Goal: Task Accomplishment & Management: Manage account settings

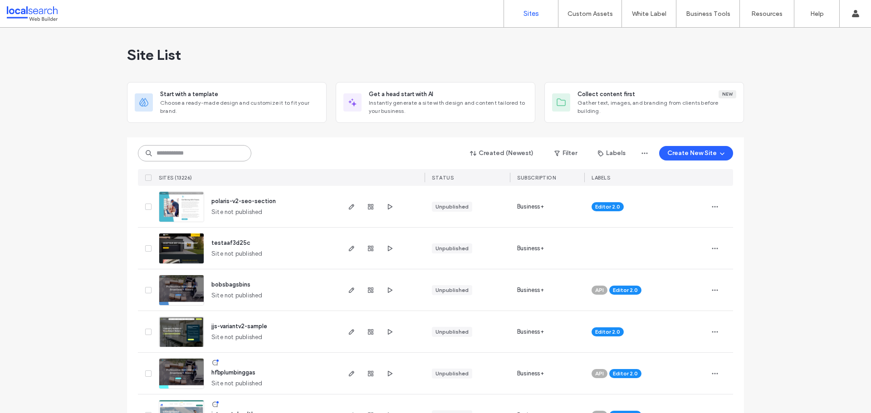
click at [189, 147] on input at bounding box center [194, 153] width 113 height 16
paste input "********"
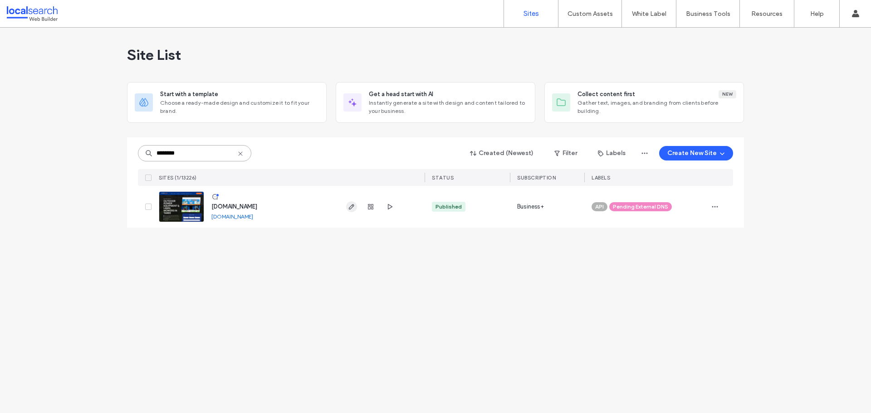
type input "********"
click at [356, 206] on span "button" at bounding box center [351, 206] width 11 height 11
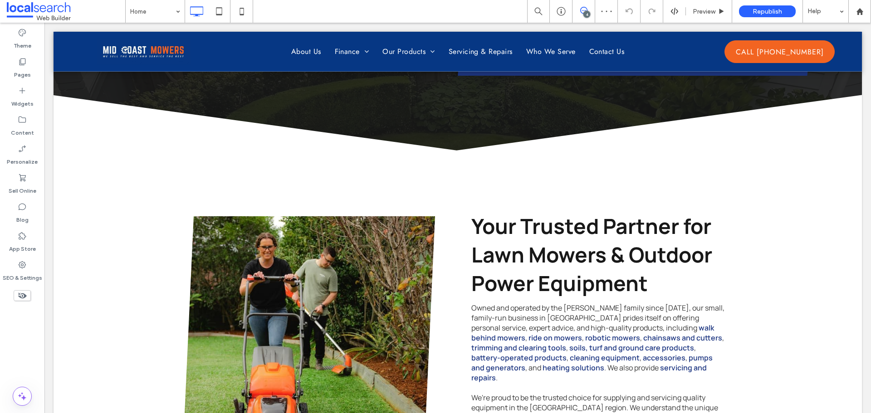
click at [586, 10] on icon at bounding box center [583, 10] width 7 height 7
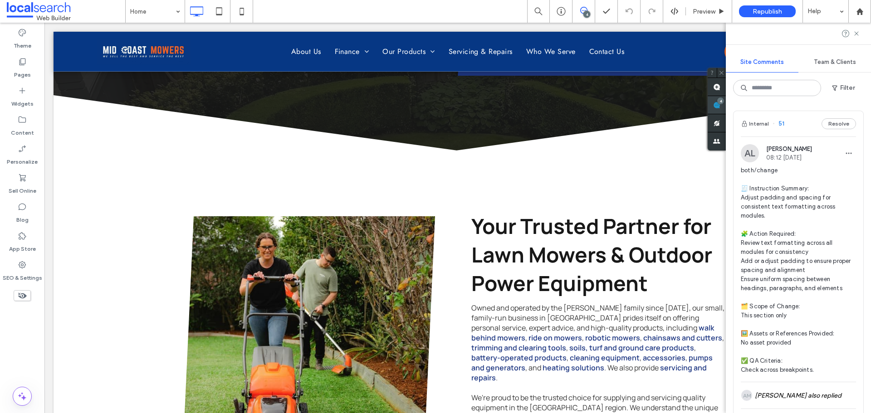
click at [726, 107] on span at bounding box center [716, 105] width 18 height 18
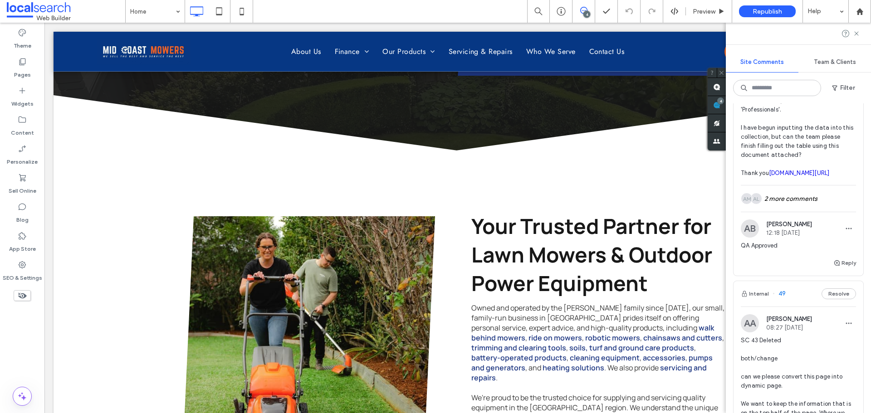
scroll to position [952, 0]
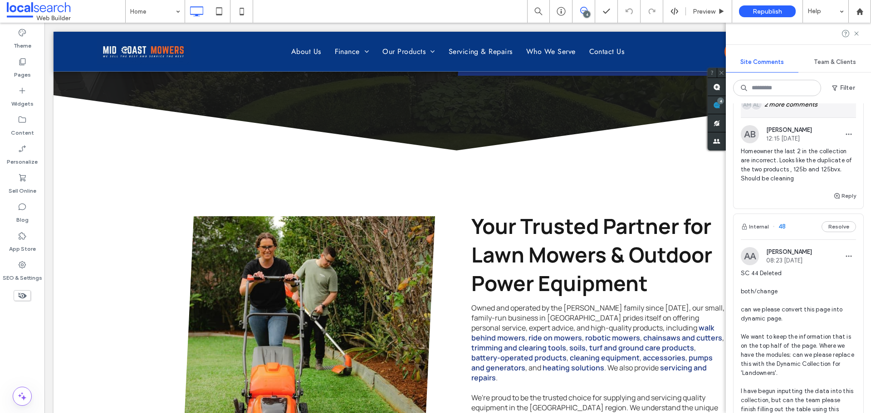
click at [808, 117] on div "AL AM 2 more comments" at bounding box center [797, 104] width 115 height 26
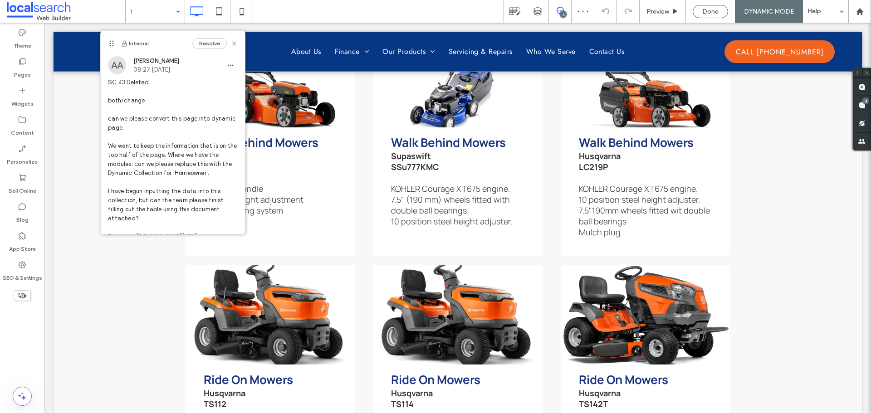
click at [567, 8] on span at bounding box center [560, 10] width 22 height 7
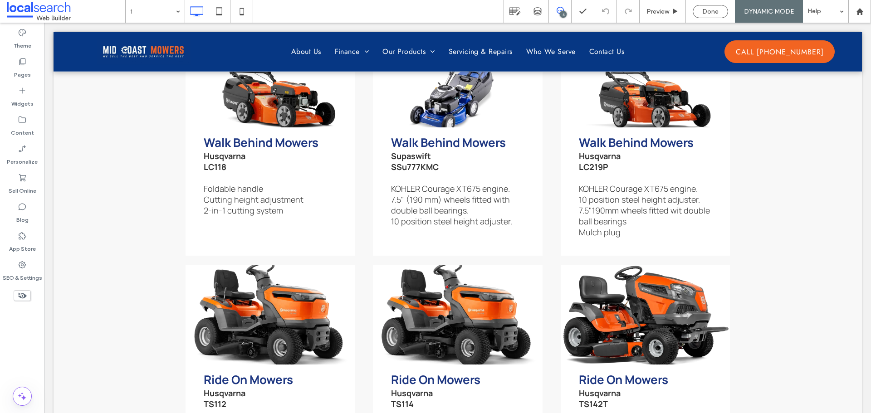
click at [567, 8] on span at bounding box center [560, 10] width 22 height 7
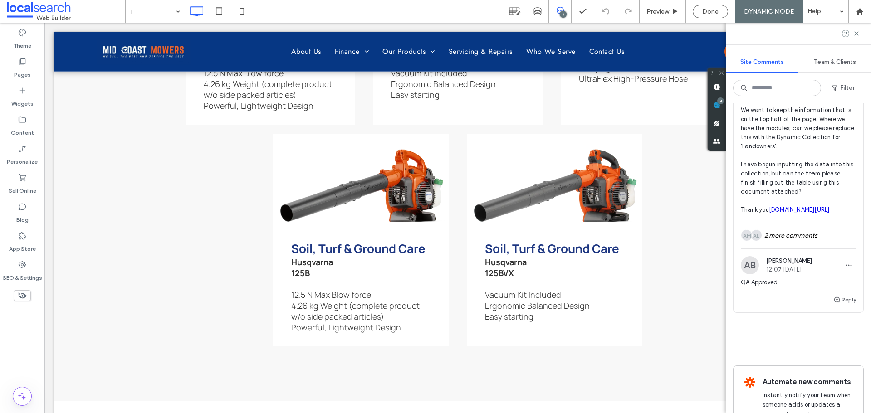
scroll to position [1134, 0]
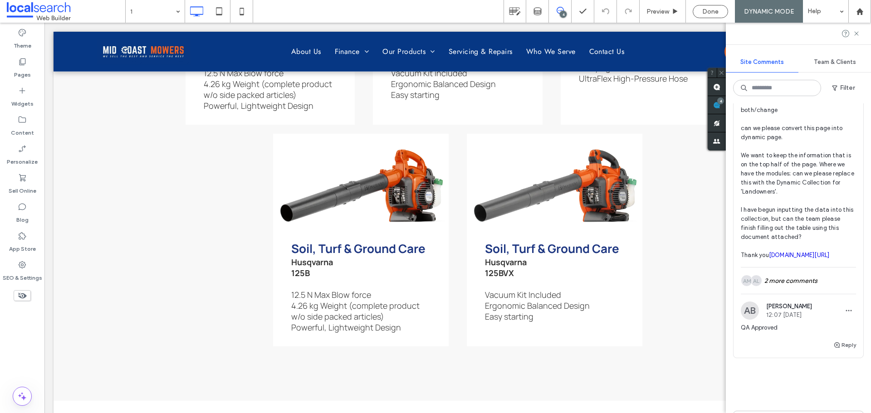
click at [769, 258] on link "[DOMAIN_NAME][URL]" at bounding box center [799, 255] width 61 height 7
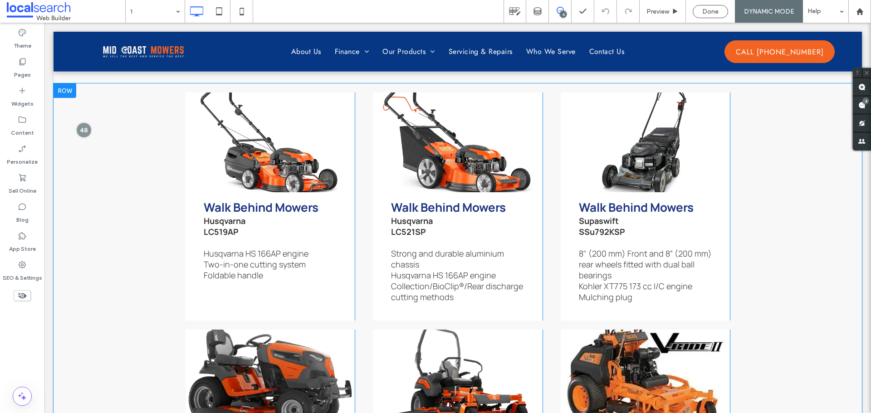
scroll to position [917, 0]
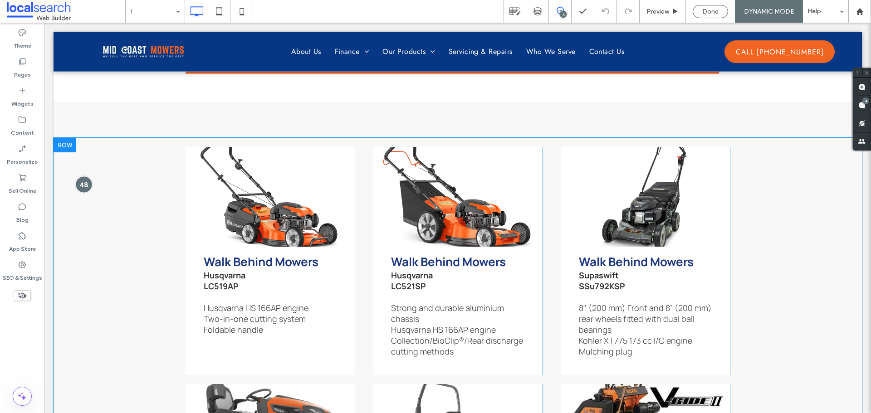
click at [86, 178] on div at bounding box center [83, 184] width 17 height 17
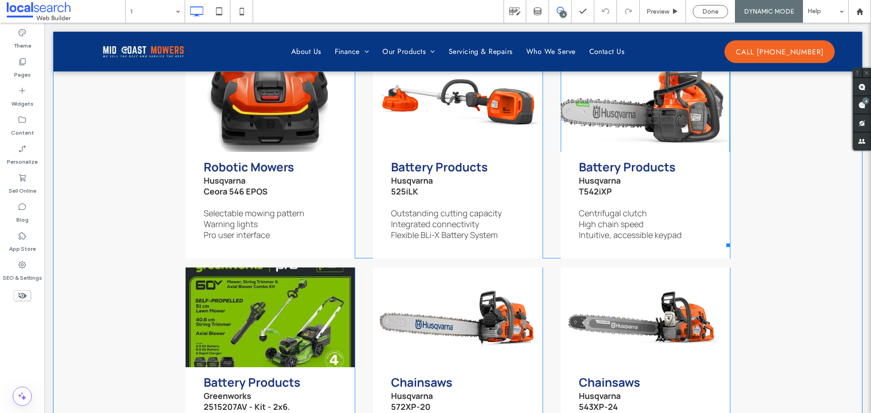
scroll to position [1914, 0]
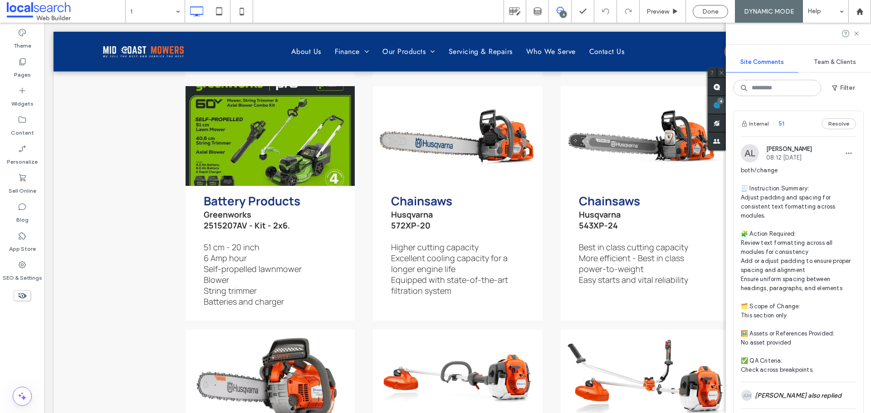
click at [726, 105] on span at bounding box center [716, 105] width 18 height 18
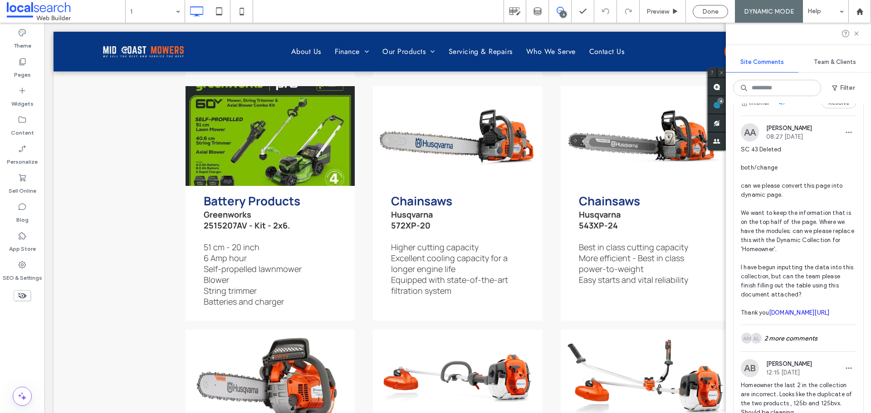
scroll to position [726, 0]
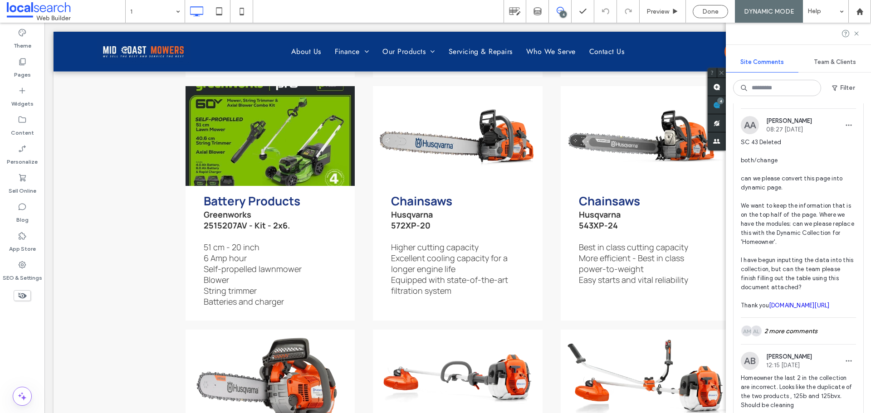
click at [808, 203] on span "SC 43 Deleted both/change can we please convert this page into dynamic page. We…" at bounding box center [797, 224] width 115 height 172
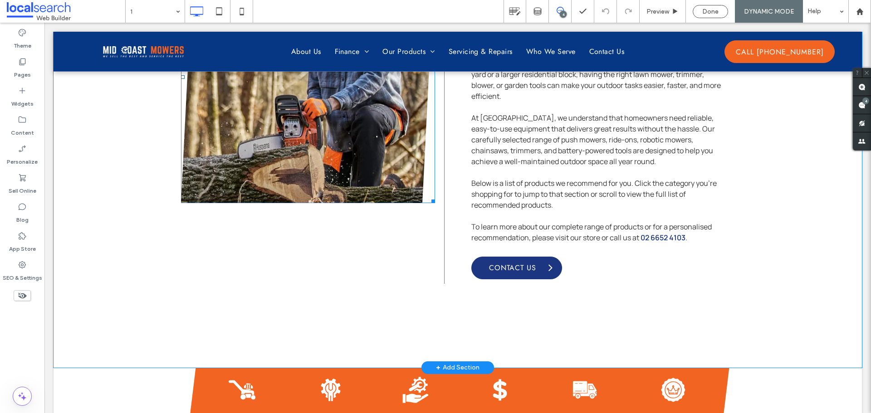
scroll to position [694, 0]
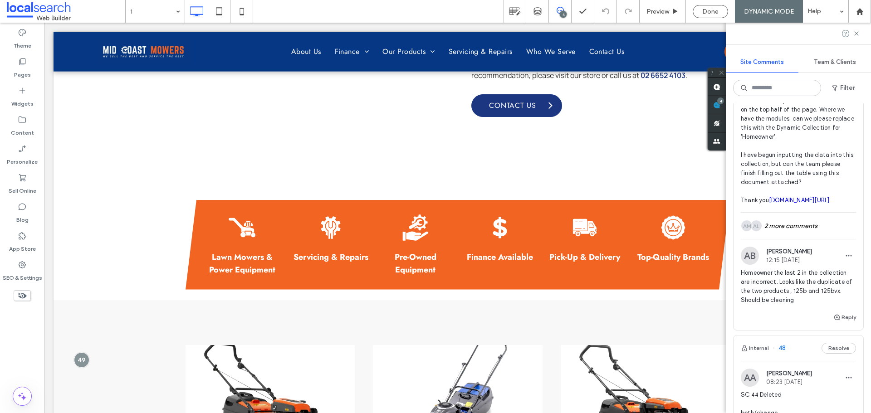
scroll to position [816, 0]
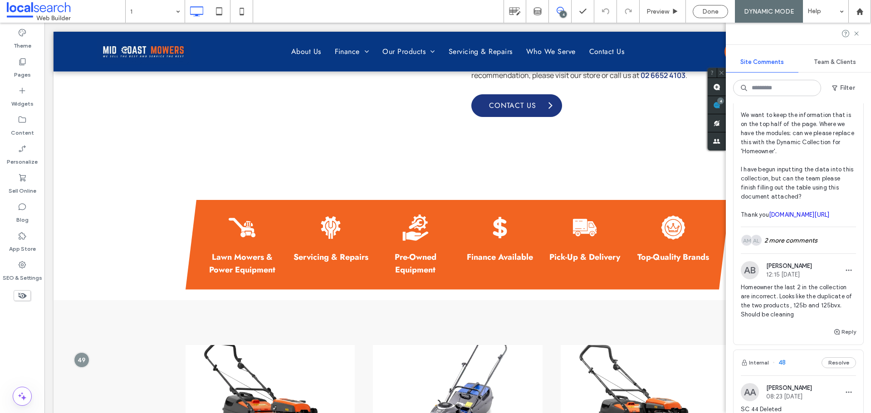
click at [806, 193] on span "SC 43 Deleted both/change can we please convert this page into dynamic page. We…" at bounding box center [797, 133] width 115 height 172
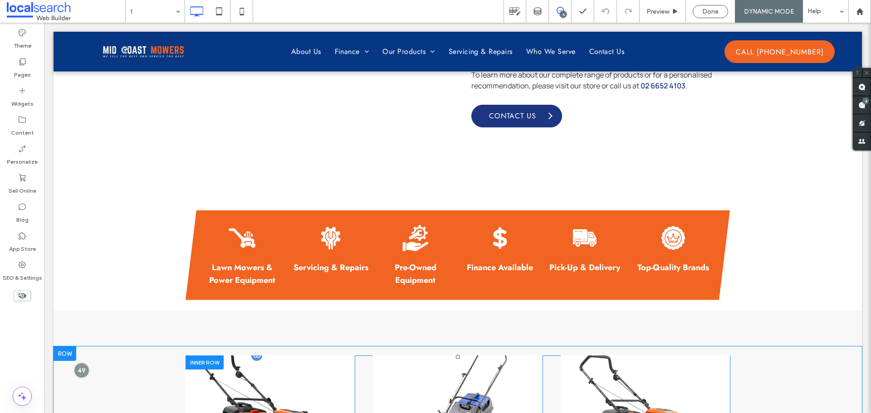
scroll to position [862, 0]
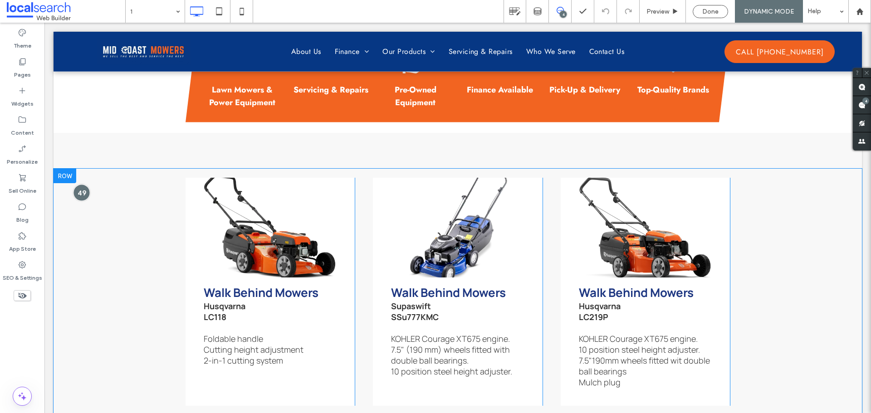
click at [83, 201] on div at bounding box center [81, 192] width 17 height 17
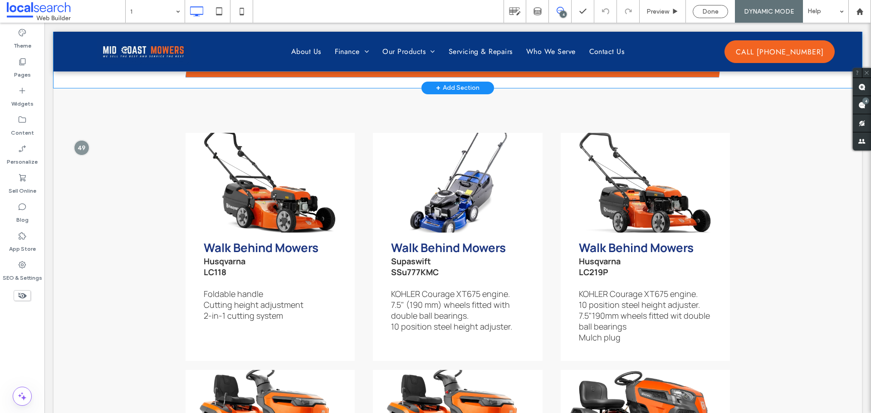
scroll to position [907, 0]
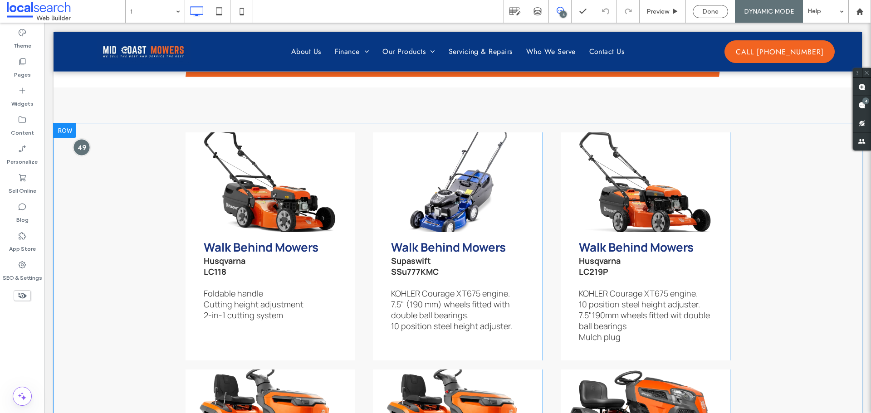
click at [84, 156] on div at bounding box center [81, 147] width 17 height 17
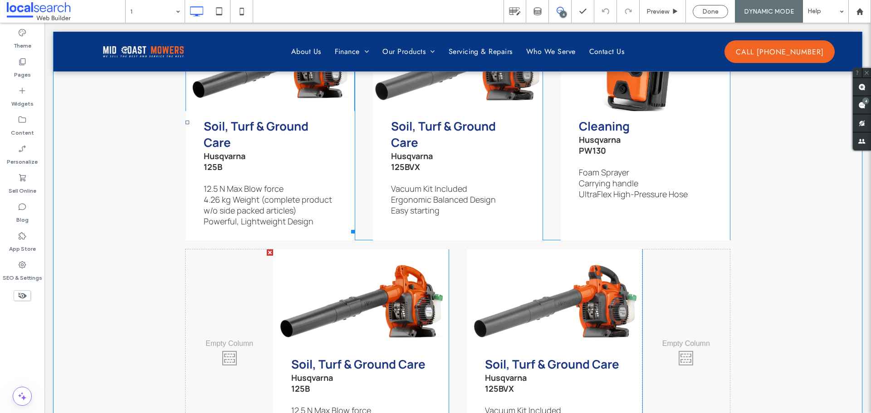
scroll to position [3038, 0]
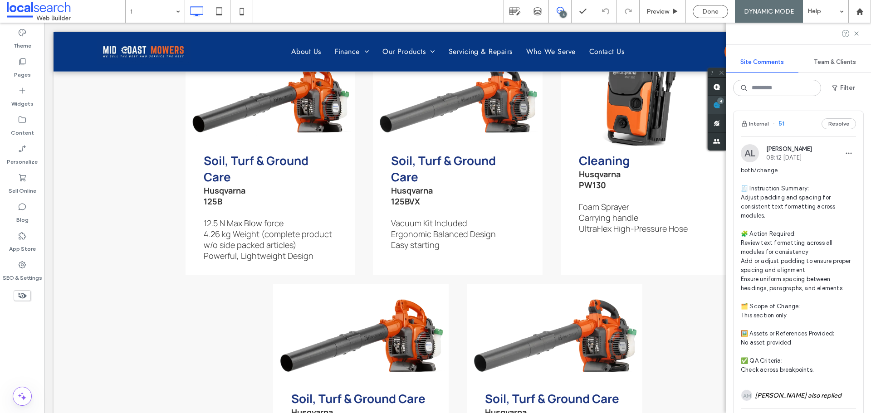
drag, startPoint x: 863, startPoint y: 100, endPoint x: 813, endPoint y: 126, distance: 56.2
click at [724, 101] on div "4" at bounding box center [720, 100] width 7 height 7
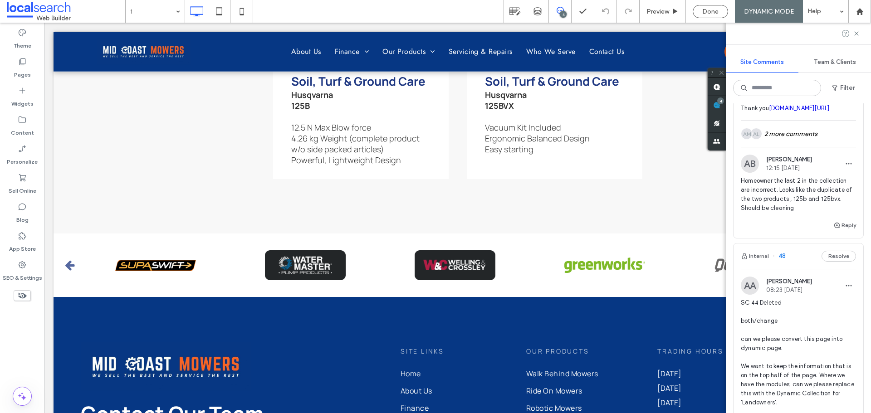
scroll to position [907, 0]
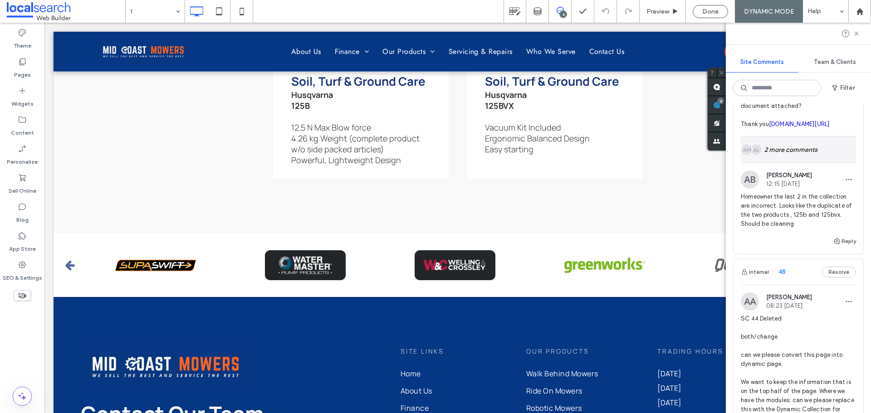
click at [809, 163] on div "AL AM 2 more comments" at bounding box center [797, 149] width 115 height 26
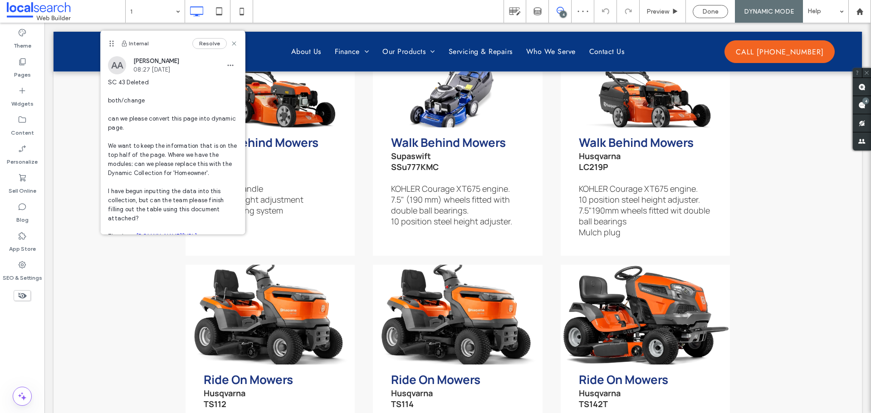
scroll to position [45, 0]
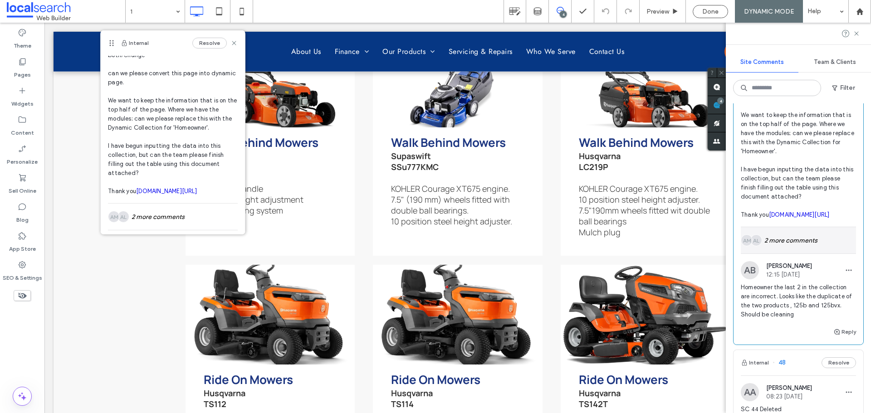
scroll to position [907, 0]
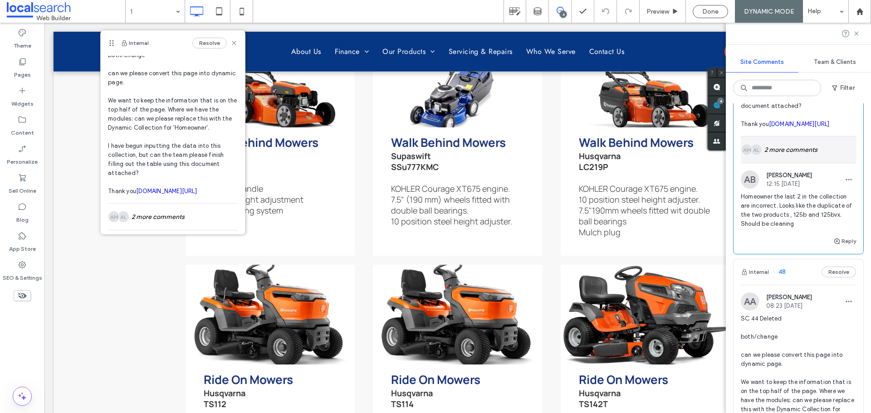
click at [798, 163] on div "AL AM 2 more comments" at bounding box center [797, 149] width 115 height 26
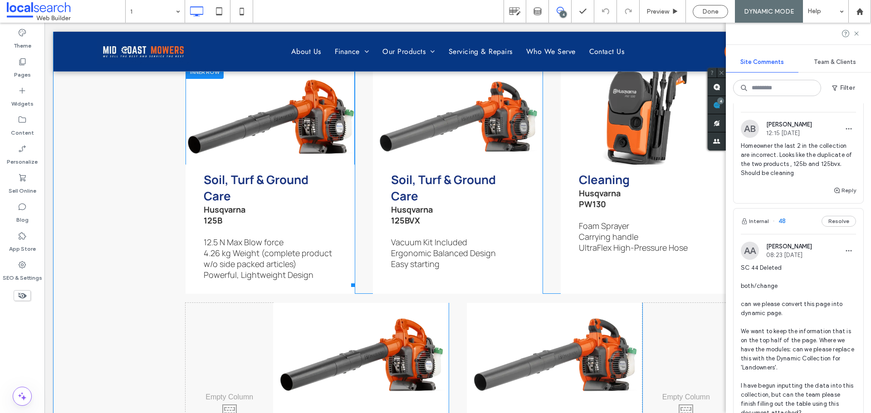
scroll to position [3200, 0]
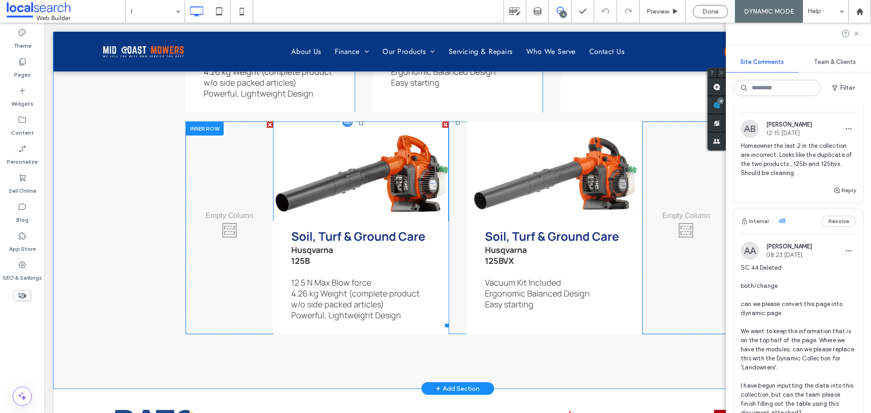
click at [312, 161] on link at bounding box center [361, 172] width 186 height 106
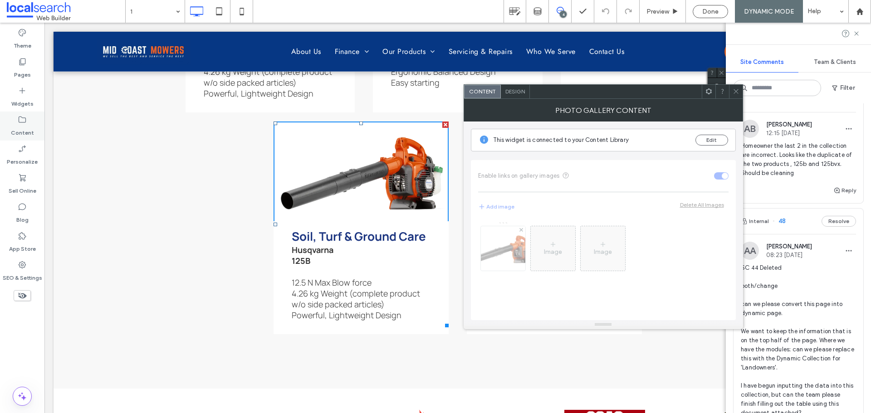
click at [29, 128] on label "Content" at bounding box center [22, 130] width 23 height 13
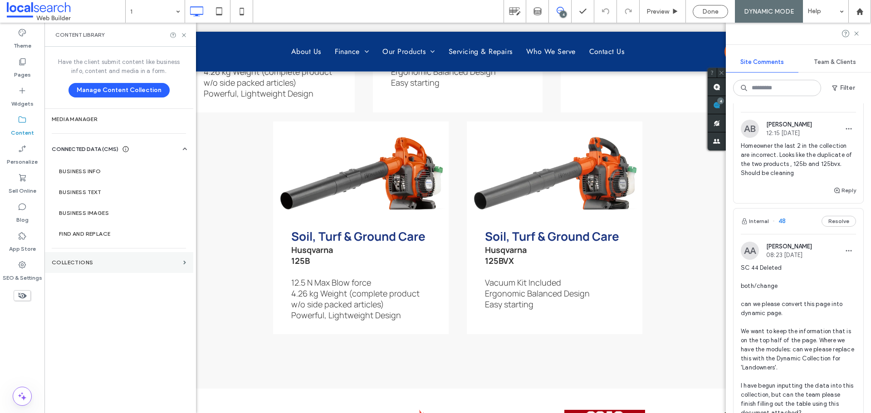
click at [111, 264] on label "Collections" at bounding box center [116, 262] width 128 height 6
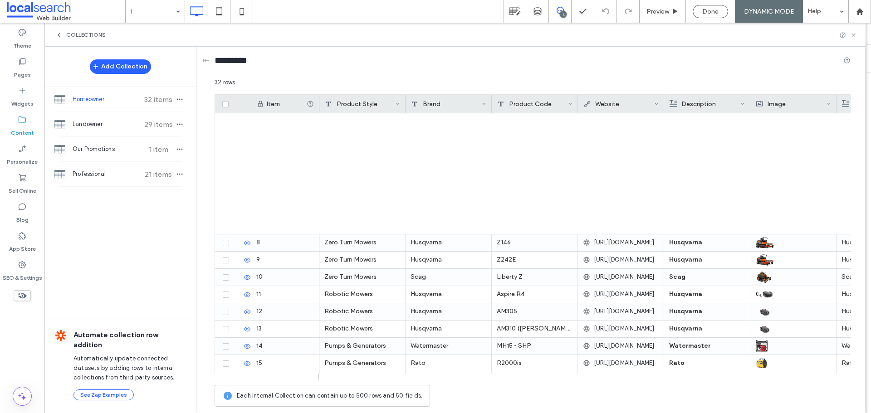
scroll to position [308, 0]
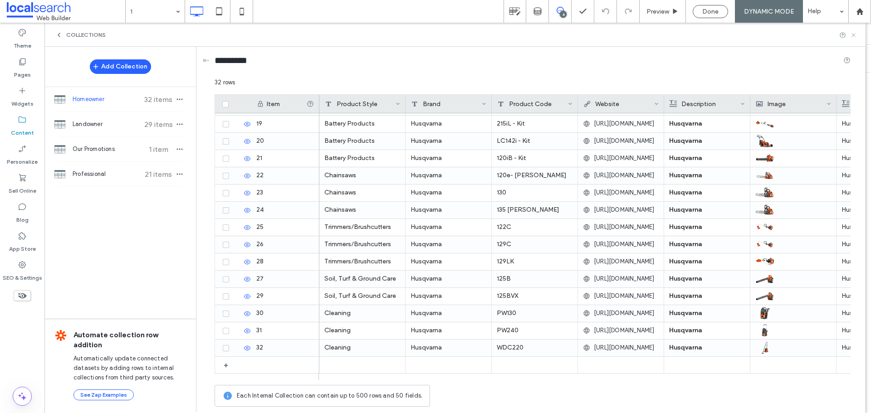
click at [856, 35] on icon at bounding box center [853, 35] width 7 height 7
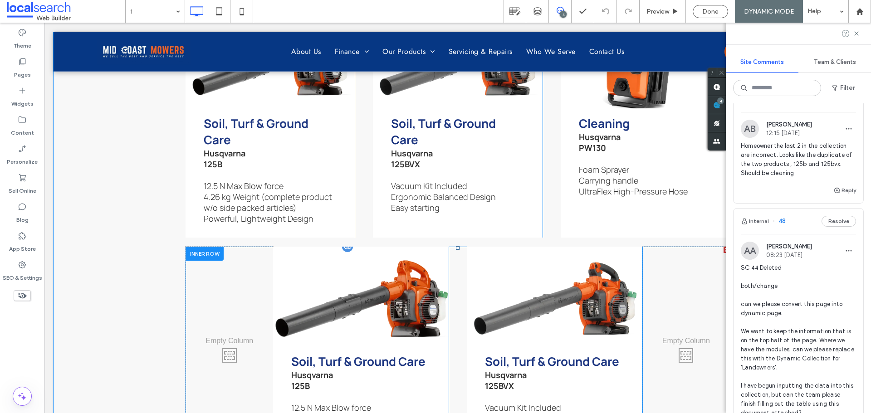
scroll to position [3074, 0]
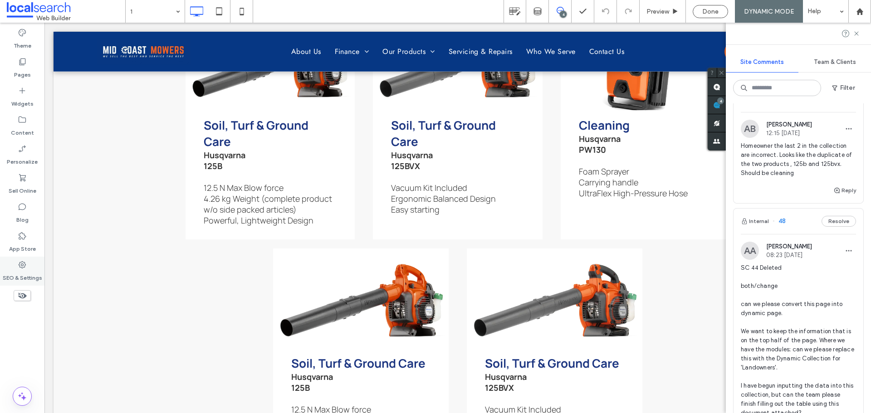
click at [24, 264] on icon at bounding box center [22, 264] width 9 height 9
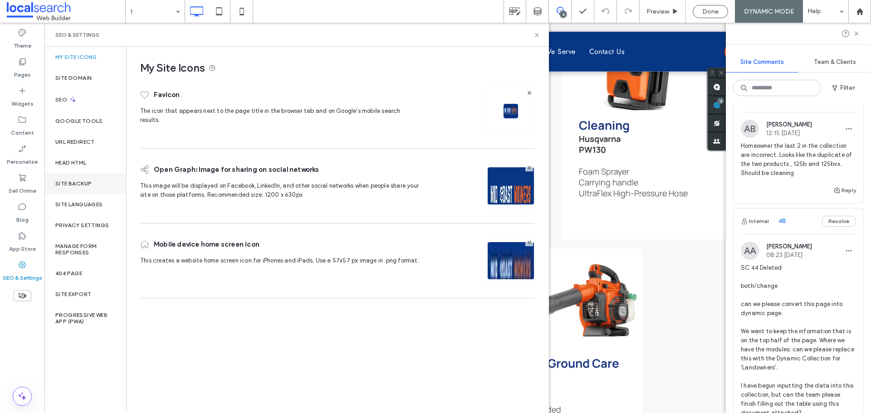
click at [76, 181] on label "Site Backup" at bounding box center [73, 183] width 36 height 6
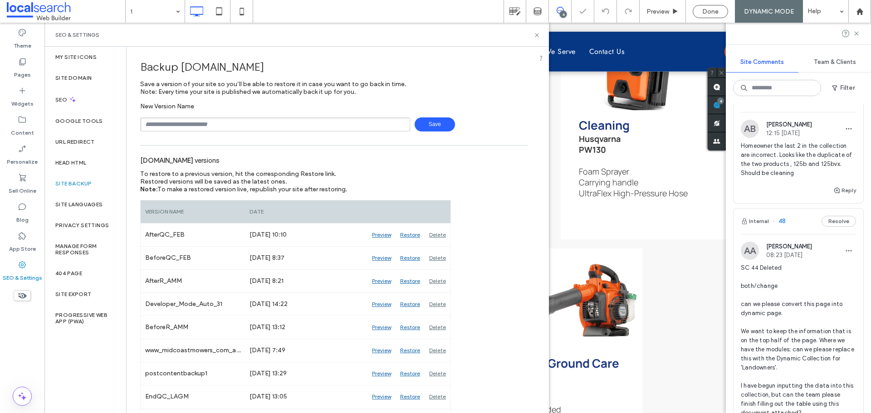
click at [205, 122] on input "text" at bounding box center [275, 124] width 270 height 14
type input "**********"
click at [439, 123] on span "Save" at bounding box center [434, 124] width 40 height 14
click at [538, 38] on icon at bounding box center [536, 35] width 7 height 7
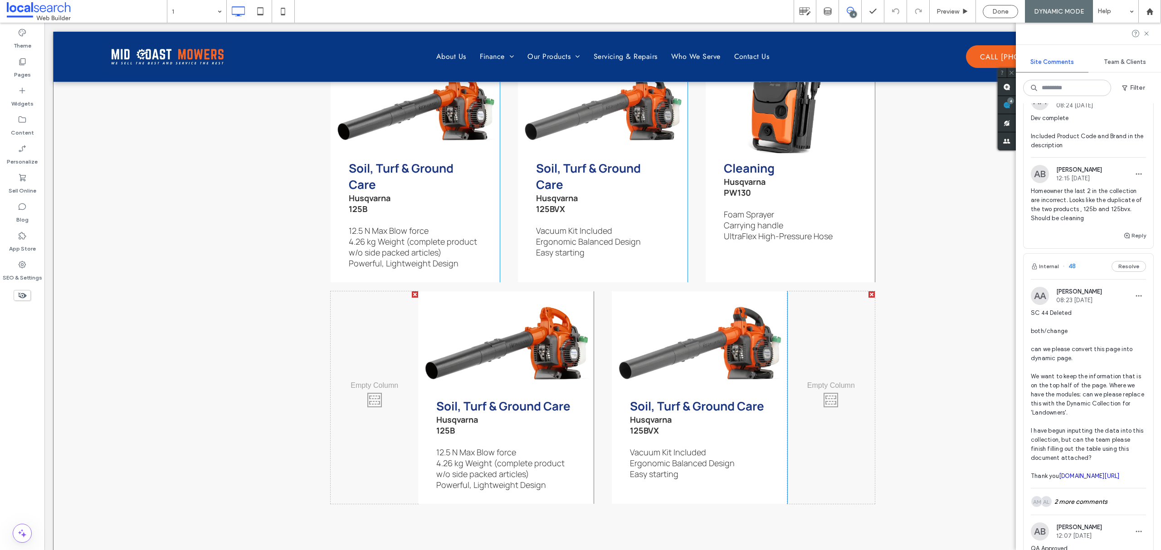
scroll to position [3113, 0]
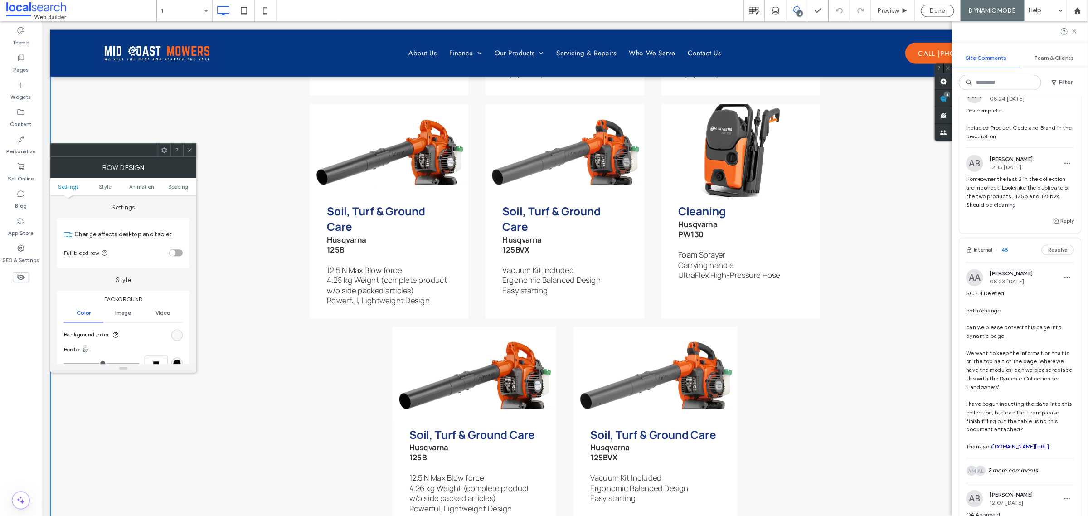
scroll to position [3053, 0]
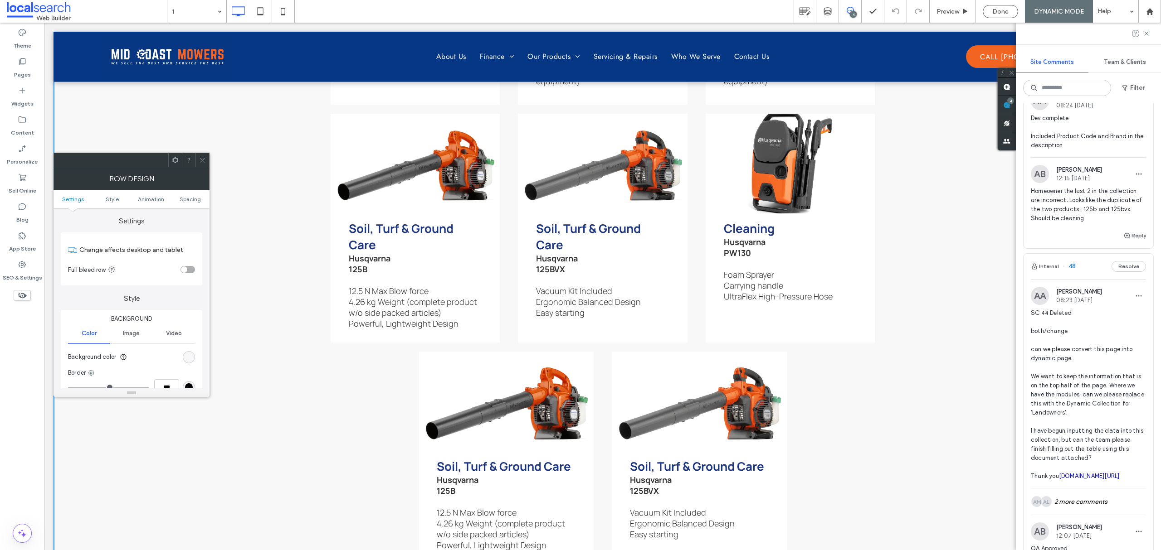
click at [204, 164] on span at bounding box center [202, 160] width 7 height 14
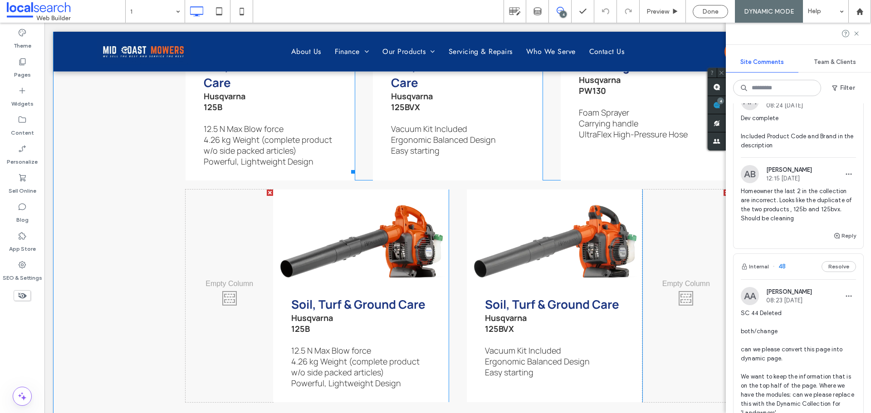
scroll to position [3144, 0]
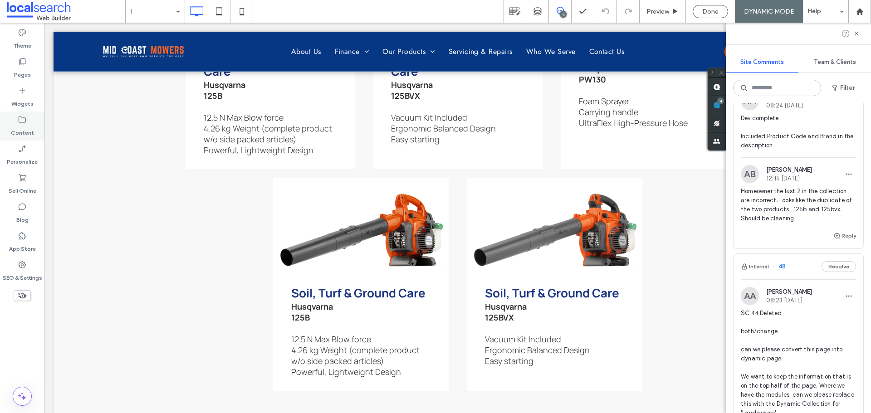
click at [21, 126] on label "Content" at bounding box center [22, 130] width 23 height 13
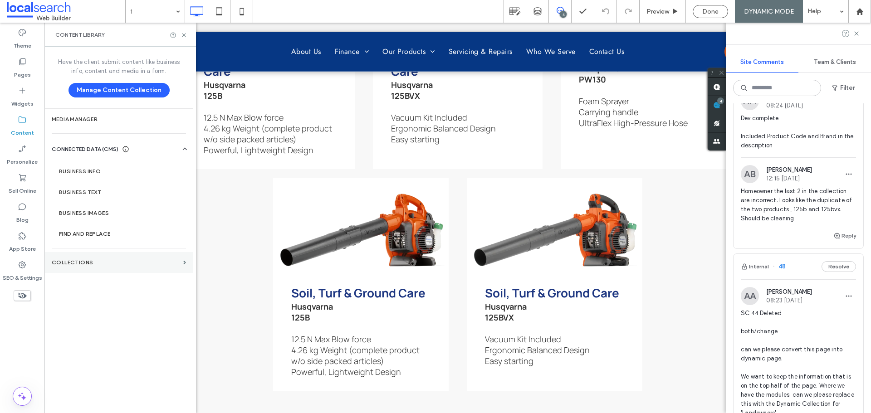
click at [132, 265] on label "Collections" at bounding box center [116, 262] width 128 height 6
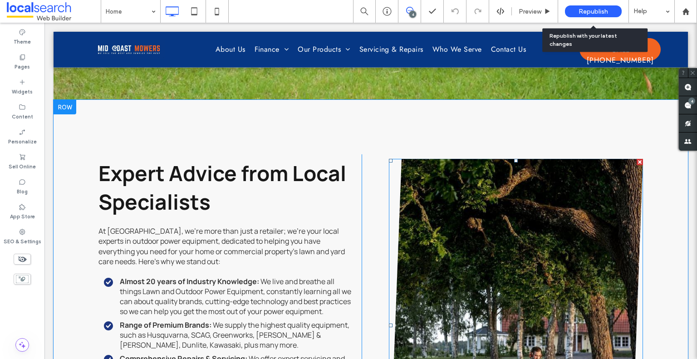
scroll to position [1360, 0]
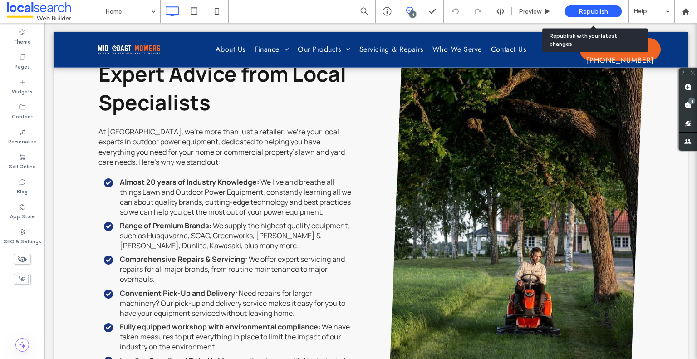
click at [415, 10] on span at bounding box center [409, 10] width 22 height 7
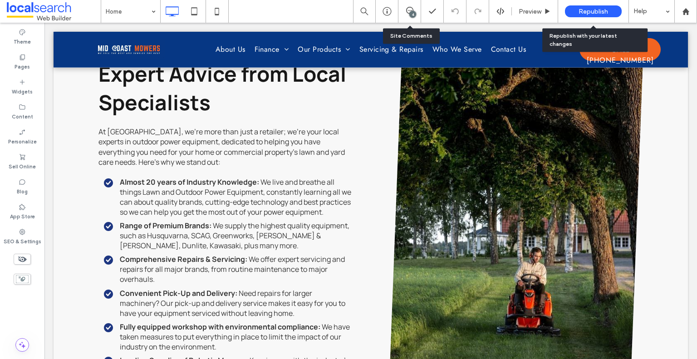
click at [412, 5] on div "4" at bounding box center [409, 11] width 23 height 23
click at [403, 7] on span at bounding box center [409, 10] width 22 height 7
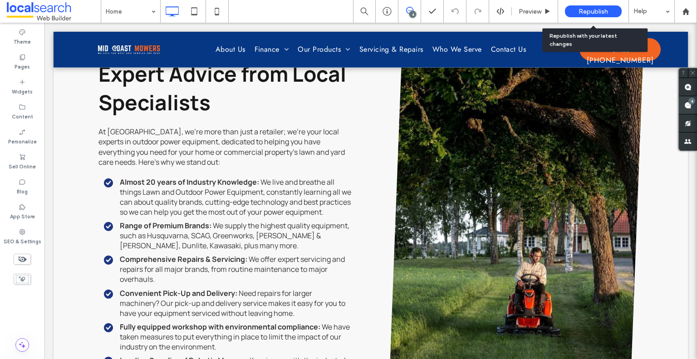
click at [684, 100] on span at bounding box center [687, 105] width 18 height 18
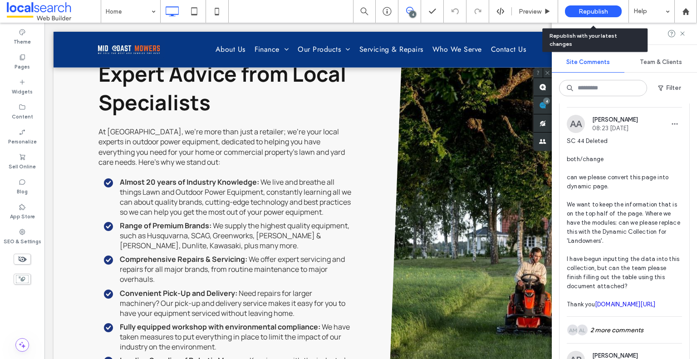
scroll to position [1088, 0]
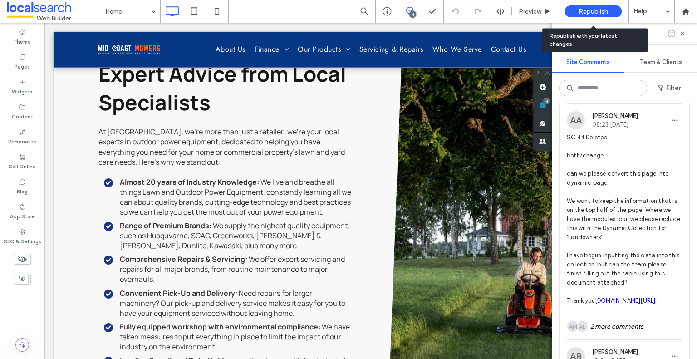
click at [628, 222] on span "SC 44 Deleted both/change can we please convert this page into dynamic page. We…" at bounding box center [623, 219] width 115 height 172
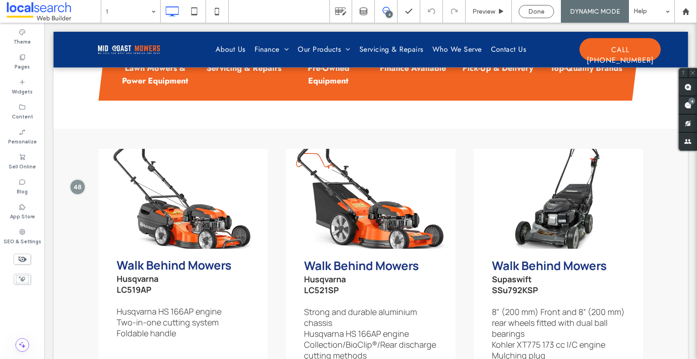
scroll to position [865, 0]
click at [22, 112] on label "Content" at bounding box center [22, 116] width 21 height 10
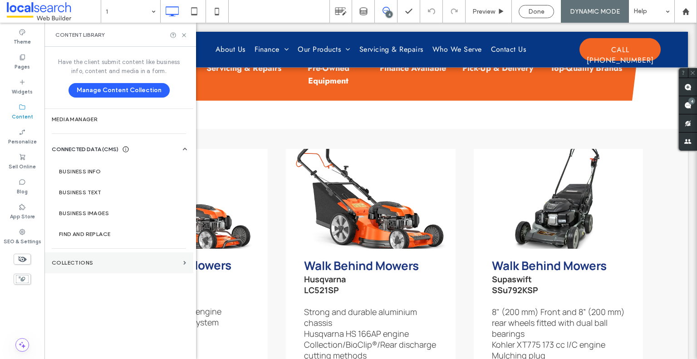
click at [103, 263] on label "Collections" at bounding box center [116, 262] width 128 height 6
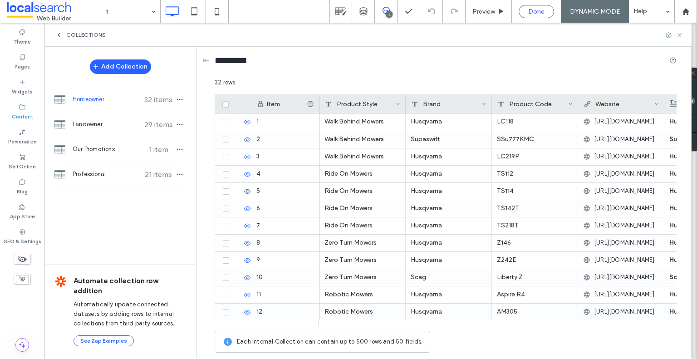
click at [525, 10] on div "Done" at bounding box center [536, 12] width 34 height 8
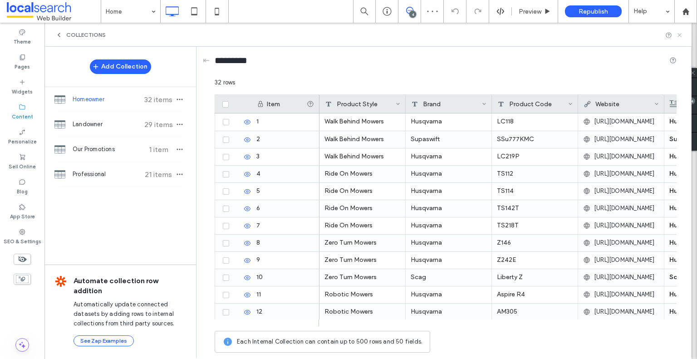
click at [677, 34] on icon at bounding box center [679, 35] width 7 height 7
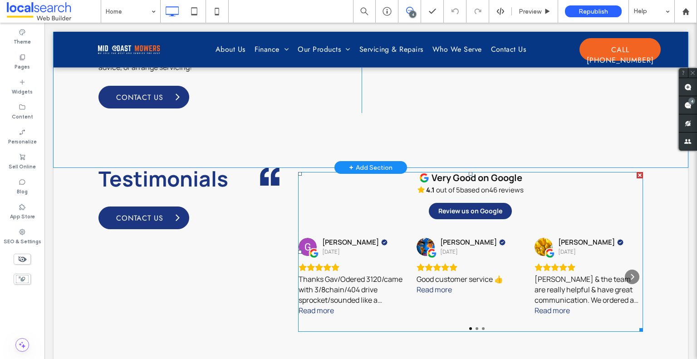
scroll to position [1623, 0]
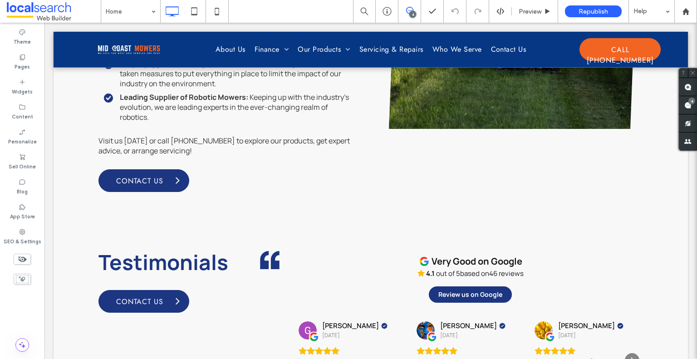
click at [409, 12] on icon at bounding box center [409, 10] width 7 height 7
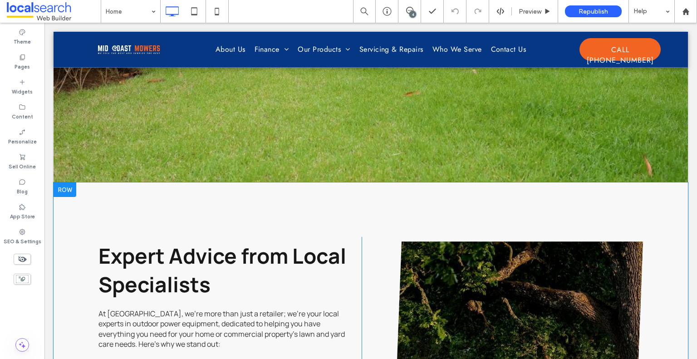
scroll to position [1170, 0]
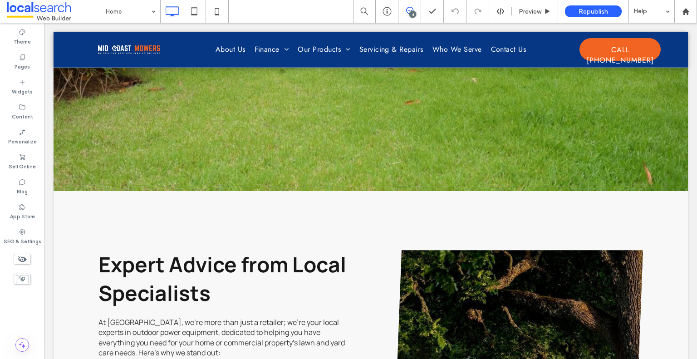
click at [409, 10] on icon at bounding box center [409, 10] width 7 height 7
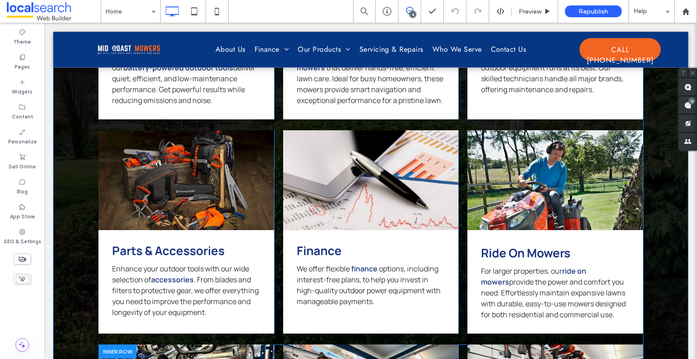
scroll to position [2893, 0]
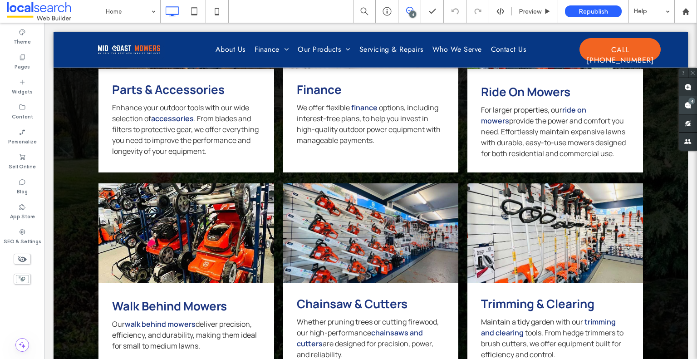
click at [687, 103] on div "4" at bounding box center [687, 105] width 18 height 18
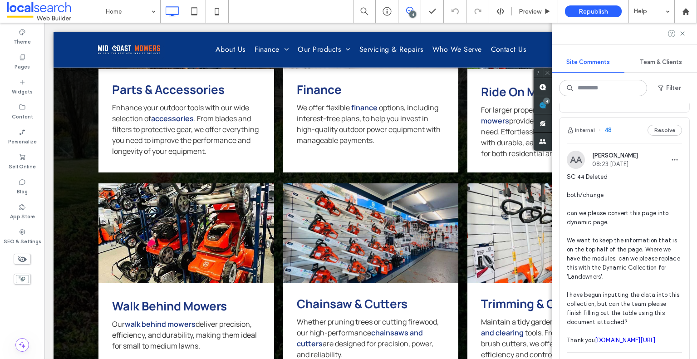
scroll to position [1088, 0]
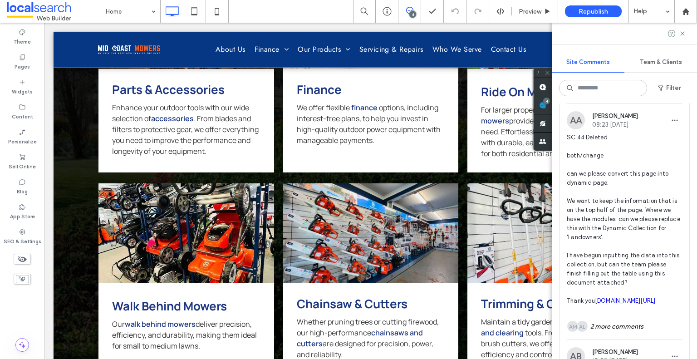
click at [641, 253] on span "SC 44 Deleted both/change can we please convert this page into dynamic page. We…" at bounding box center [623, 219] width 115 height 172
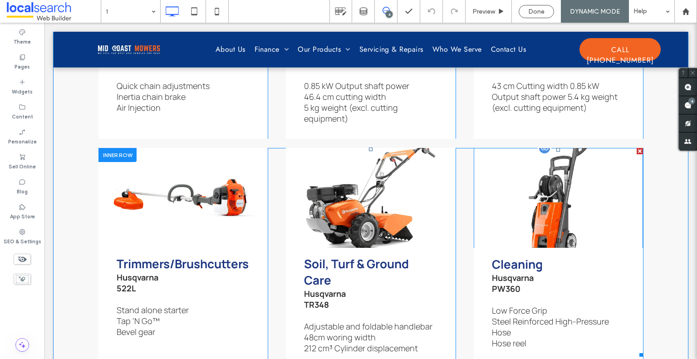
scroll to position [2539, 0]
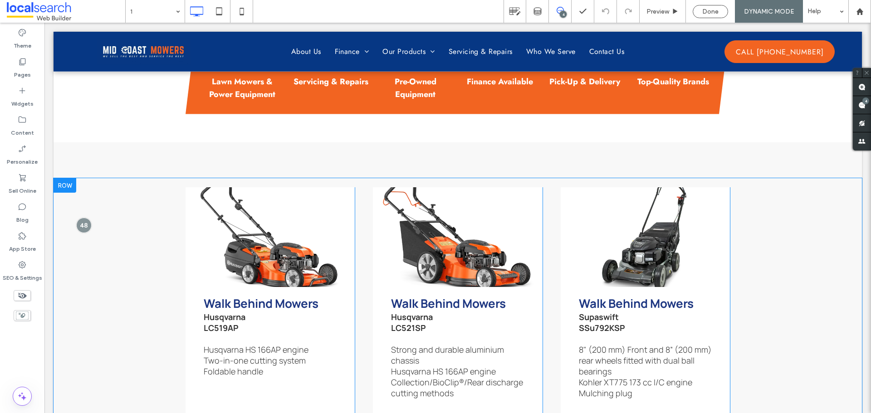
scroll to position [944, 0]
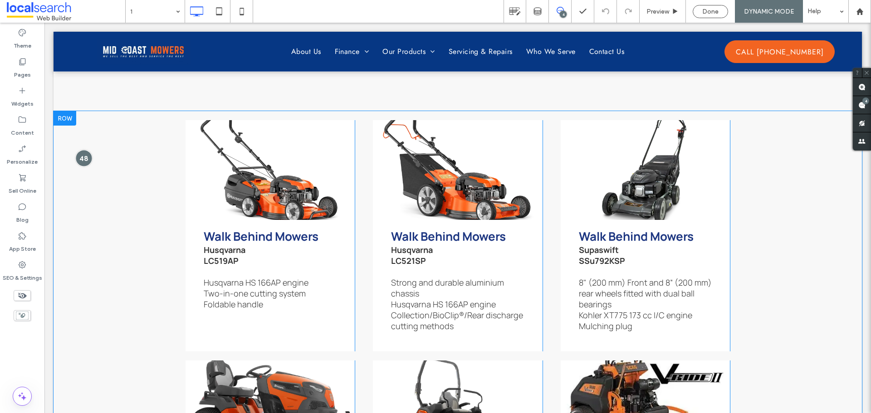
click at [88, 158] on div at bounding box center [83, 158] width 17 height 17
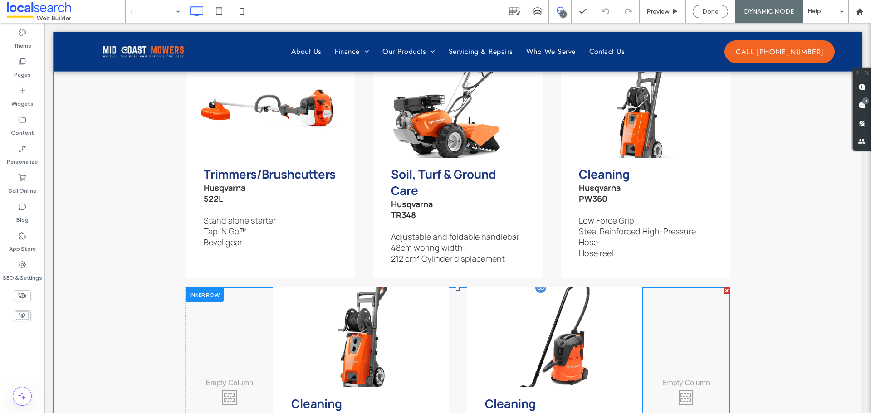
scroll to position [2984, 0]
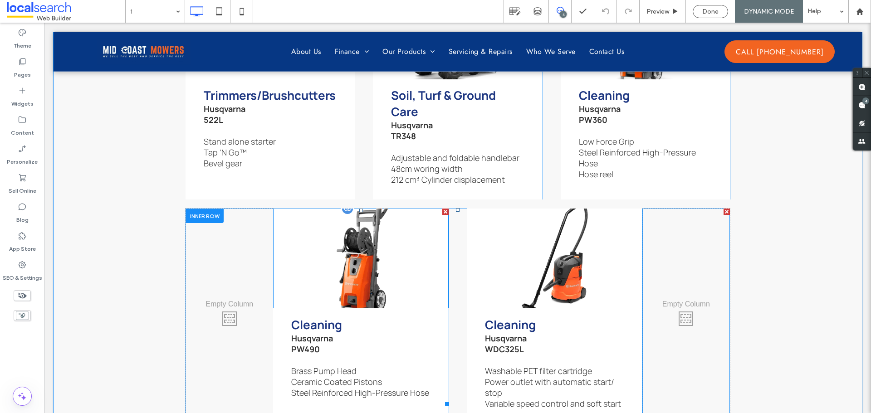
click at [409, 288] on link at bounding box center [361, 259] width 186 height 106
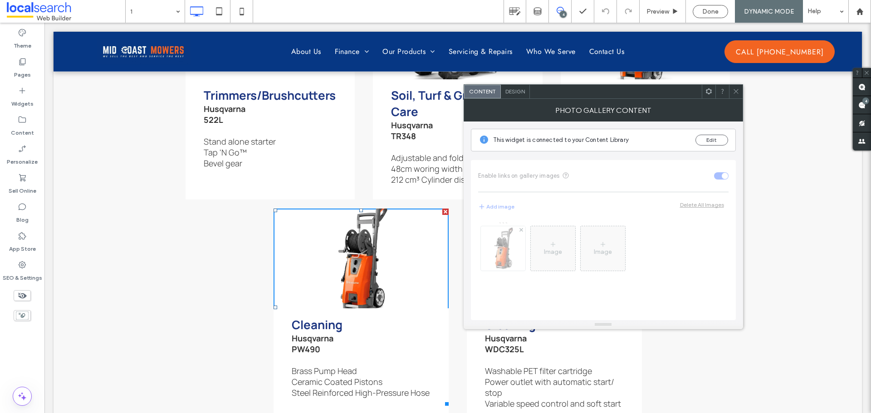
click at [696, 95] on div at bounding box center [736, 92] width 14 height 14
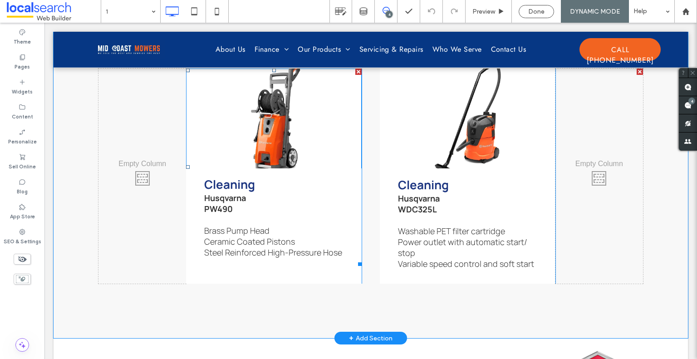
scroll to position [2947, 0]
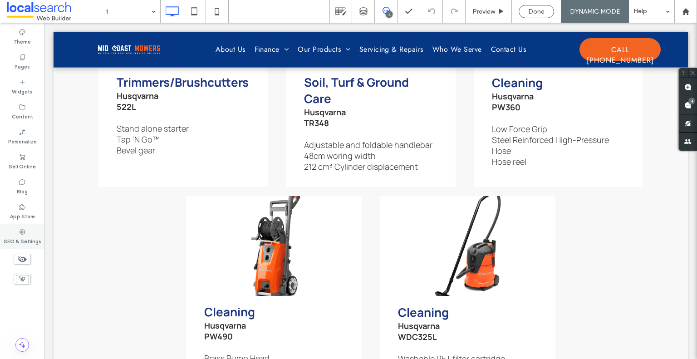
click at [23, 237] on label "SEO & Settings" at bounding box center [23, 240] width 38 height 10
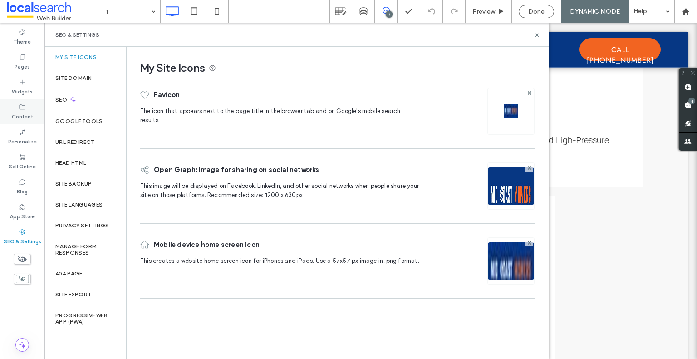
click at [24, 114] on label "Content" at bounding box center [22, 116] width 21 height 10
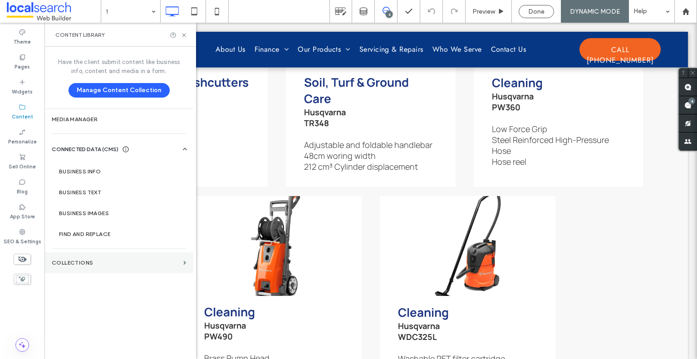
click at [115, 261] on label "Collections" at bounding box center [116, 262] width 128 height 6
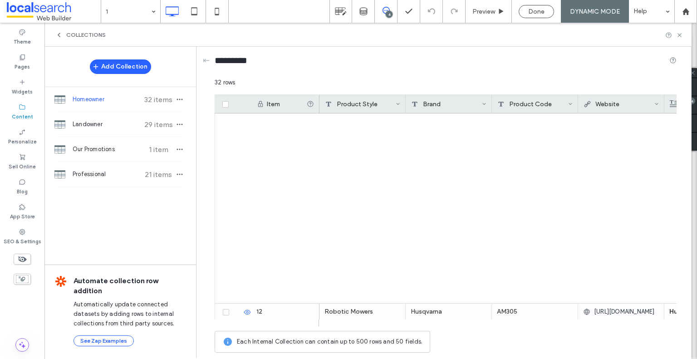
scroll to position [362, 0]
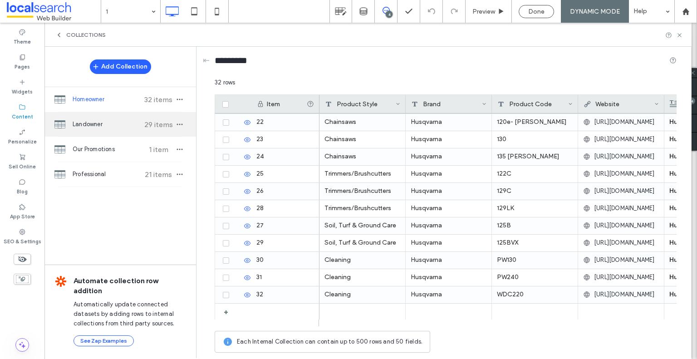
click at [112, 121] on span "Landowner" at bounding box center [107, 124] width 68 height 9
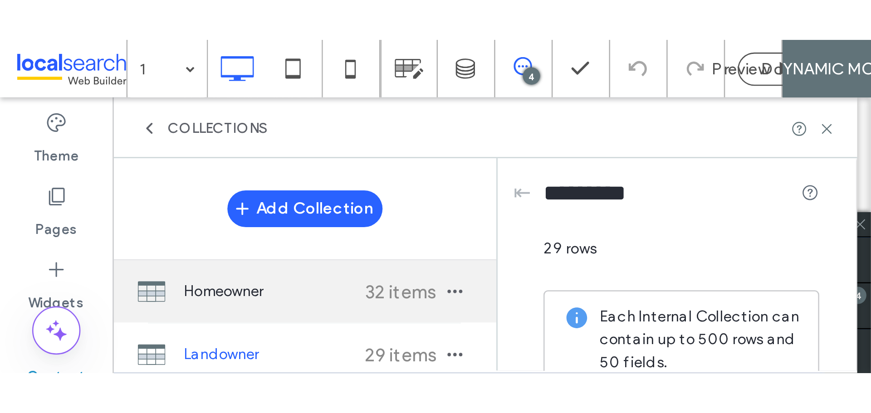
scroll to position [257, 0]
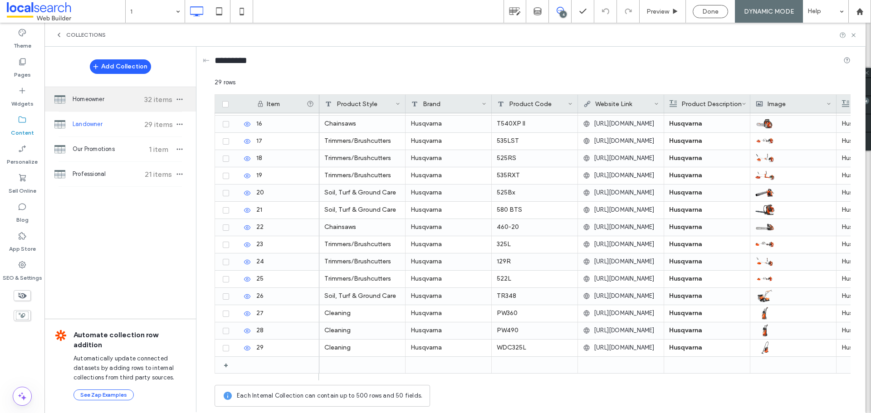
click at [91, 103] on span "Homeowner" at bounding box center [107, 99] width 68 height 9
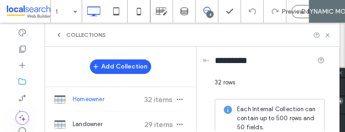
scroll to position [1805, 0]
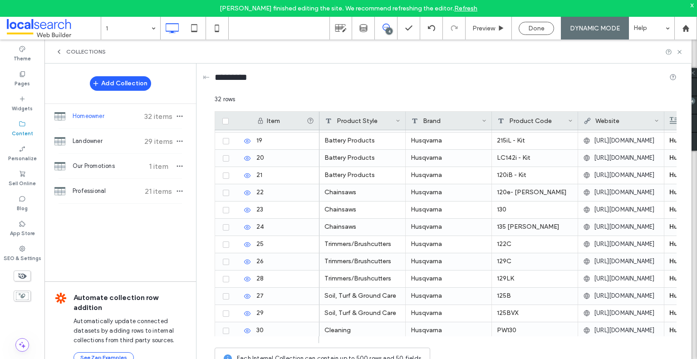
click at [526, 356] on div "WDC220" at bounding box center [535, 364] width 86 height 17
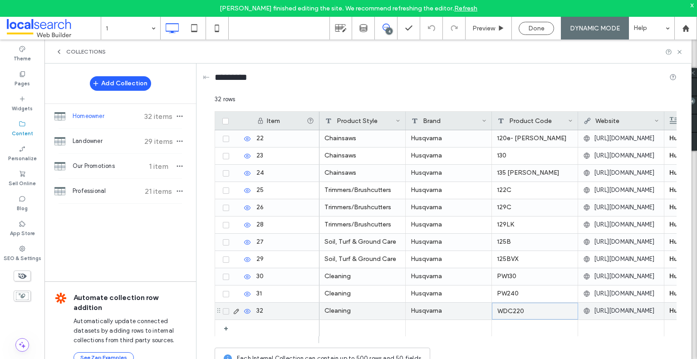
click at [523, 312] on div "WDC220" at bounding box center [535, 310] width 86 height 17
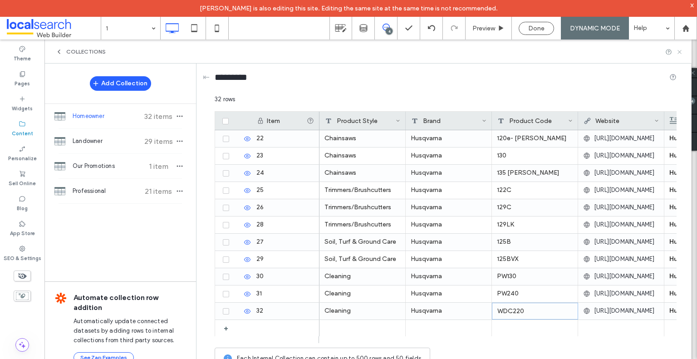
click at [681, 52] on icon at bounding box center [679, 52] width 7 height 7
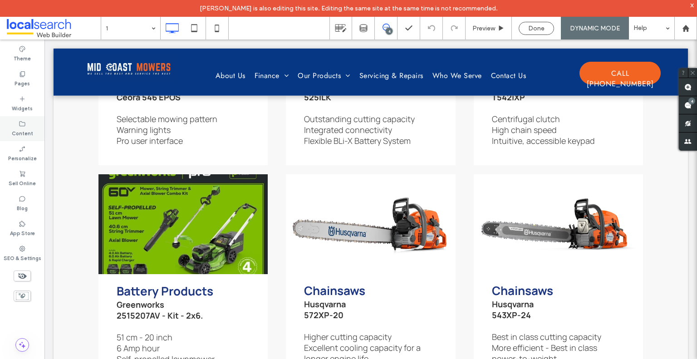
click at [15, 127] on div "Content" at bounding box center [22, 128] width 44 height 25
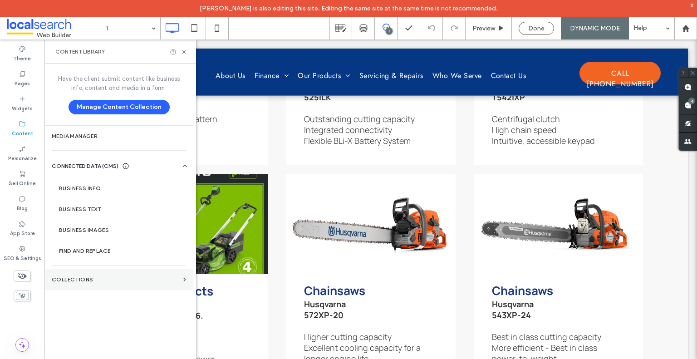
click at [116, 276] on label "Collections" at bounding box center [116, 279] width 128 height 6
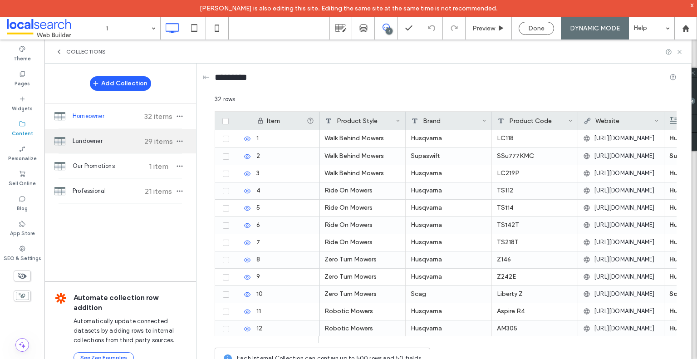
click at [105, 144] on span "Landowner" at bounding box center [107, 140] width 68 height 9
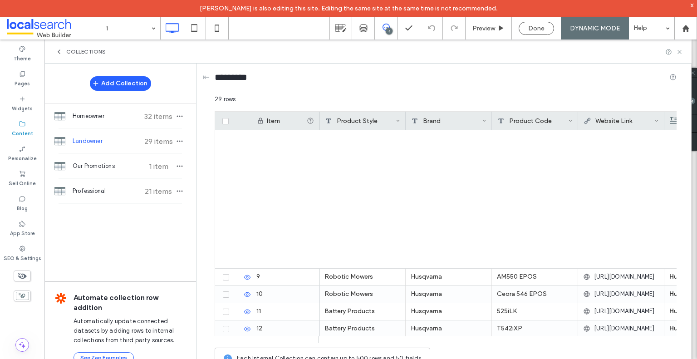
scroll to position [310, 0]
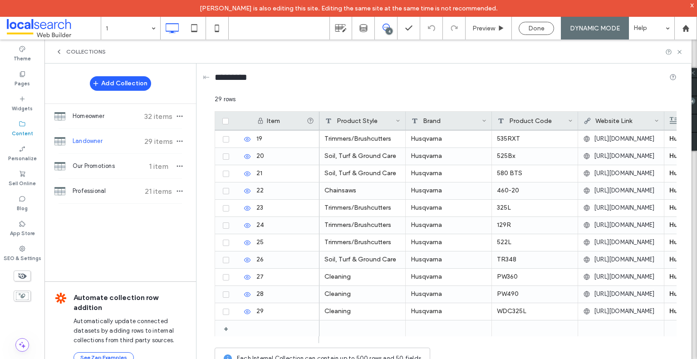
click at [80, 244] on div "Add Collection Homeowner 32 items Landowner 29 items Our Promotions 1 item Prof…" at bounding box center [119, 218] width 151 height 310
click at [90, 120] on span "Homeowner" at bounding box center [107, 116] width 68 height 9
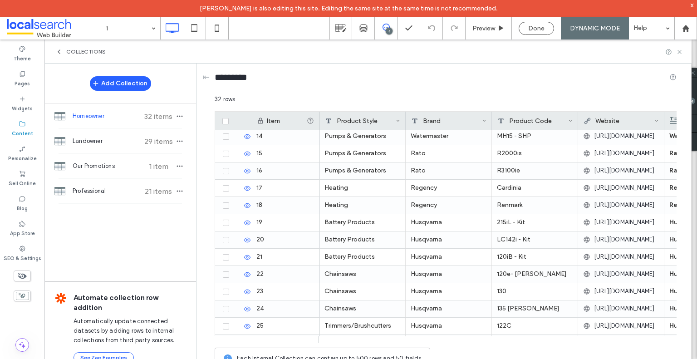
scroll to position [362, 0]
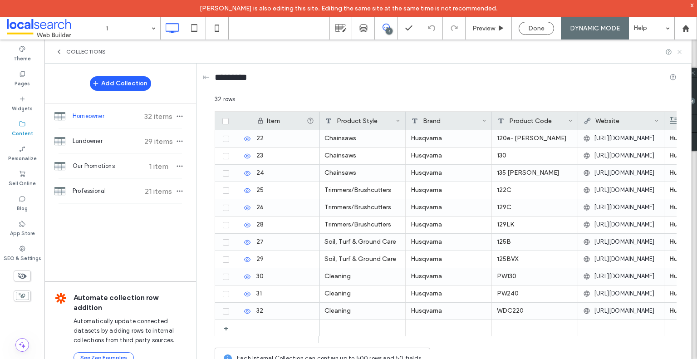
click at [678, 52] on icon at bounding box center [679, 52] width 7 height 7
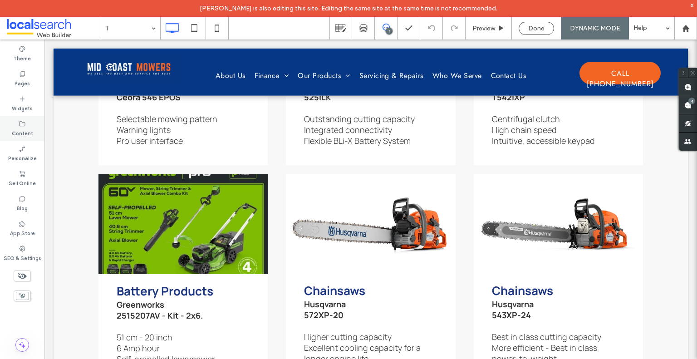
click at [15, 132] on label "Content" at bounding box center [22, 132] width 21 height 10
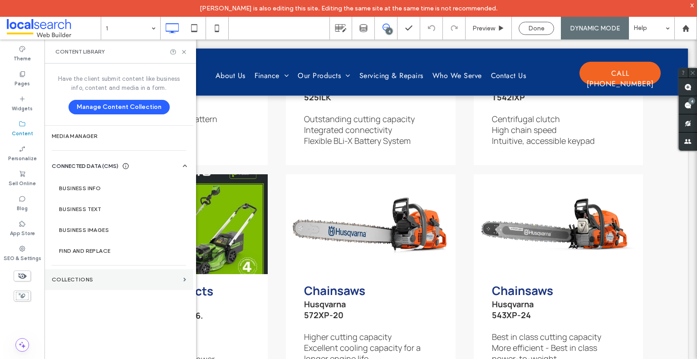
click at [131, 281] on label "Collections" at bounding box center [116, 279] width 128 height 6
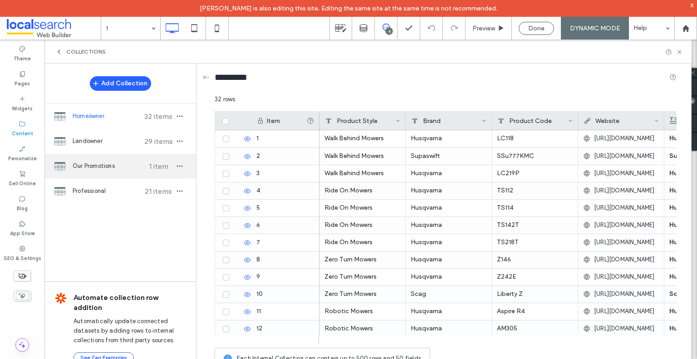
click at [107, 165] on span "Our Promotions" at bounding box center [107, 165] width 68 height 9
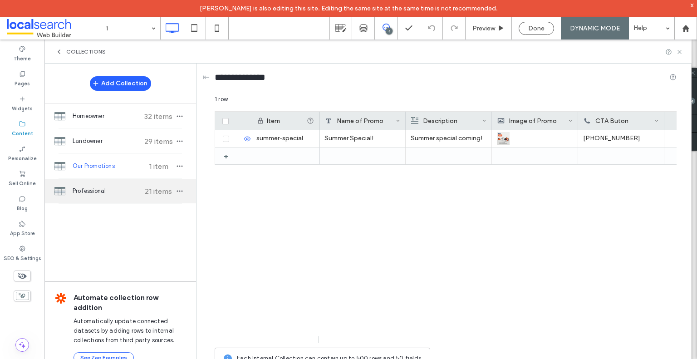
click at [115, 183] on div "Professional 21 items" at bounding box center [119, 191] width 151 height 24
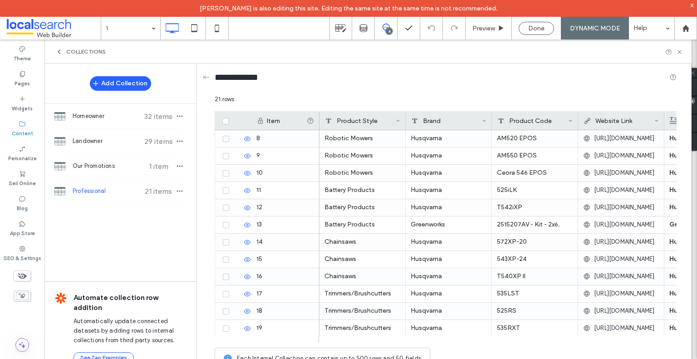
scroll to position [172, 0]
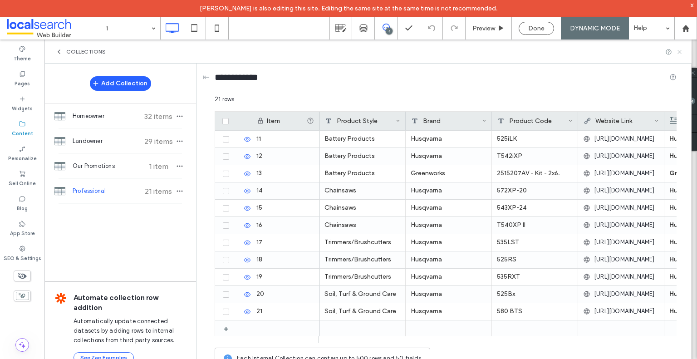
click at [678, 52] on icon at bounding box center [679, 52] width 7 height 7
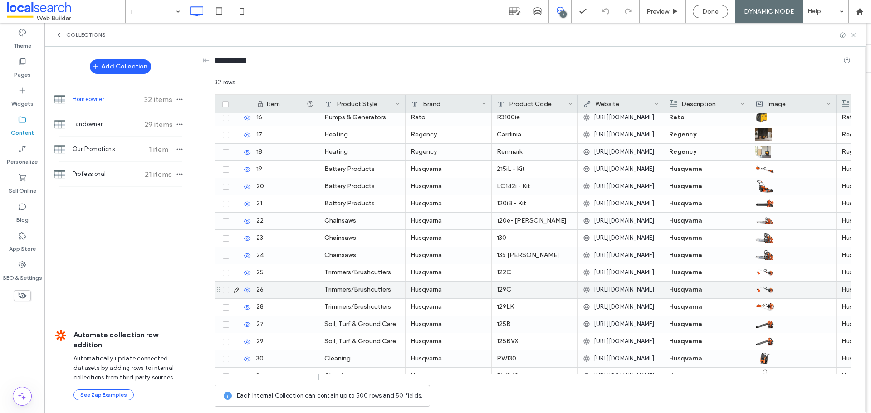
scroll to position [308, 0]
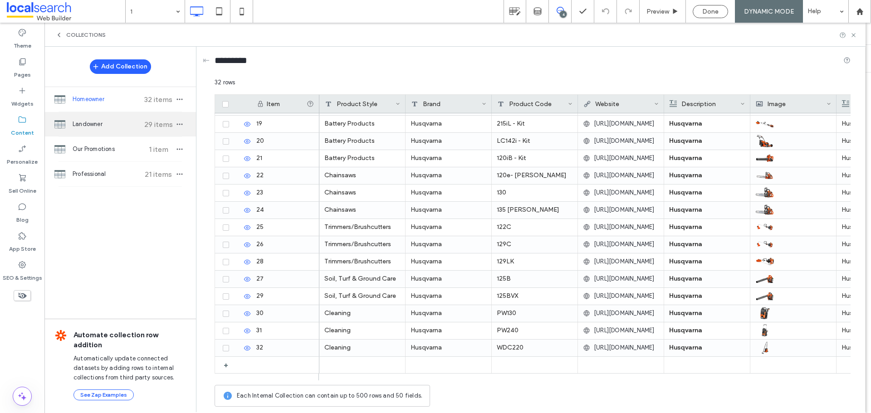
click at [104, 125] on span "Landowner" at bounding box center [107, 124] width 68 height 9
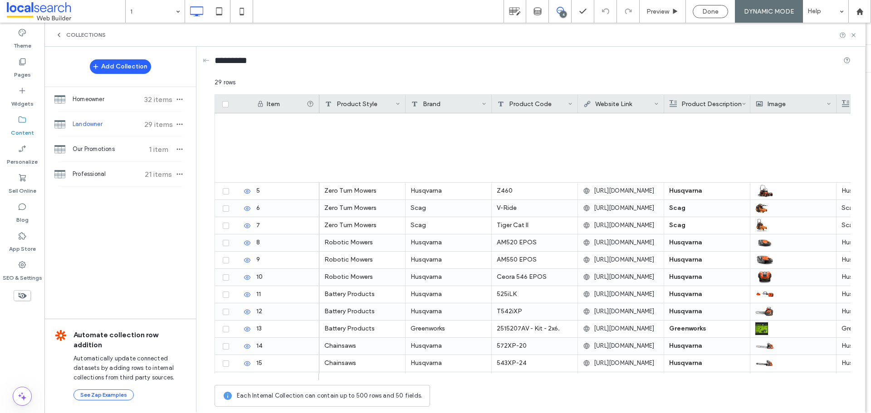
scroll to position [257, 0]
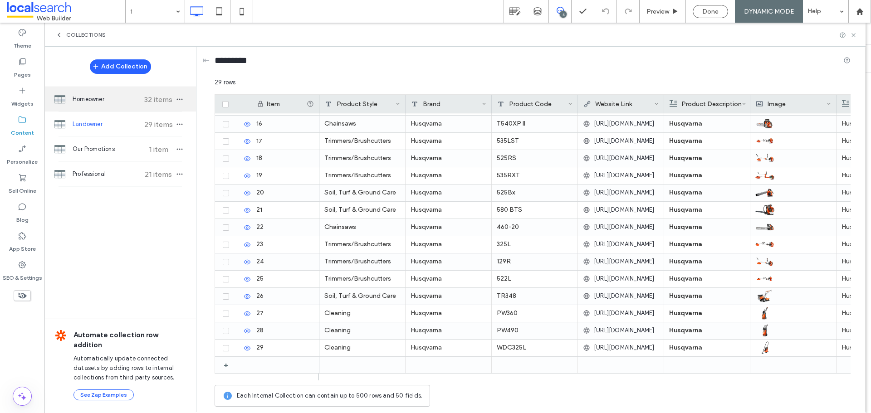
click at [110, 99] on span "Homeowner" at bounding box center [107, 99] width 68 height 9
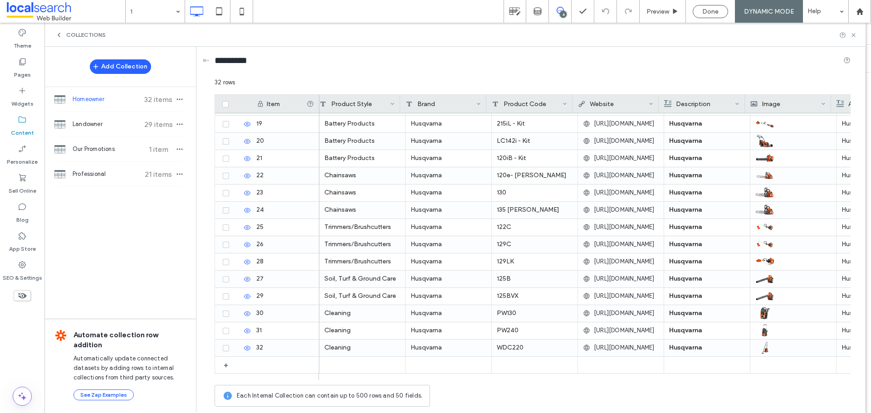
scroll to position [0, 110]
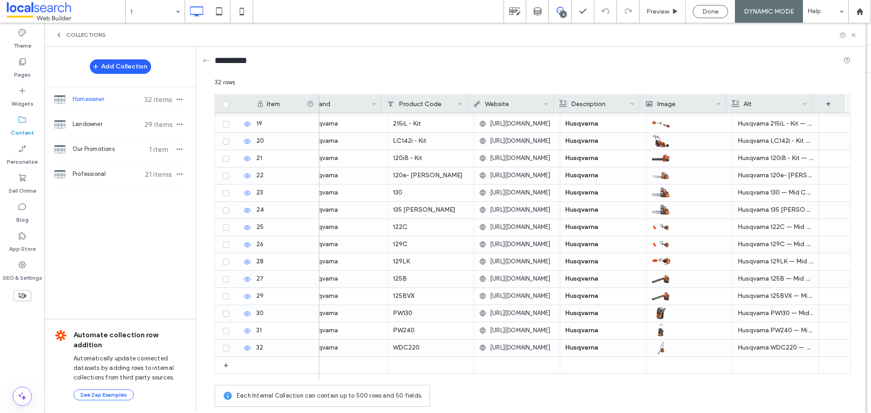
click at [852, 37] on icon at bounding box center [853, 35] width 7 height 7
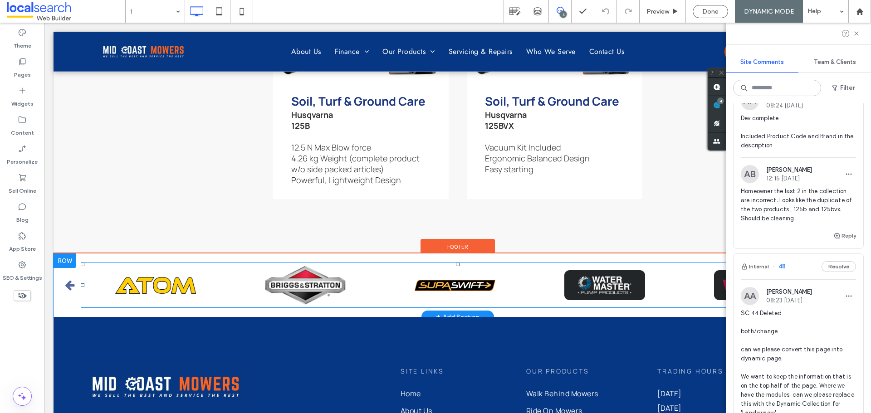
scroll to position [3371, 0]
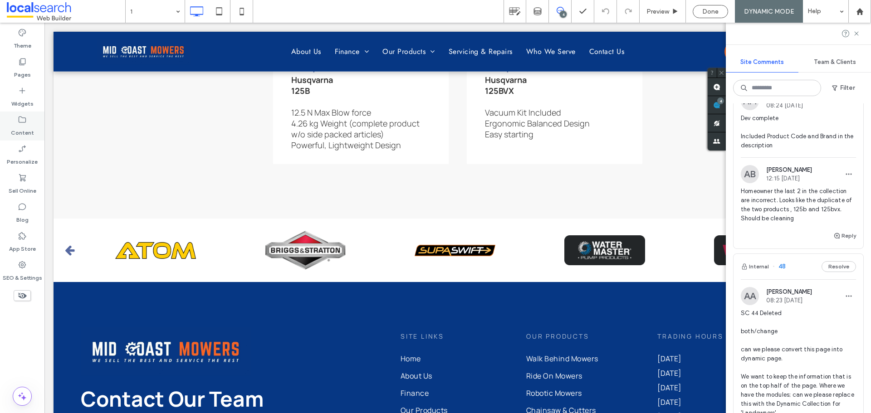
click at [26, 128] on label "Content" at bounding box center [22, 130] width 23 height 13
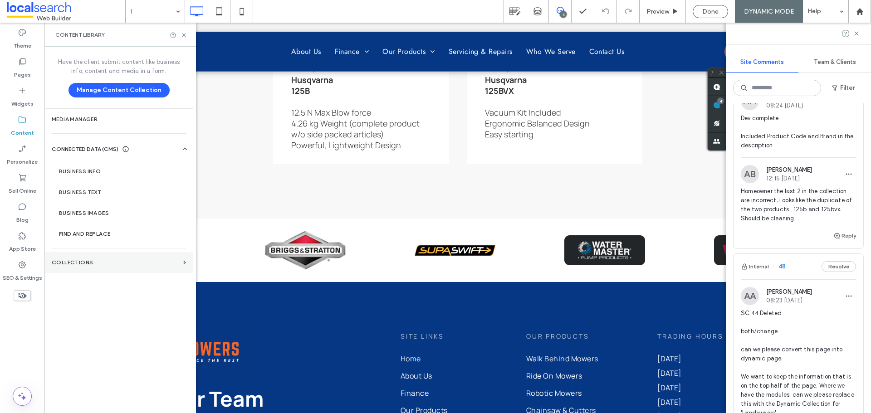
click at [84, 261] on label "Collections" at bounding box center [116, 262] width 128 height 6
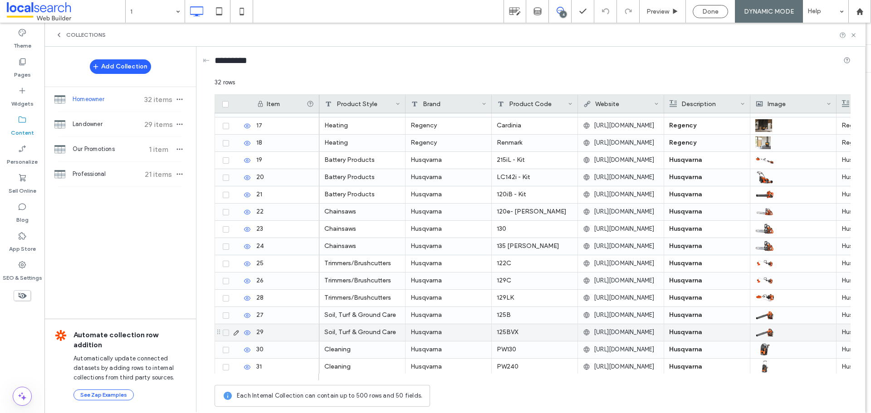
scroll to position [308, 0]
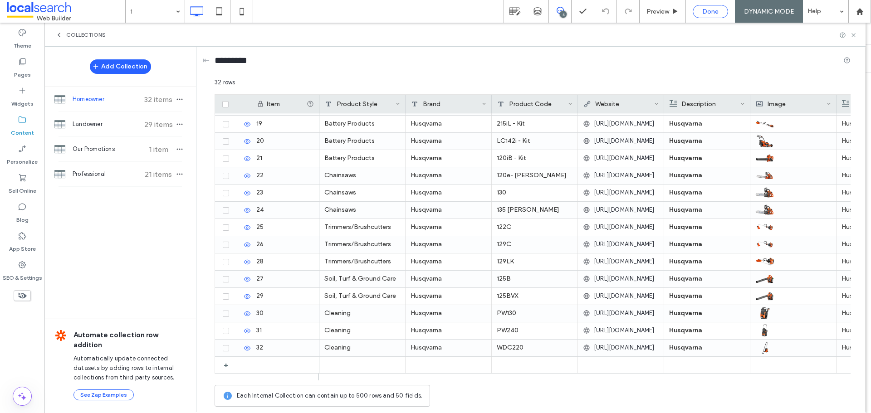
drag, startPoint x: 692, startPoint y: 12, endPoint x: 698, endPoint y: 12, distance: 6.3
click at [692, 12] on div "Done" at bounding box center [710, 11] width 49 height 23
click at [702, 12] on span "Done" at bounding box center [710, 12] width 16 height 8
click at [852, 34] on icon at bounding box center [853, 35] width 7 height 7
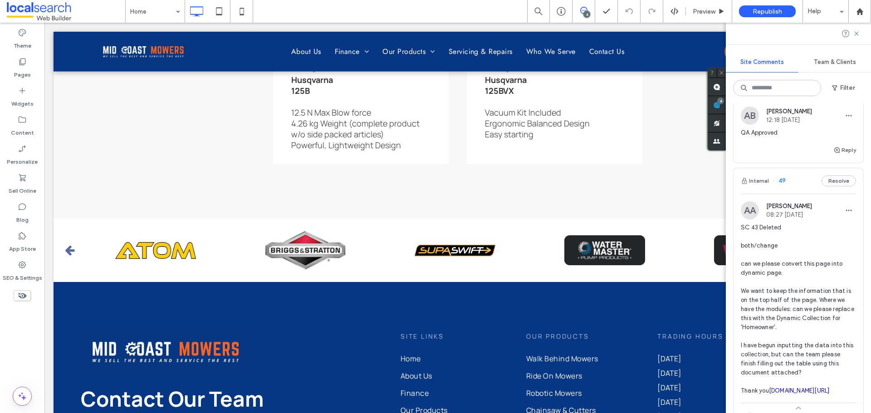
scroll to position [635, 0]
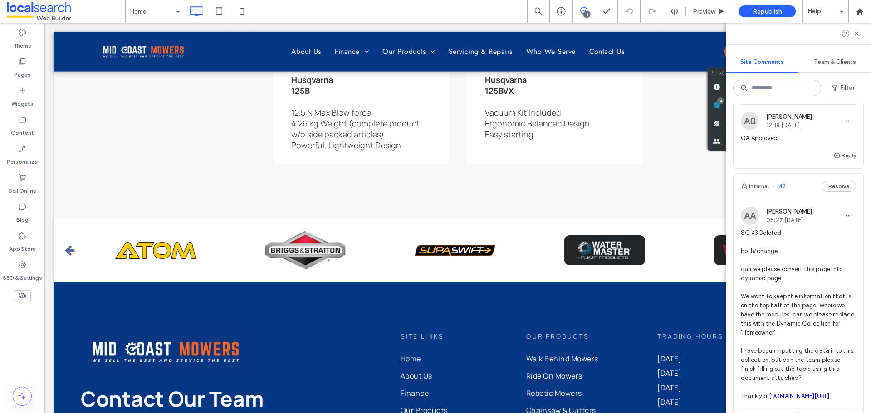
click at [809, 282] on span "SC 43 Deleted both/change can we please convert this page into dynamic page. We…" at bounding box center [797, 315] width 115 height 172
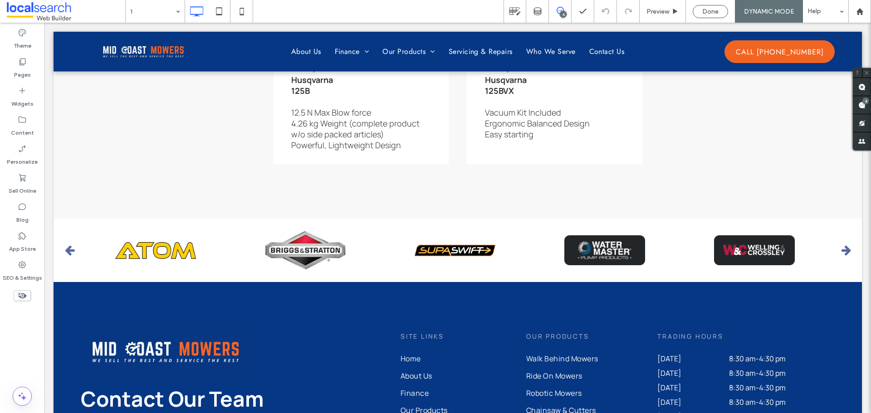
click at [559, 13] on icon at bounding box center [559, 10] width 7 height 7
click at [561, 14] on div "4" at bounding box center [563, 14] width 7 height 7
click at [859, 102] on icon at bounding box center [861, 105] width 7 height 7
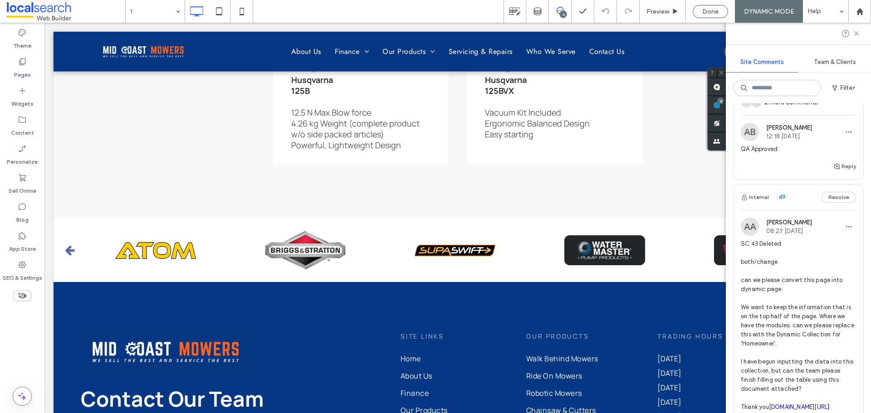
scroll to position [680, 0]
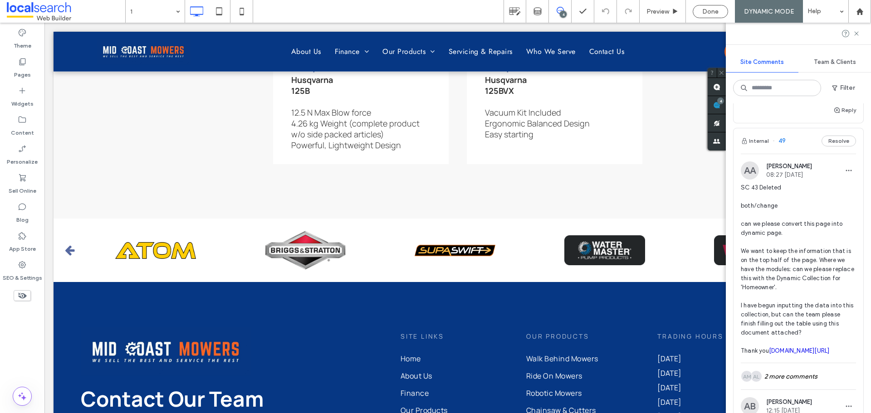
click at [813, 229] on span "SC 43 Deleted both/change can we please convert this page into dynamic page. We…" at bounding box center [797, 269] width 115 height 172
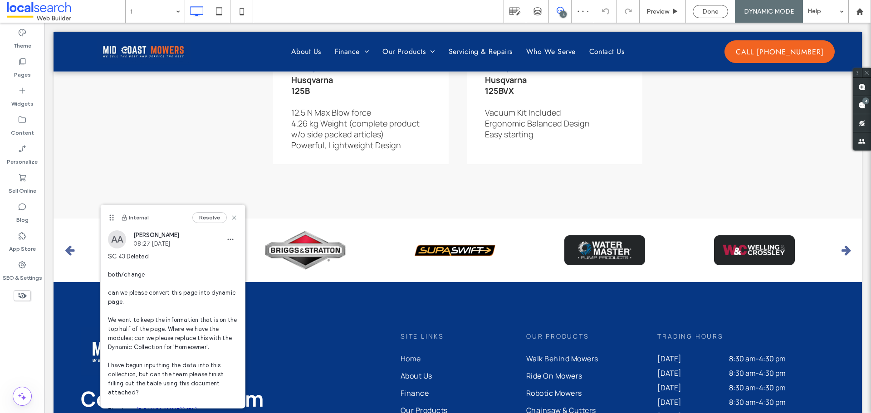
scroll to position [0, 0]
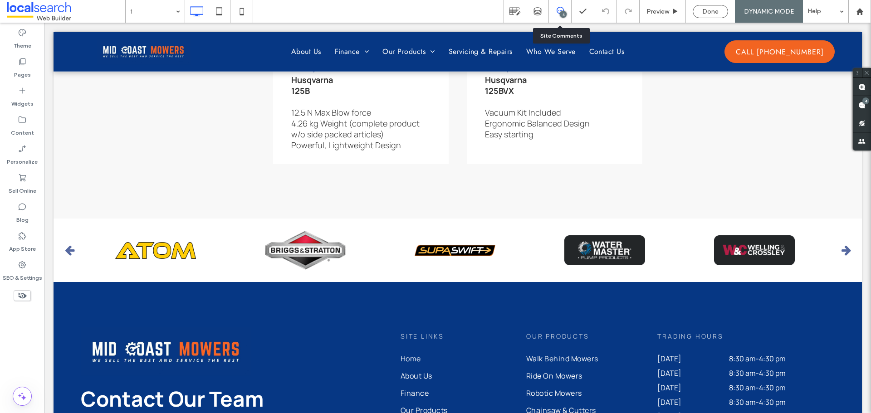
click at [556, 14] on div "4" at bounding box center [560, 11] width 22 height 9
click at [560, 17] on div "4" at bounding box center [560, 11] width 23 height 23
click at [561, 9] on icon at bounding box center [559, 10] width 7 height 7
click at [560, 14] on div "4" at bounding box center [563, 14] width 7 height 7
click at [861, 104] on use at bounding box center [861, 105] width 7 height 7
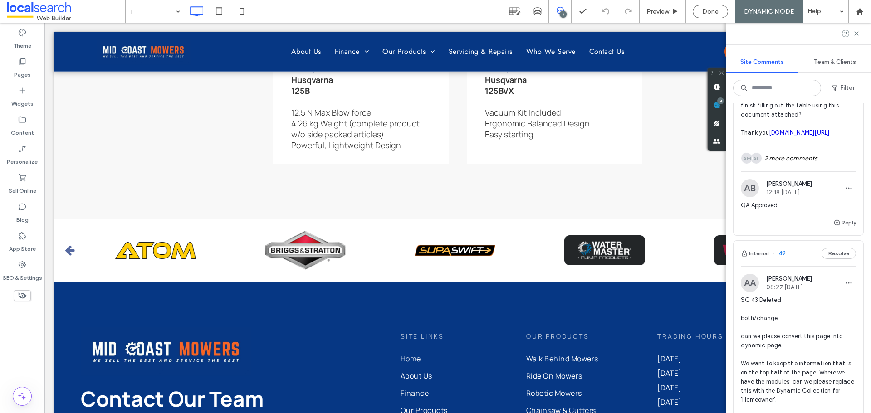
scroll to position [635, 0]
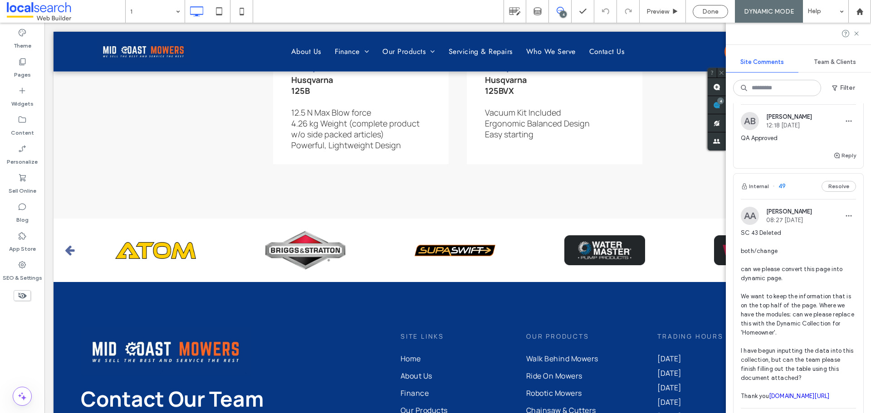
click at [795, 274] on span "SC 43 Deleted both/change can we please convert this page into dynamic page. We…" at bounding box center [797, 315] width 115 height 172
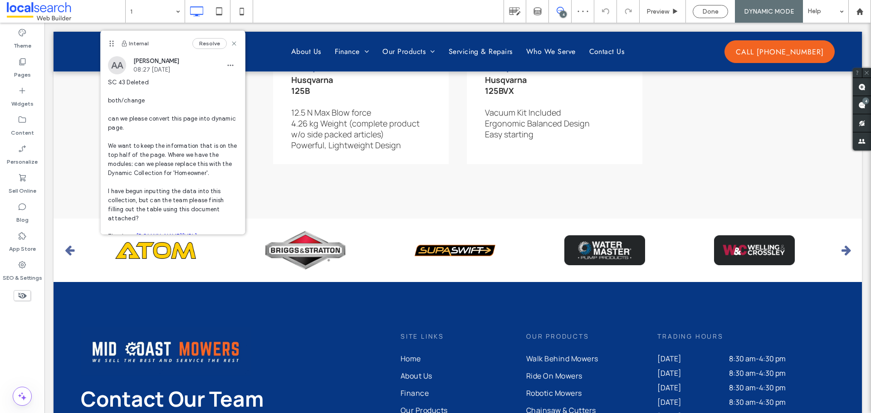
scroll to position [0, 0]
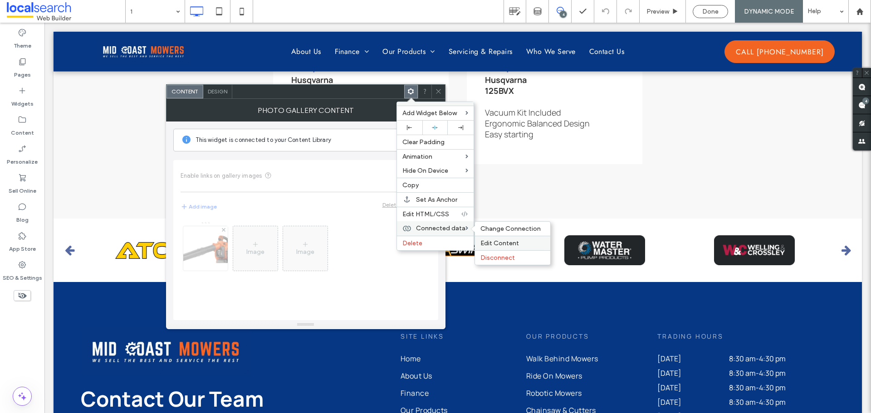
click at [506, 243] on span "Edit Content" at bounding box center [499, 243] width 39 height 8
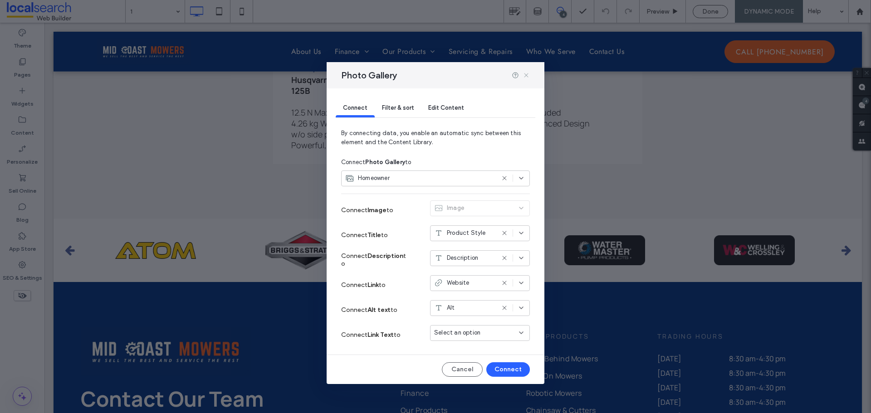
click at [526, 77] on icon at bounding box center [525, 75] width 7 height 7
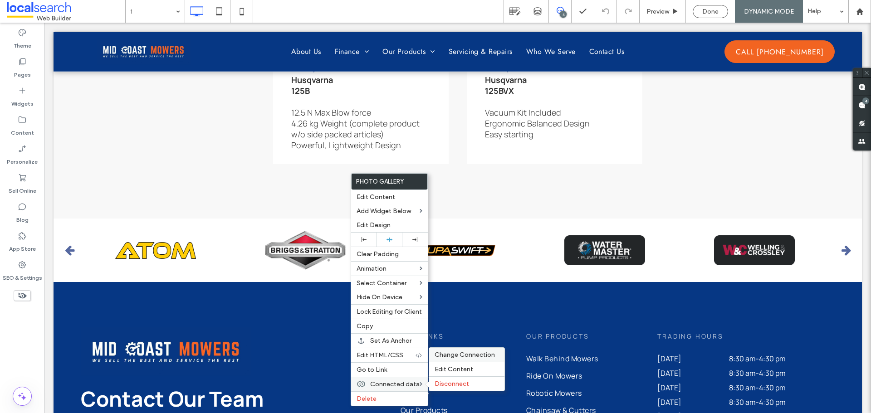
click at [471, 355] on span "Change Connection" at bounding box center [464, 355] width 60 height 8
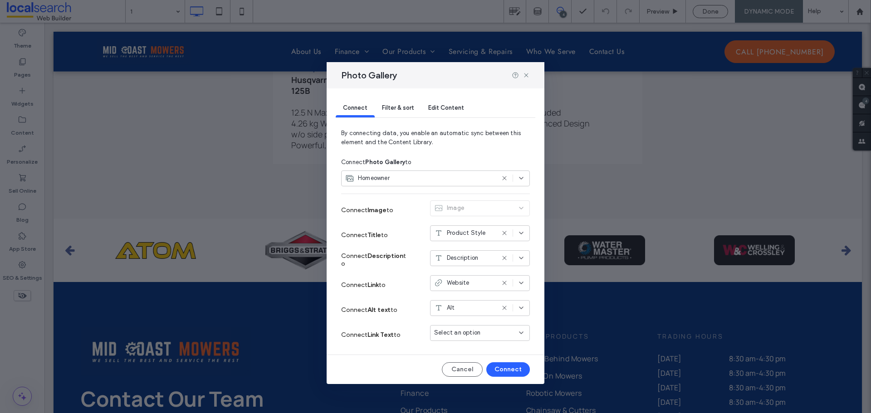
click at [482, 233] on span "Product Style" at bounding box center [466, 233] width 39 height 9
click at [472, 233] on span "Product Style" at bounding box center [466, 233] width 39 height 9
click at [443, 174] on div "Homeowner" at bounding box center [419, 178] width 149 height 9
click at [519, 175] on icon at bounding box center [520, 178] width 7 height 7
click at [527, 73] on icon at bounding box center [525, 75] width 7 height 7
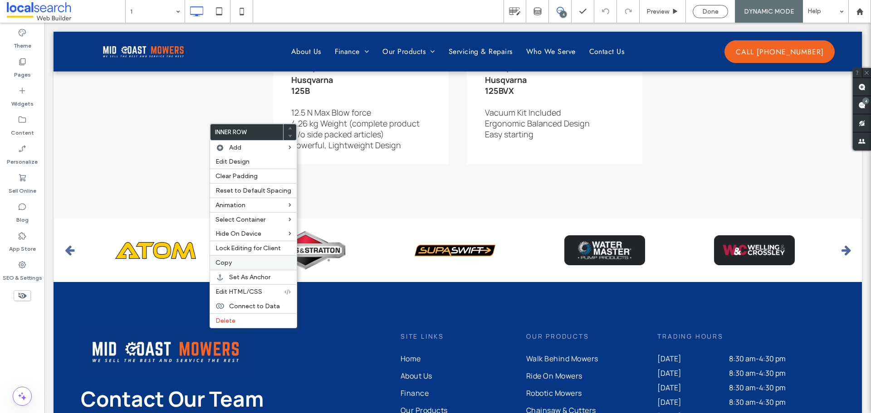
click at [233, 263] on label "Copy" at bounding box center [253, 263] width 76 height 8
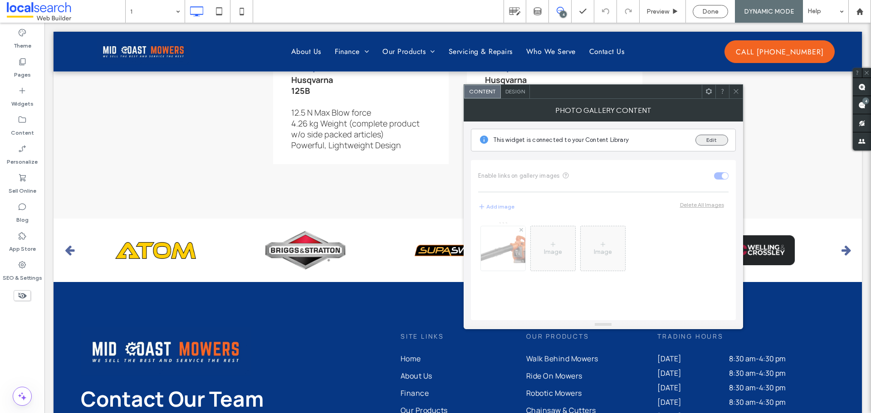
click at [707, 145] on button "Edit" at bounding box center [711, 140] width 33 height 11
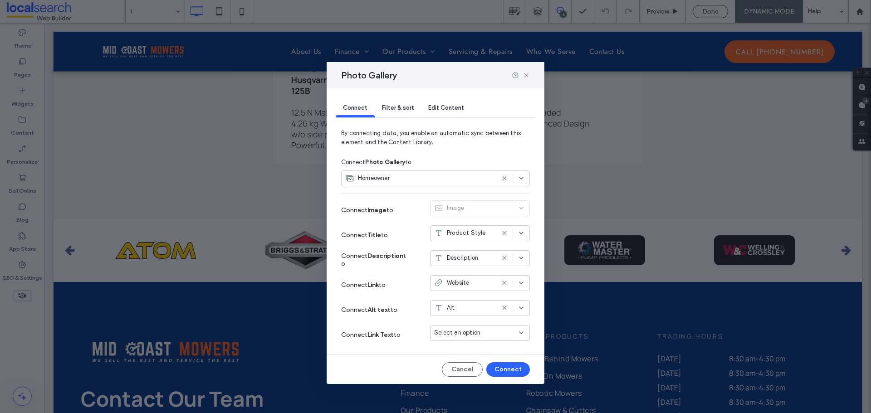
click at [444, 107] on span "Edit Content" at bounding box center [446, 107] width 36 height 7
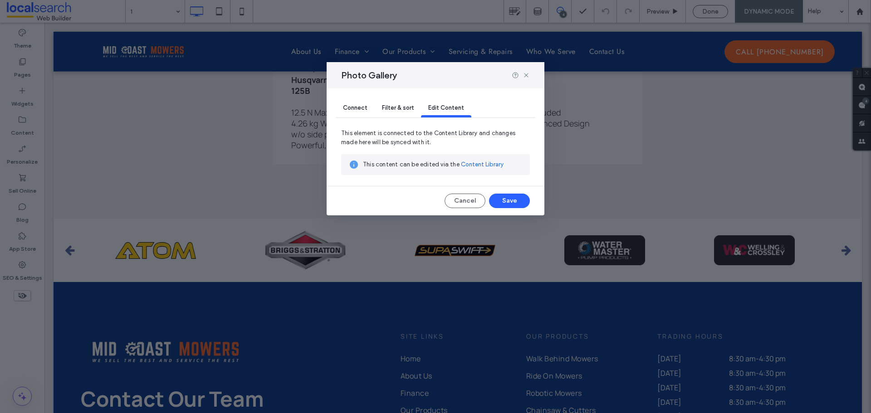
click at [466, 163] on link "Content Library" at bounding box center [482, 164] width 43 height 9
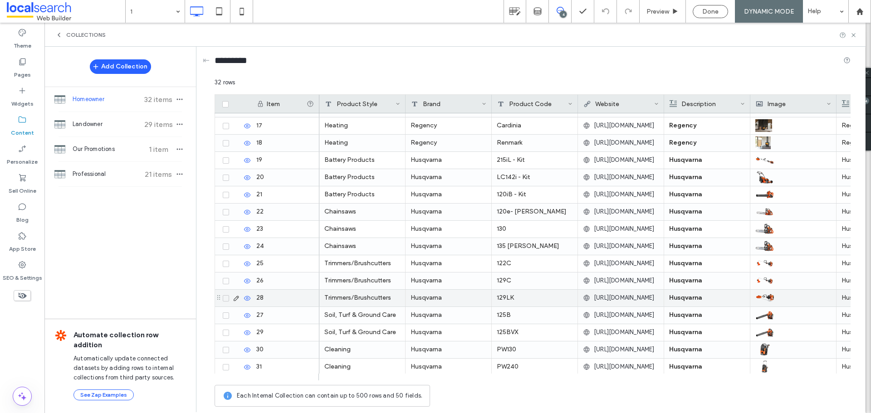
scroll to position [308, 0]
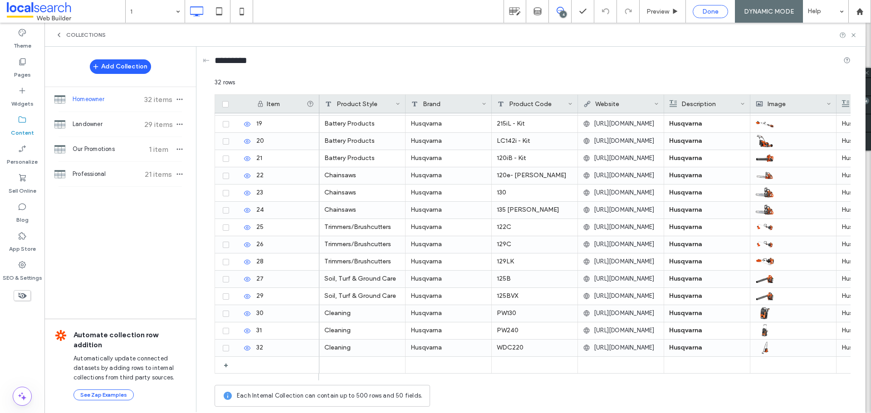
click at [701, 15] on div "Done" at bounding box center [710, 12] width 34 height 8
click at [854, 34] on use at bounding box center [853, 35] width 4 height 4
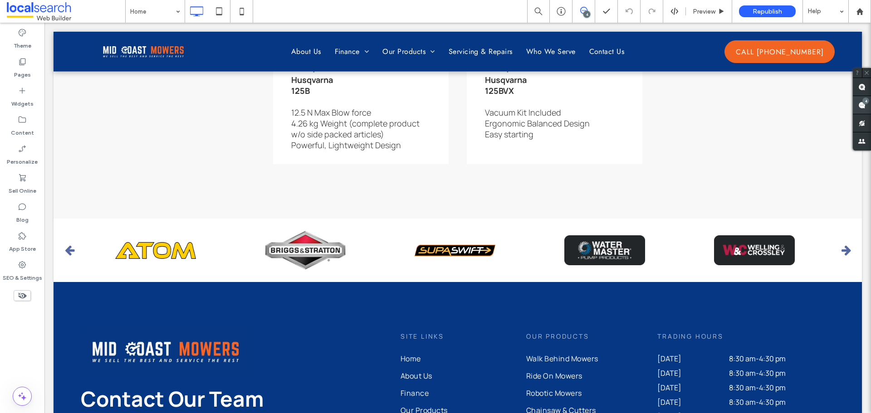
click at [867, 105] on span at bounding box center [861, 105] width 18 height 18
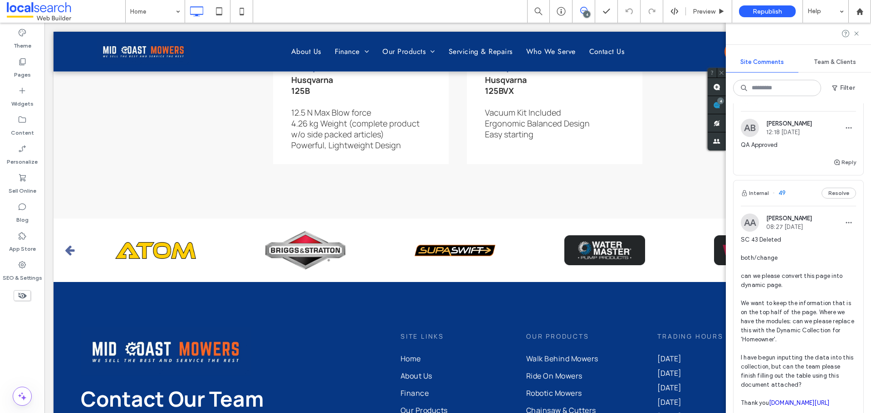
scroll to position [635, 0]
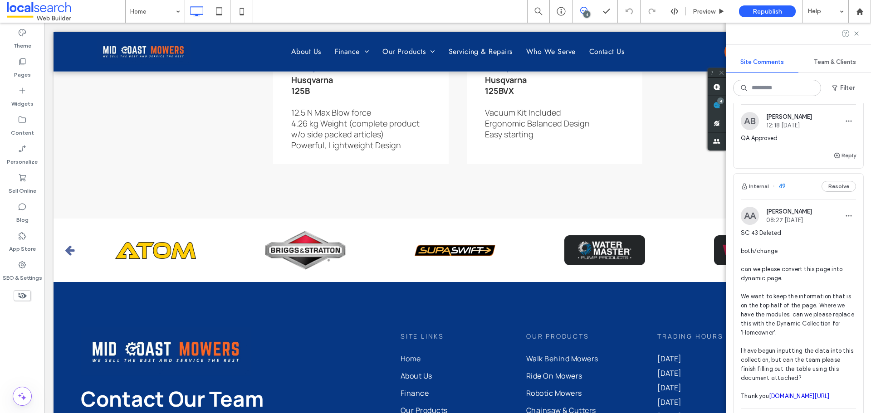
click at [828, 268] on span "SC 43 Deleted both/change can we please convert this page into dynamic page. We…" at bounding box center [797, 315] width 115 height 172
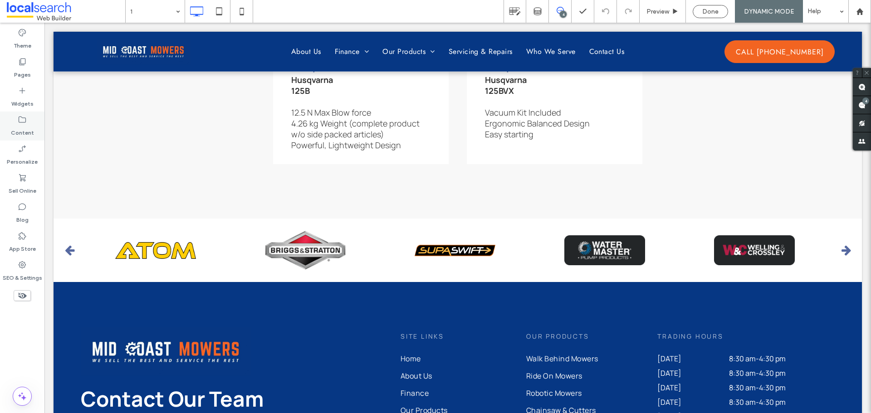
click at [13, 127] on label "Content" at bounding box center [22, 130] width 23 height 13
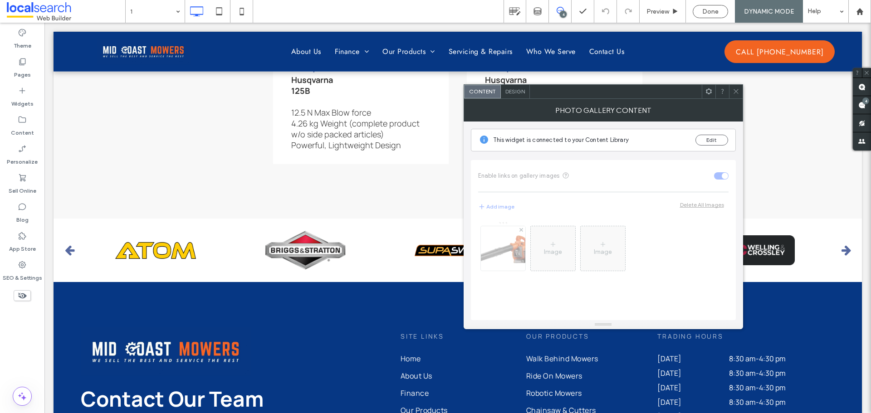
click at [736, 91] on icon at bounding box center [735, 91] width 7 height 7
click at [737, 88] on icon at bounding box center [735, 91] width 7 height 7
click at [736, 90] on icon at bounding box center [735, 91] width 7 height 7
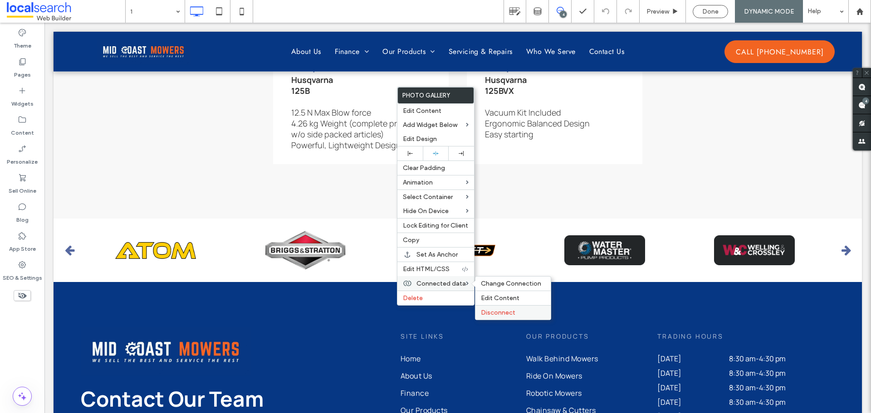
click at [516, 310] on label "Disconnect" at bounding box center [513, 313] width 64 height 8
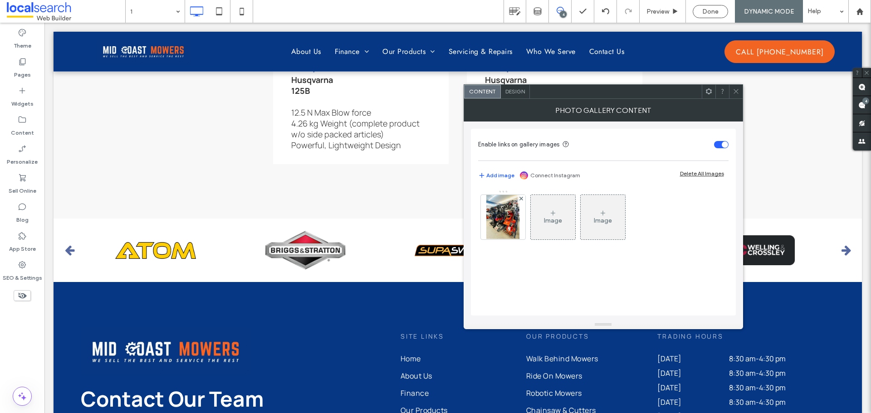
click at [709, 92] on icon at bounding box center [708, 91] width 7 height 7
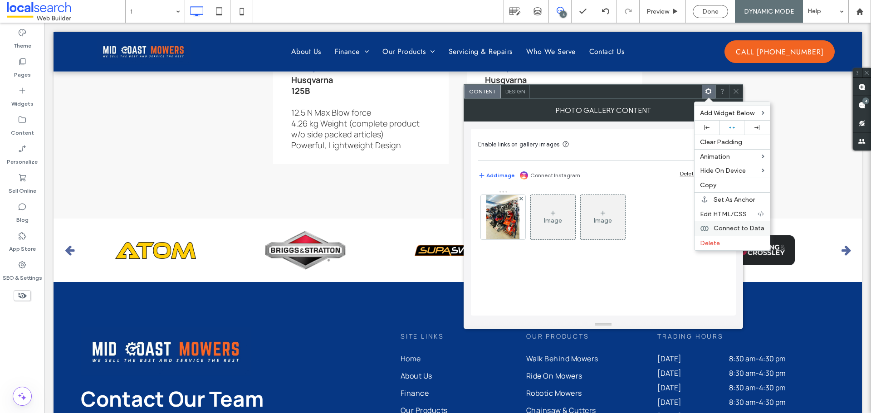
click at [729, 227] on span "Connect to Data" at bounding box center [738, 228] width 51 height 8
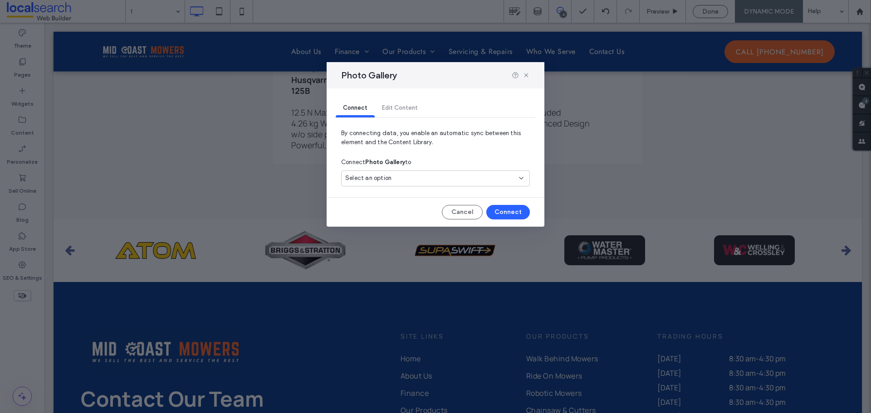
click at [455, 183] on div "Select an option" at bounding box center [430, 178] width 170 height 9
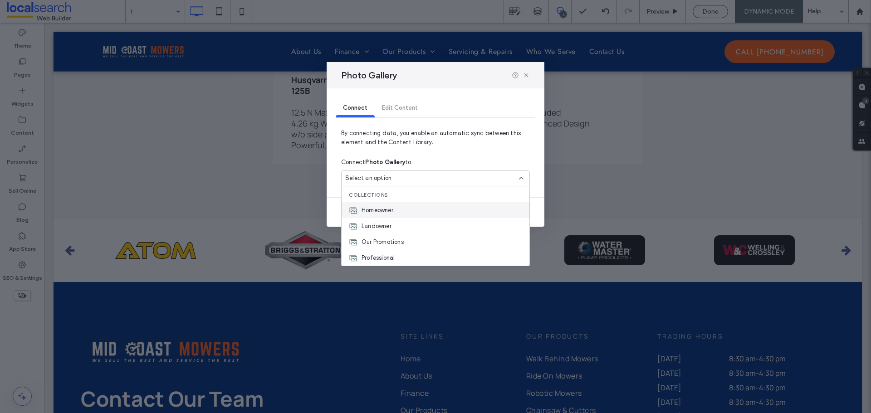
click at [417, 209] on div "Homeowner" at bounding box center [435, 210] width 188 height 16
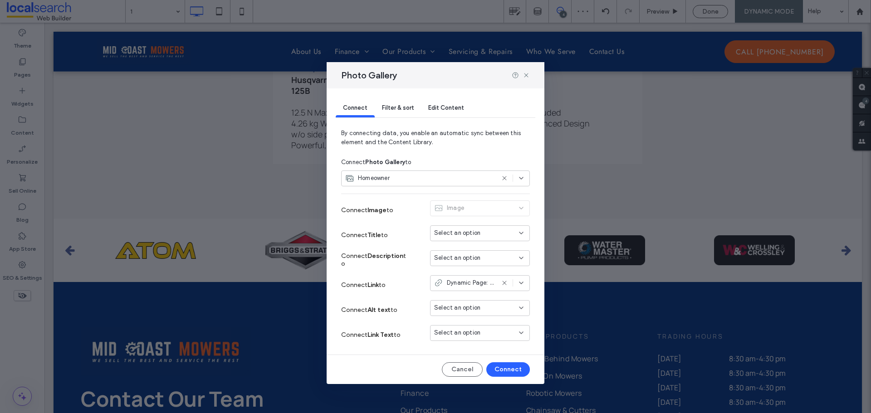
click at [487, 212] on div "Image" at bounding box center [480, 209] width 100 height 19
click at [493, 232] on div "Select an option" at bounding box center [474, 233] width 81 height 9
click at [485, 252] on span "Product Style" at bounding box center [469, 249] width 39 height 9
click at [473, 257] on span "Select an option" at bounding box center [457, 257] width 46 height 9
drag, startPoint x: 471, startPoint y: 292, endPoint x: 460, endPoint y: 322, distance: 31.6
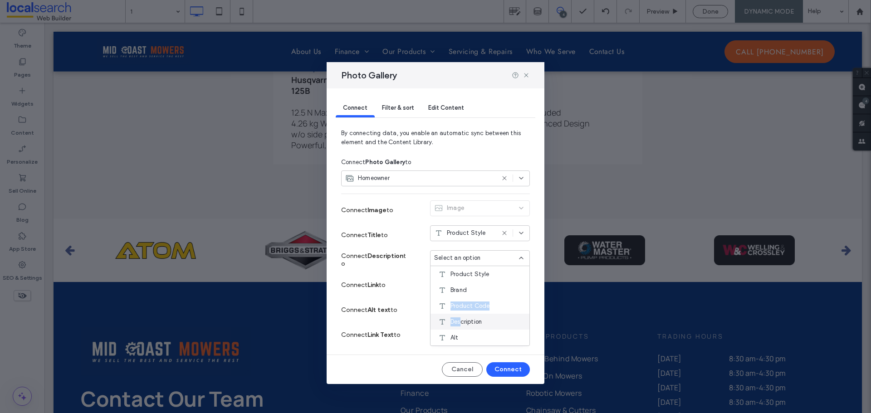
click at [460, 322] on div "Product Style Brand Product Code Description Alt" at bounding box center [479, 305] width 99 height 79
click at [460, 322] on span "Description" at bounding box center [465, 321] width 31 height 9
click at [464, 285] on span "Dynamic Page: Homeowner" at bounding box center [471, 282] width 48 height 9
click at [464, 317] on span "Dynamic Page: Homeowner" at bounding box center [486, 315] width 72 height 9
click at [475, 313] on div "Select an option" at bounding box center [480, 308] width 100 height 16
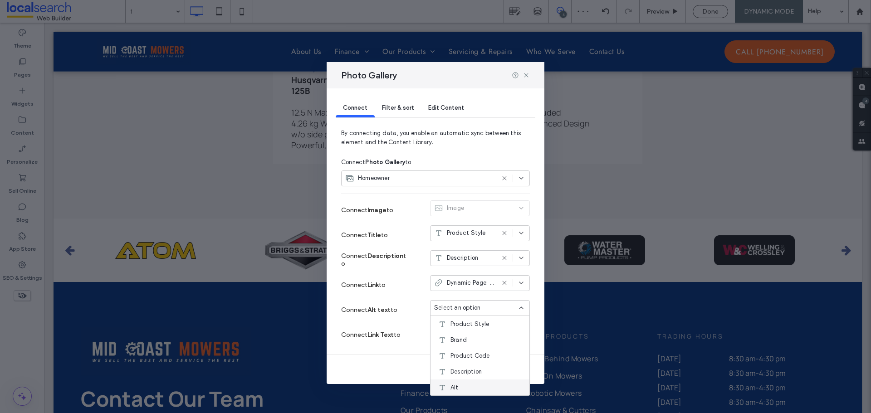
click at [467, 385] on div "Alt" at bounding box center [479, 388] width 99 height 16
click at [485, 335] on div "Select an option" at bounding box center [474, 332] width 81 height 9
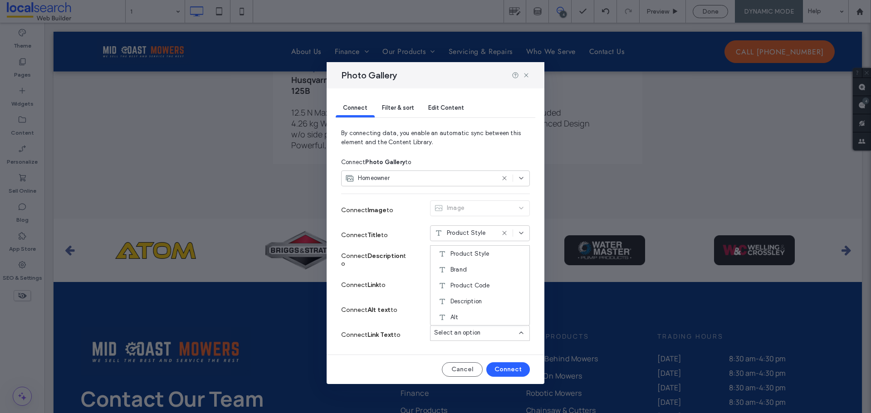
click at [402, 346] on div "Connect Link Text to Select an option" at bounding box center [435, 334] width 189 height 25
click at [516, 371] on button "Connect" at bounding box center [508, 369] width 44 height 15
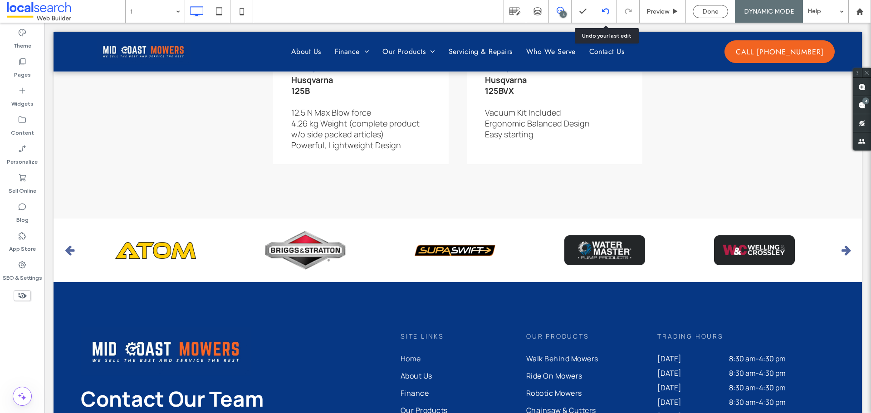
click at [603, 7] on div at bounding box center [605, 11] width 23 height 23
click at [606, 9] on use at bounding box center [604, 11] width 7 height 6
click at [608, 10] on use at bounding box center [604, 11] width 7 height 6
click at [606, 9] on use at bounding box center [604, 11] width 7 height 6
click at [605, 10] on icon at bounding box center [605, 11] width 7 height 7
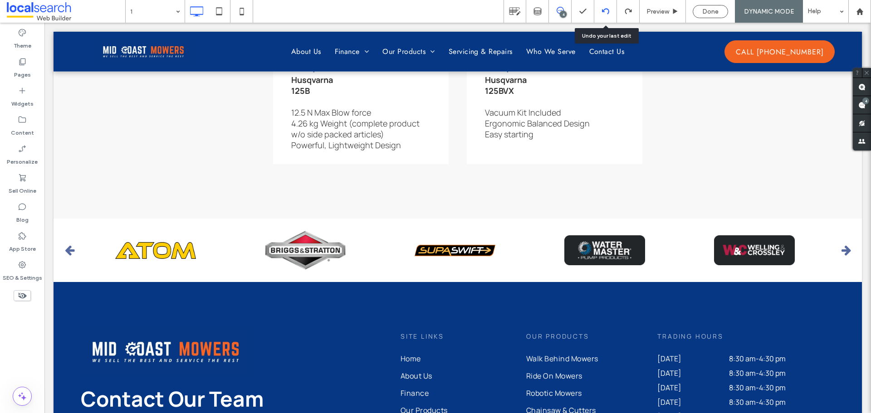
click at [606, 13] on icon at bounding box center [605, 11] width 7 height 7
click at [699, 13] on div "Done" at bounding box center [710, 12] width 34 height 8
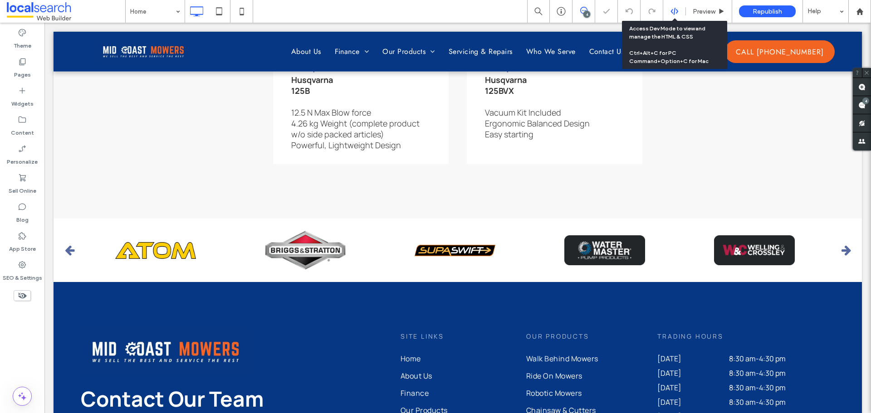
click at [671, 11] on icon at bounding box center [674, 11] width 8 height 8
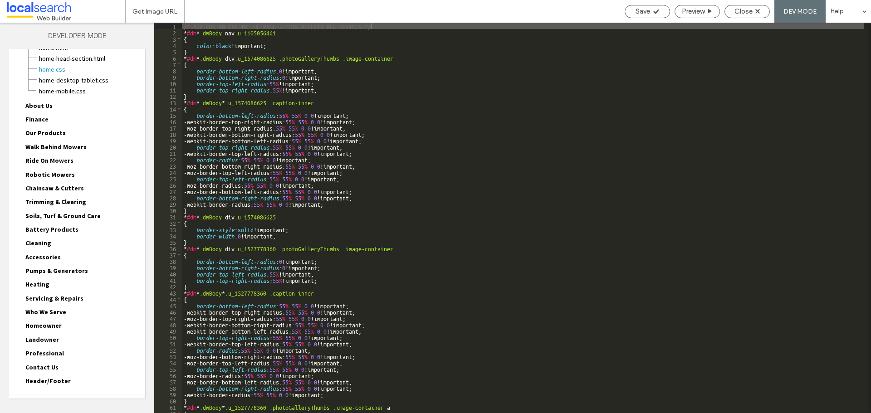
scroll to position [58, 0]
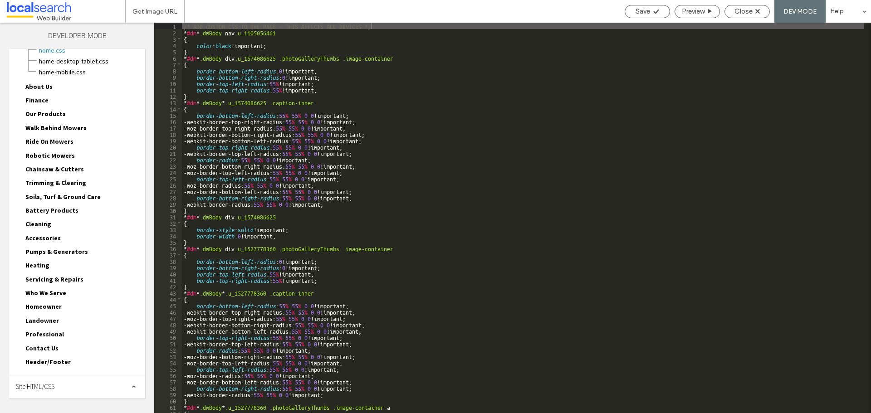
click at [59, 392] on div "Site HTML/CSS" at bounding box center [77, 386] width 136 height 23
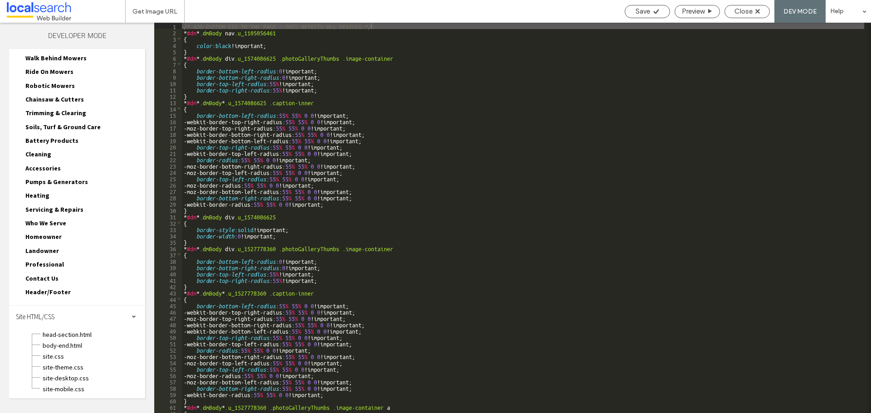
scroll to position [129, 0]
click at [64, 355] on span "site.css" at bounding box center [93, 355] width 103 height 9
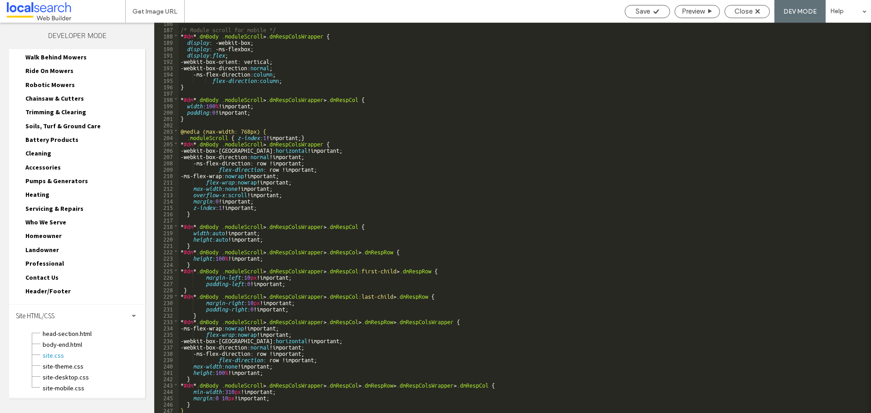
scroll to position [0, 0]
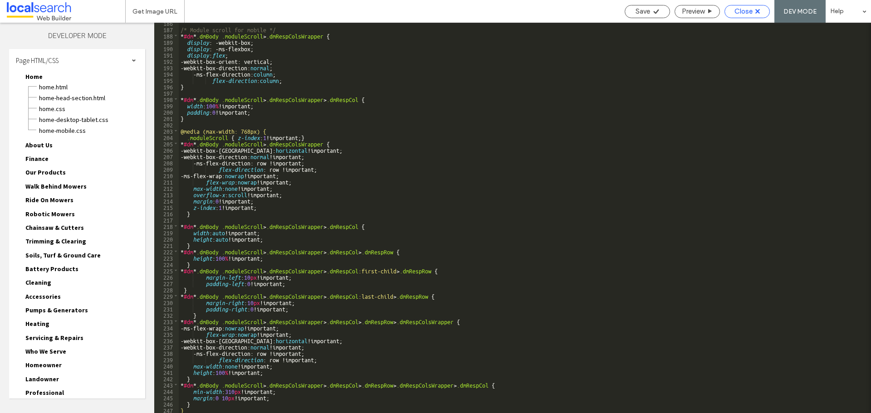
click at [732, 11] on div "Close" at bounding box center [747, 11] width 44 height 8
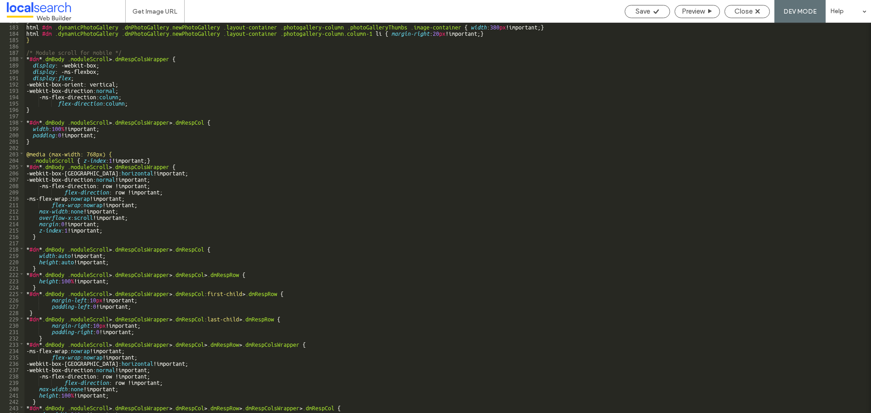
scroll to position [1193, 0]
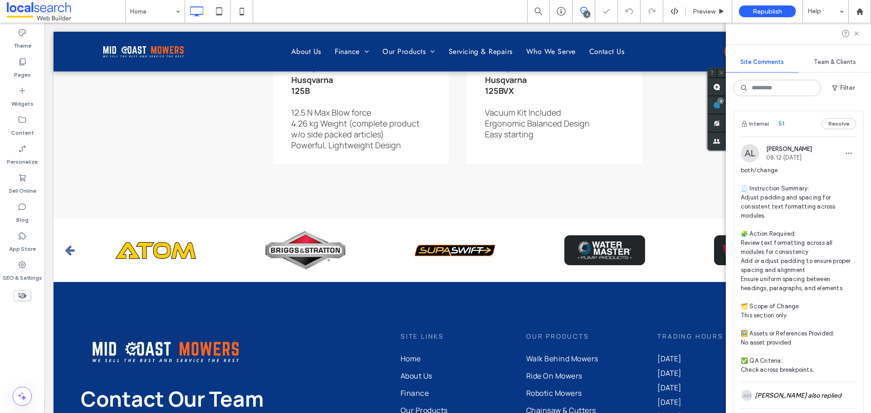
click at [726, 102] on div "4" at bounding box center [716, 105] width 18 height 18
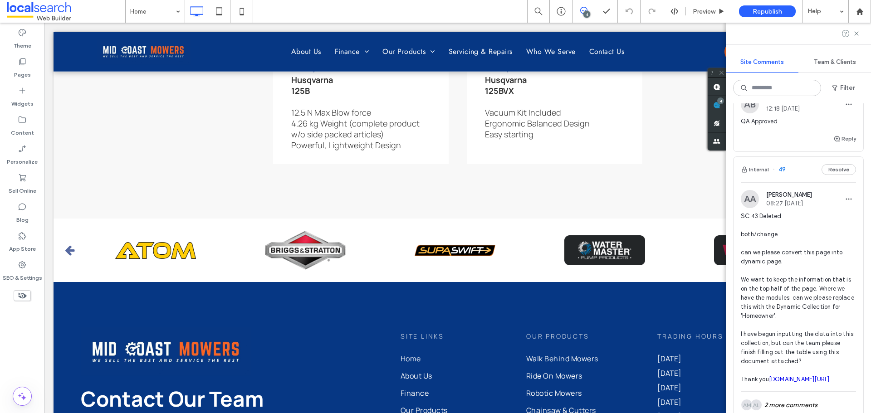
scroll to position [726, 0]
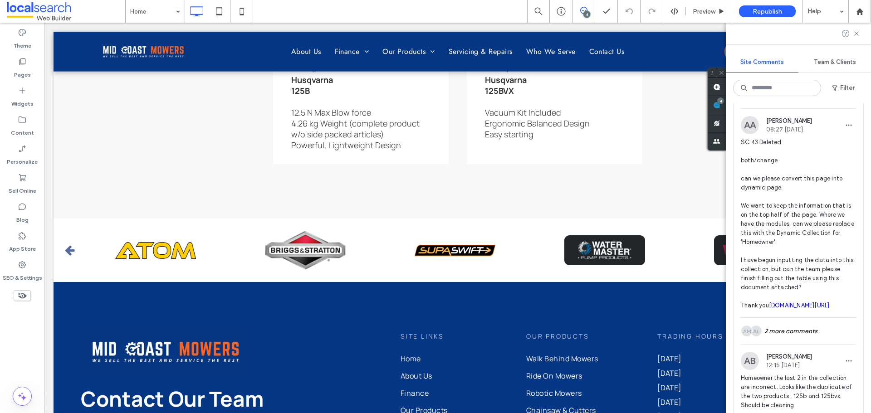
click at [802, 205] on span "SC 43 Deleted both/change can we please convert this page into dynamic page. We…" at bounding box center [797, 224] width 115 height 172
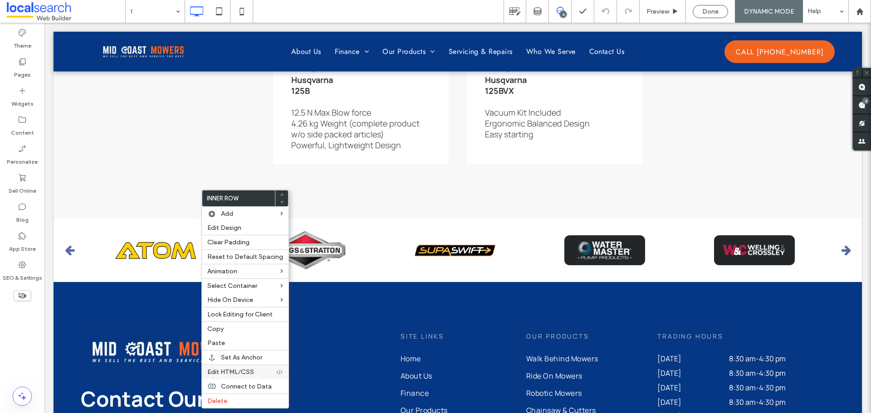
click at [247, 373] on span "Edit HTML/CSS" at bounding box center [230, 372] width 47 height 8
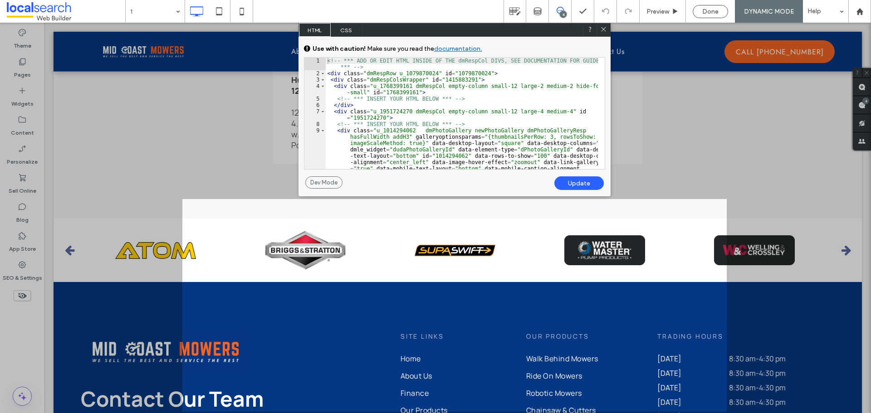
click at [351, 31] on span "CSS" at bounding box center [347, 30] width 32 height 14
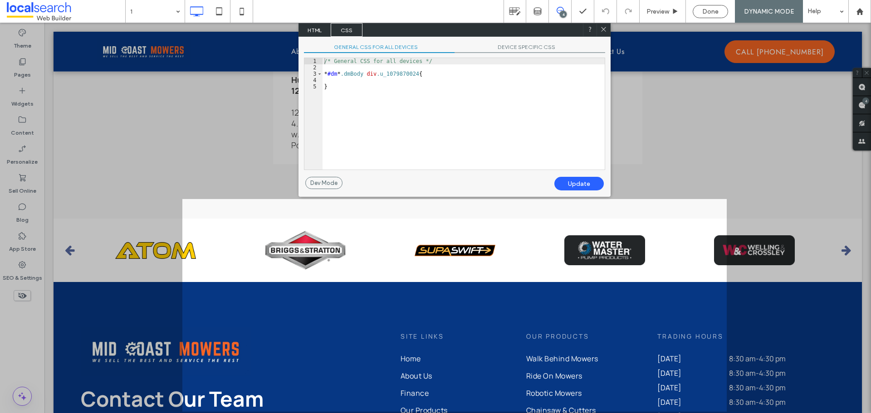
click at [524, 48] on span "DEVICE SPECIFIC CSS" at bounding box center [529, 49] width 151 height 10
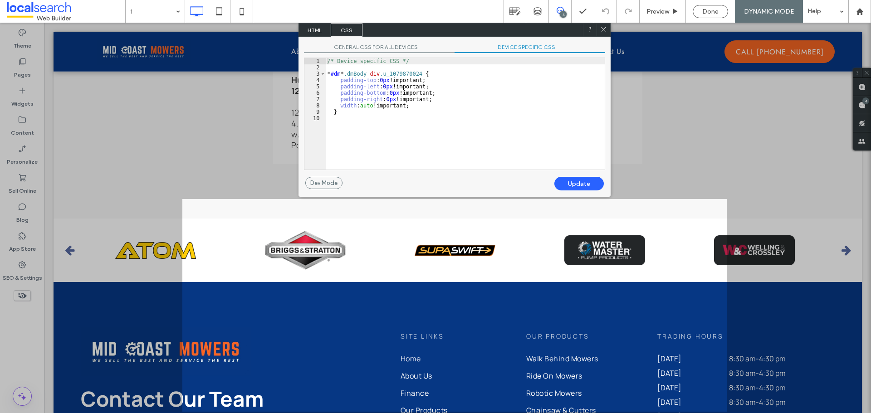
click at [370, 49] on span "GENERAL CSS FOR ALL DEVICES" at bounding box center [379, 49] width 151 height 10
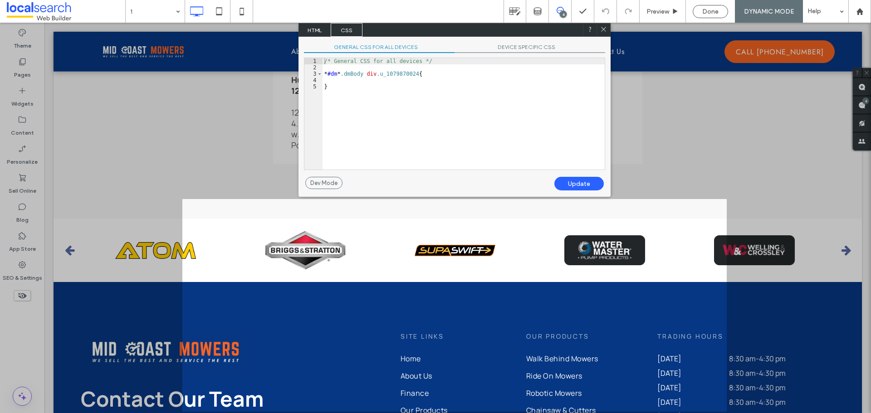
click at [319, 26] on span "HTML" at bounding box center [315, 30] width 32 height 14
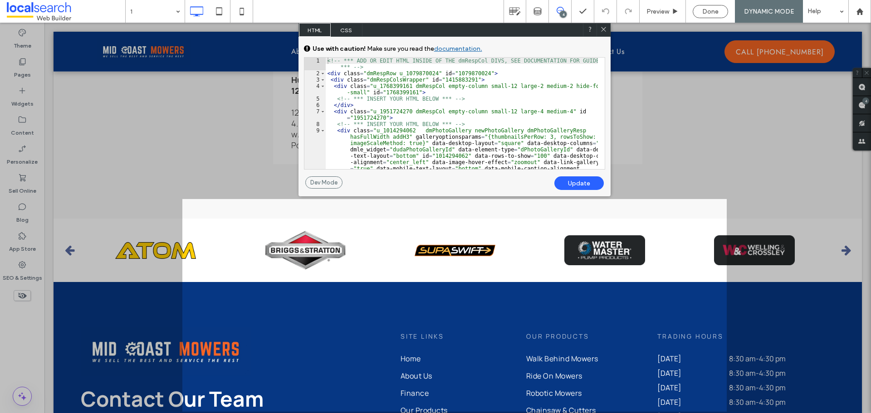
scroll to position [27, 0]
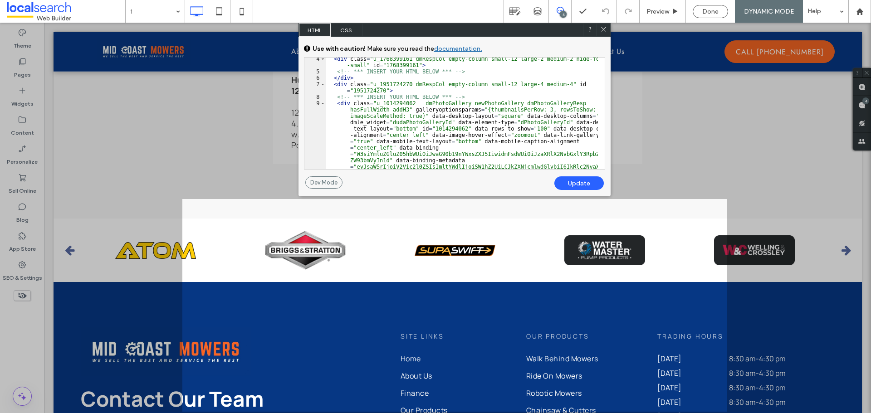
click at [606, 29] on icon at bounding box center [603, 29] width 7 height 7
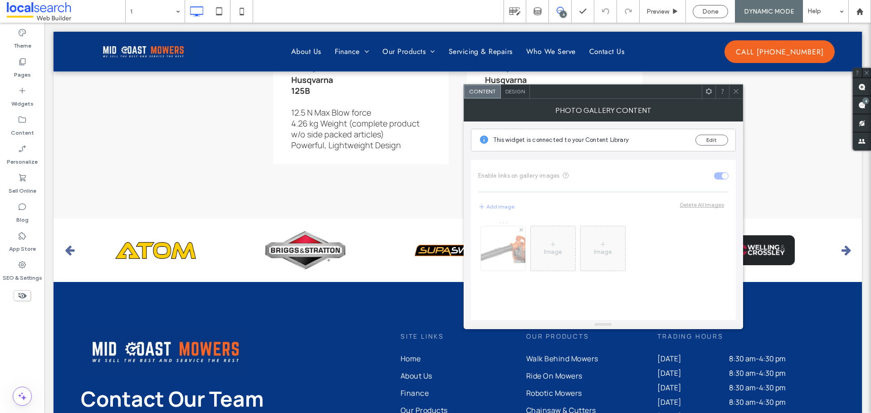
click at [712, 94] on div at bounding box center [708, 92] width 14 height 14
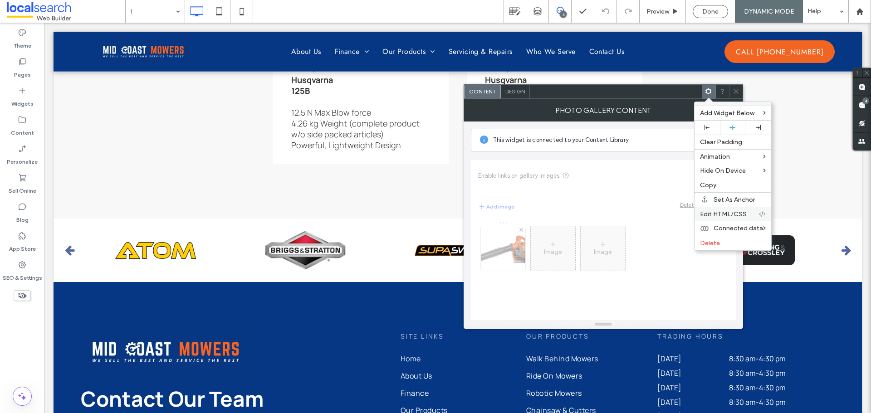
click at [721, 213] on span "Edit HTML/CSS" at bounding box center [723, 214] width 47 height 8
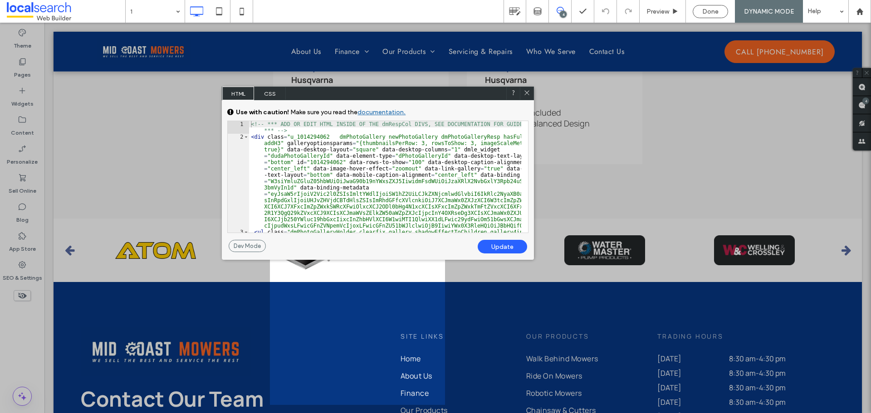
drag, startPoint x: 251, startPoint y: 28, endPoint x: 272, endPoint y: 92, distance: 66.7
click at [272, 92] on span "CSS" at bounding box center [270, 94] width 32 height 14
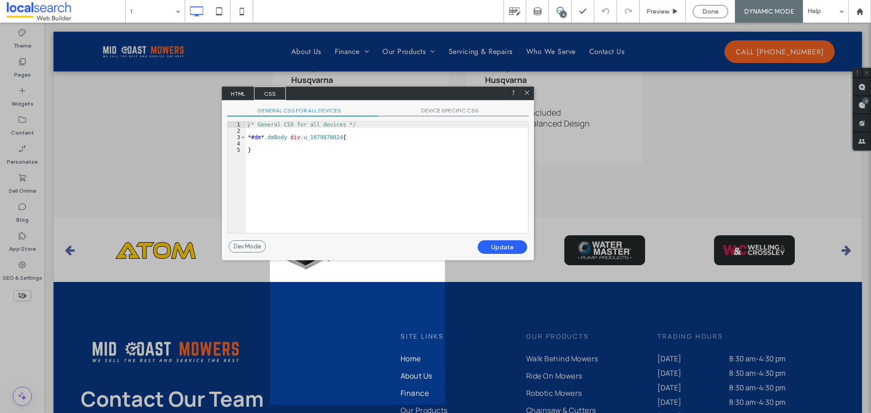
click at [241, 88] on span "HTML" at bounding box center [238, 94] width 32 height 14
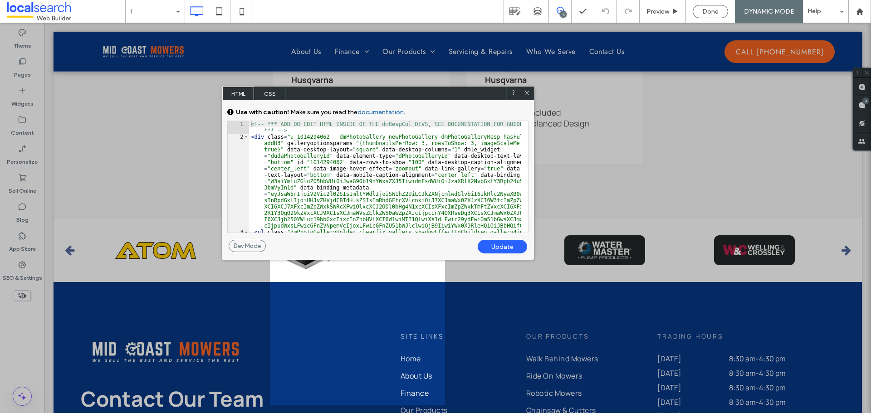
scroll to position [0, 0]
click at [273, 90] on span "CSS" at bounding box center [270, 94] width 32 height 14
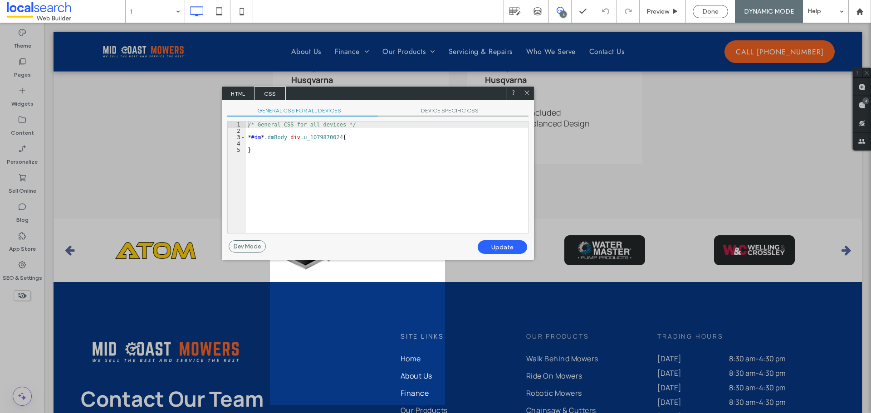
click at [461, 102] on div "GENERAL CSS FOR ALL DEVICES DEVICE SPECIFIC CSS Use with caution! Make sure you…" at bounding box center [378, 170] width 312 height 140
click at [450, 108] on span "DEVICE SPECIFIC CSS" at bounding box center [453, 112] width 151 height 10
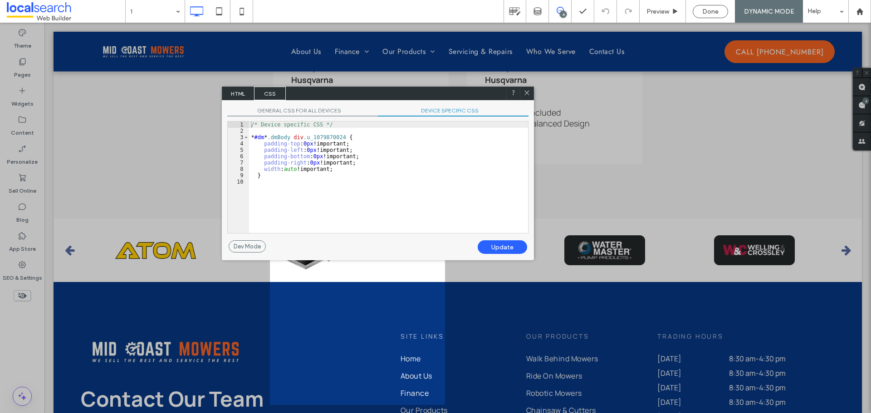
click at [293, 120] on div "GENERAL CSS FOR ALL DEVICES DEVICE SPECIFIC CSS Use with caution! Make sure you…" at bounding box center [378, 170] width 312 height 140
click at [299, 107] on span "GENERAL CSS FOR ALL DEVICES" at bounding box center [302, 112] width 151 height 10
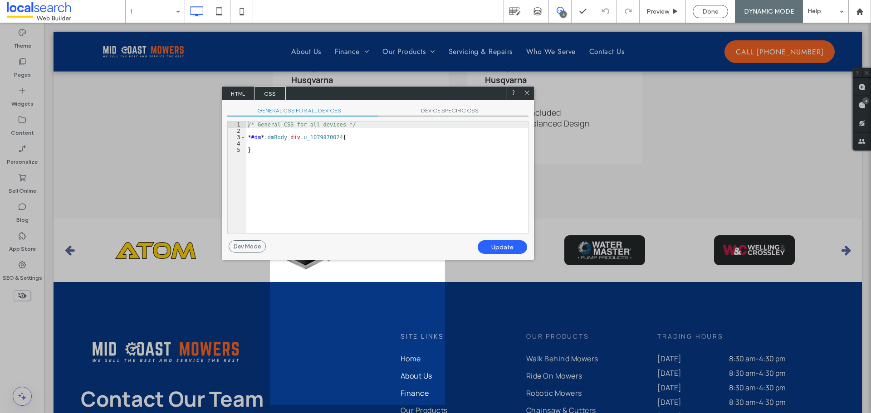
click at [527, 94] on icon at bounding box center [526, 92] width 7 height 7
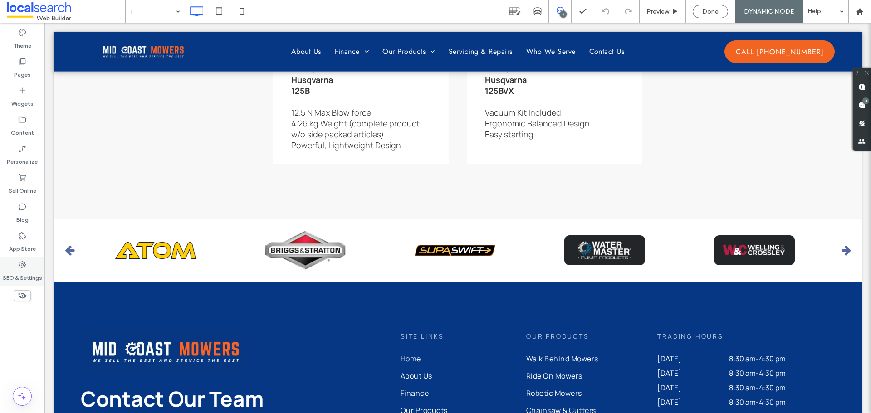
click at [24, 265] on icon at bounding box center [22, 264] width 9 height 9
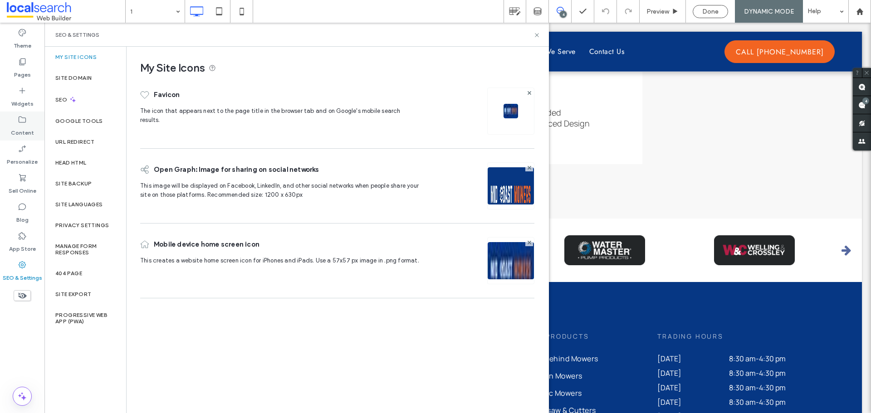
click at [29, 128] on label "Content" at bounding box center [22, 130] width 23 height 13
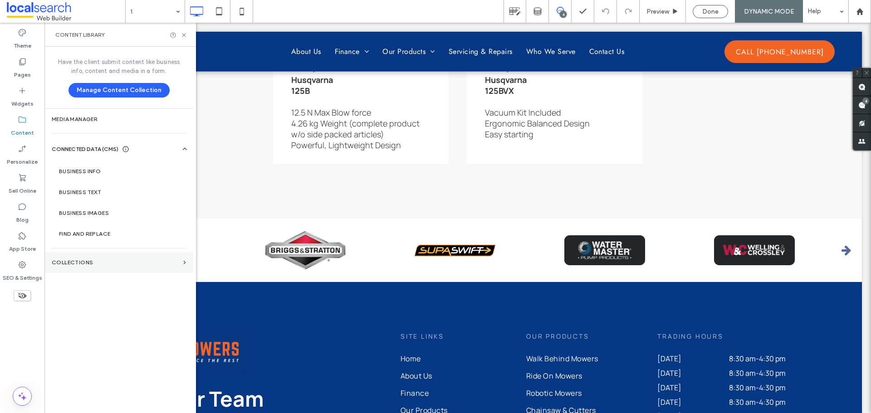
click at [113, 257] on section "Collections" at bounding box center [118, 262] width 149 height 21
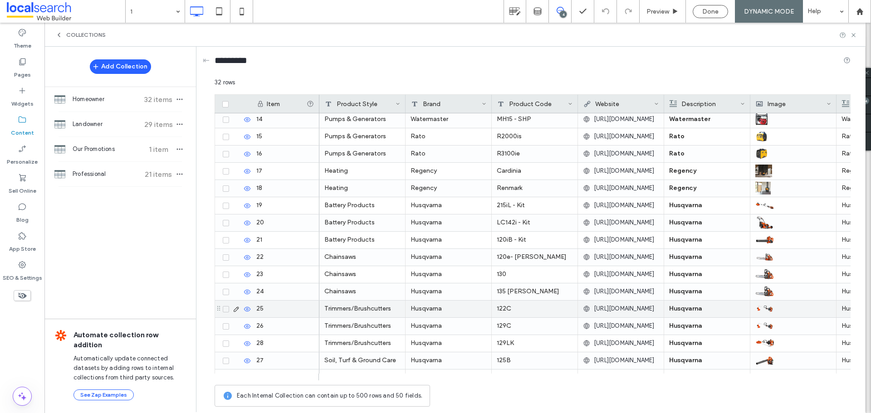
scroll to position [308, 0]
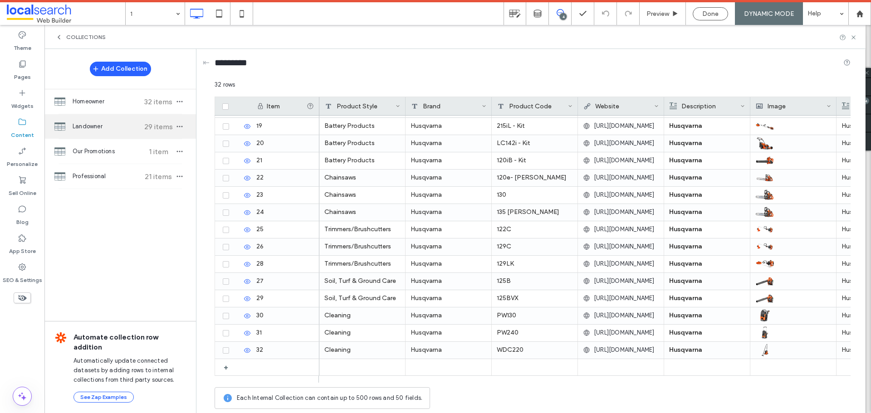
click at [110, 128] on span "Landowner" at bounding box center [107, 126] width 68 height 9
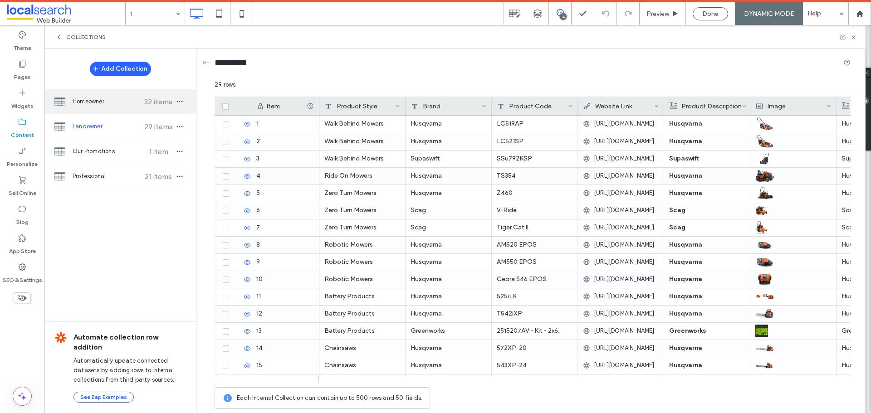
click at [104, 107] on div "Homeowner 32 items" at bounding box center [119, 101] width 151 height 24
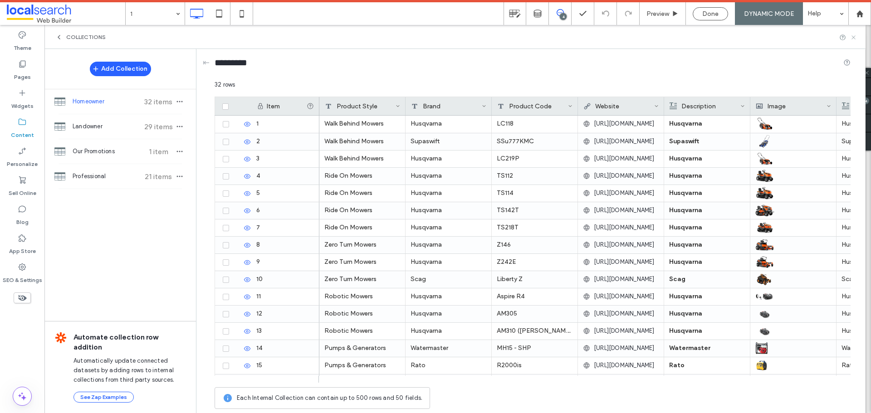
click at [853, 38] on use at bounding box center [853, 37] width 4 height 4
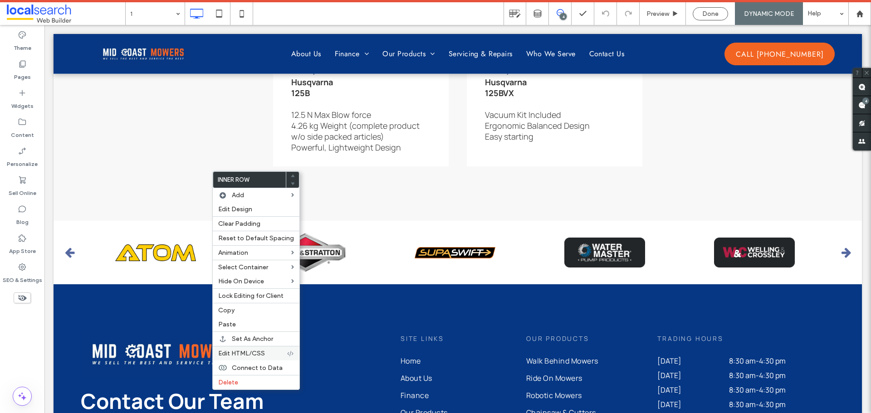
click at [257, 350] on span "Edit HTML/CSS" at bounding box center [241, 354] width 47 height 8
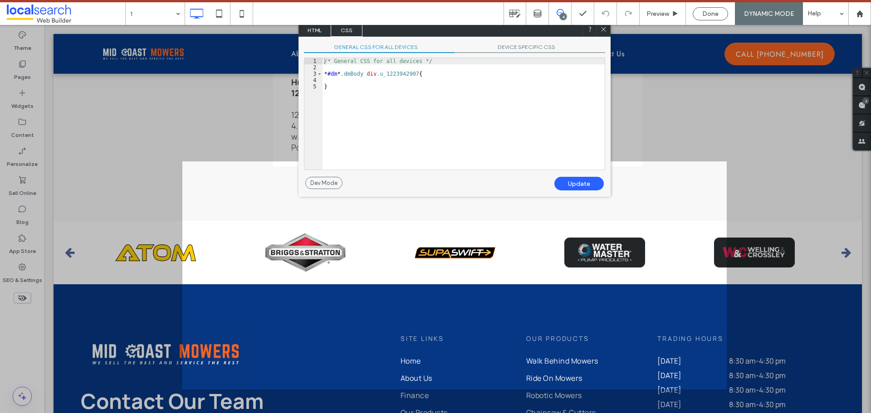
click at [313, 30] on span "HTML" at bounding box center [315, 30] width 32 height 14
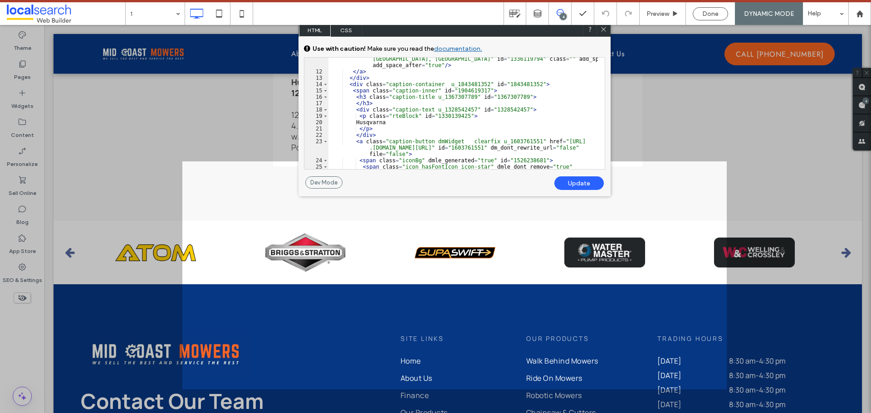
scroll to position [245, 0]
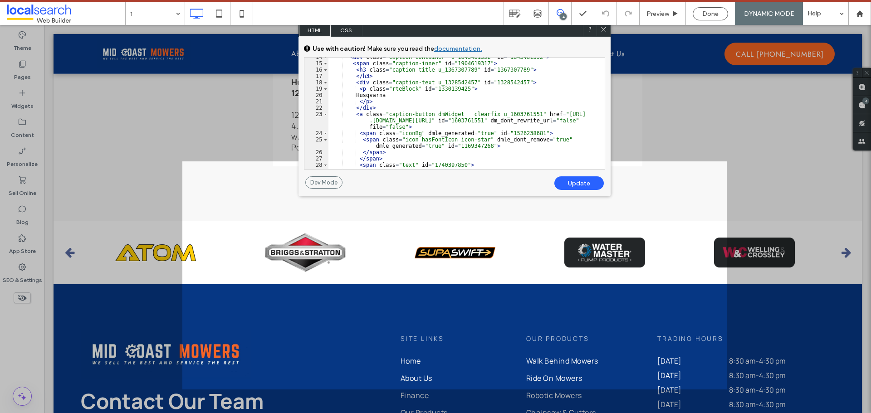
click at [604, 31] on use at bounding box center [603, 29] width 5 height 5
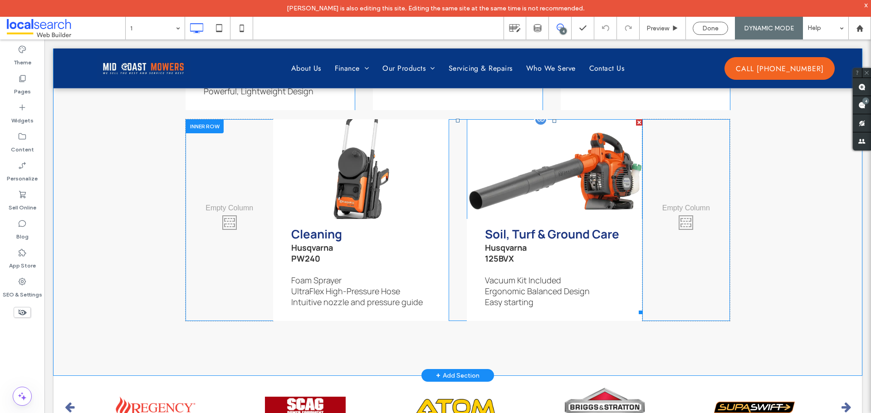
click at [546, 218] on link at bounding box center [554, 170] width 186 height 106
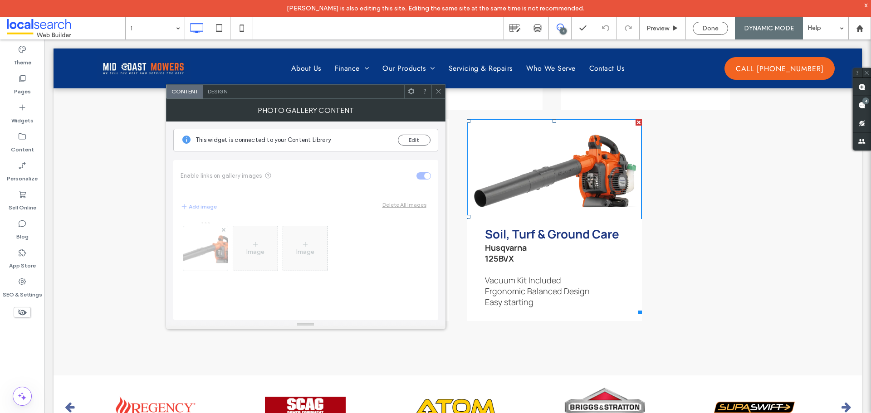
click at [405, 93] on div at bounding box center [411, 92] width 14 height 14
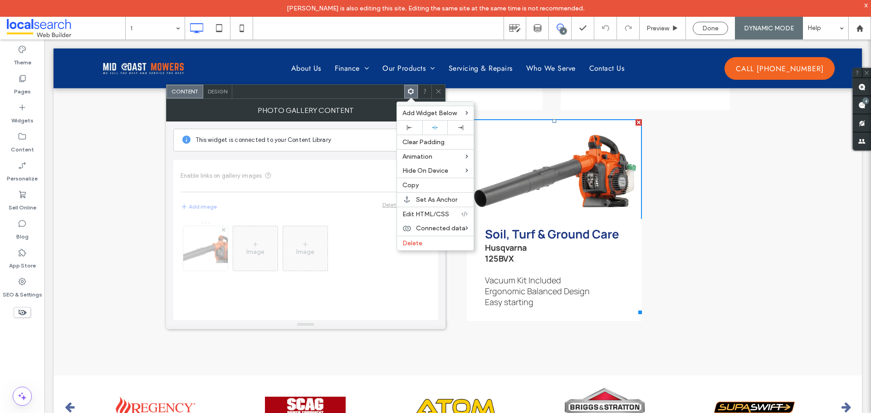
click at [408, 93] on icon at bounding box center [410, 91] width 7 height 7
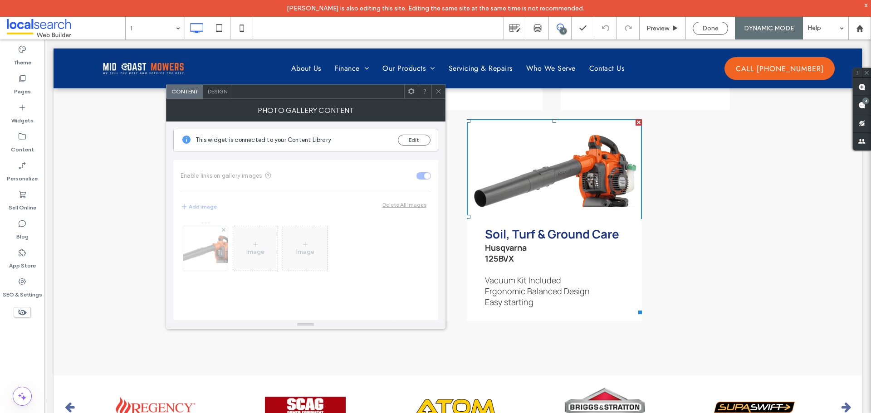
click at [408, 86] on span at bounding box center [411, 92] width 7 height 14
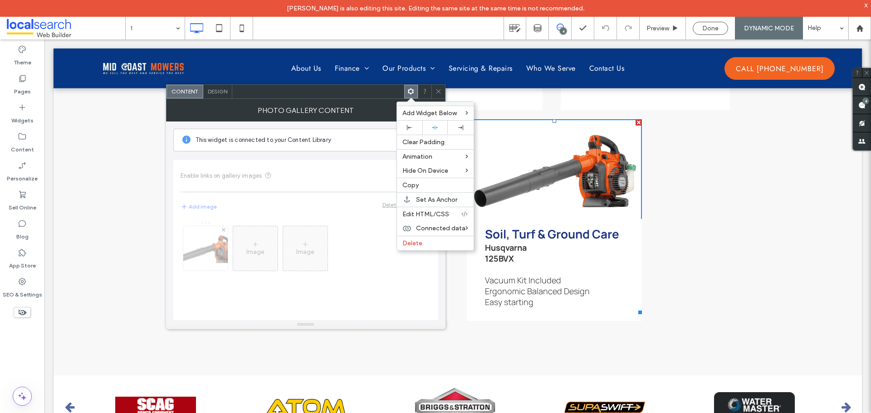
click at [407, 90] on div "Add Widget Below Clear Padding Animation Hide On Device Copy Set As Anchor Edit…" at bounding box center [411, 92] width 14 height 14
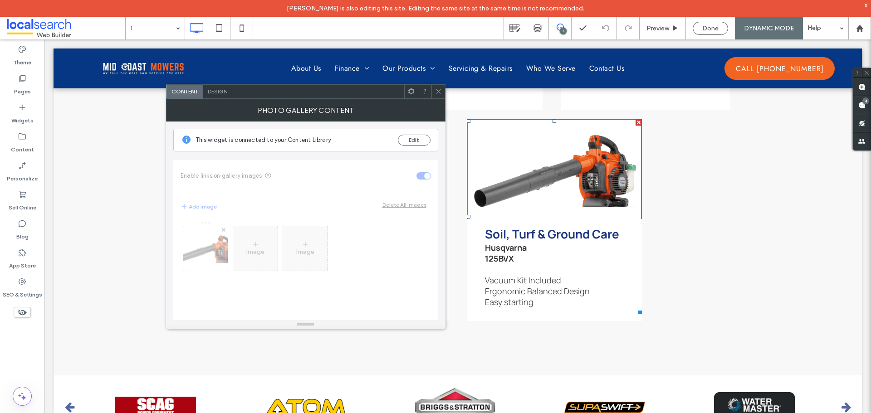
click at [407, 90] on div at bounding box center [411, 92] width 14 height 14
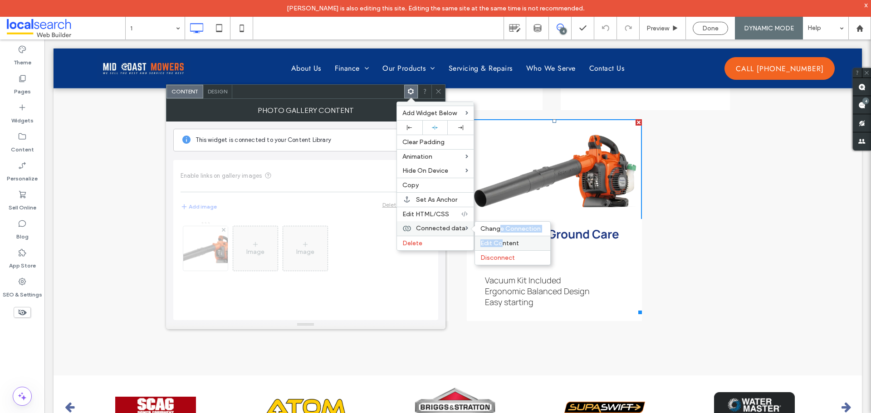
drag, startPoint x: 500, startPoint y: 228, endPoint x: 501, endPoint y: 239, distance: 10.9
click at [501, 239] on div "Change Connection Edit Content Disconnect" at bounding box center [512, 243] width 76 height 44
click at [501, 240] on span "Edit Content" at bounding box center [499, 243] width 39 height 8
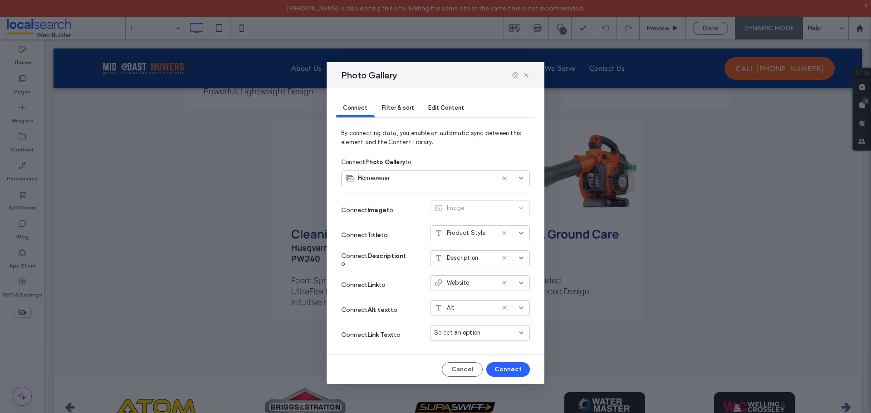
click at [410, 107] on span "Filter & sort" at bounding box center [398, 107] width 32 height 7
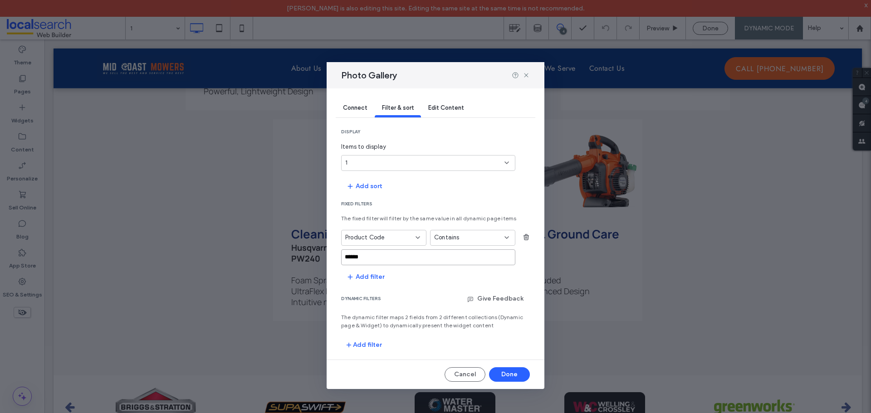
drag, startPoint x: 377, startPoint y: 258, endPoint x: 323, endPoint y: 258, distance: 53.5
click at [323, 258] on div "Photo Gallery Connect Filter & sort Edit Content display Items to display 1 Add…" at bounding box center [435, 206] width 871 height 413
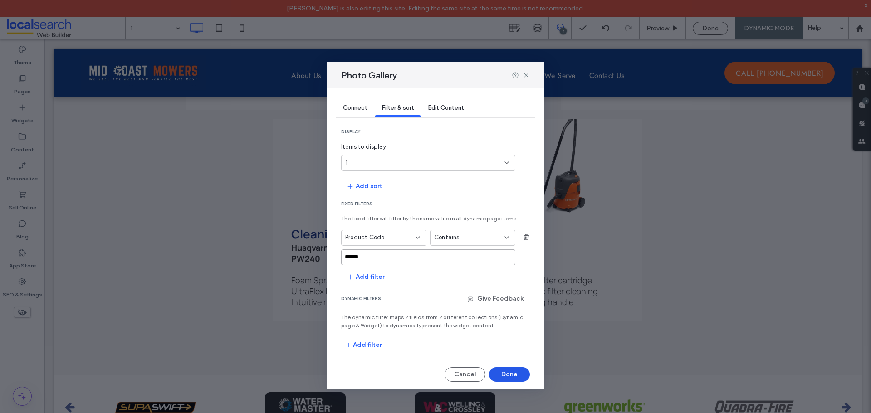
type input "******"
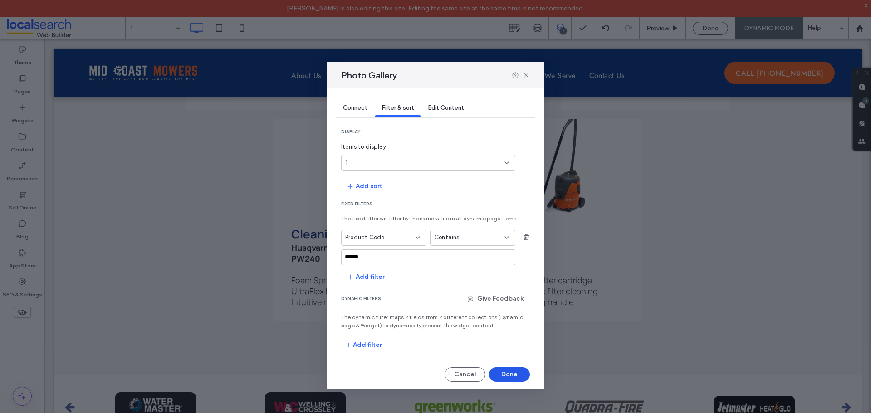
click at [507, 373] on button "Done" at bounding box center [509, 374] width 41 height 15
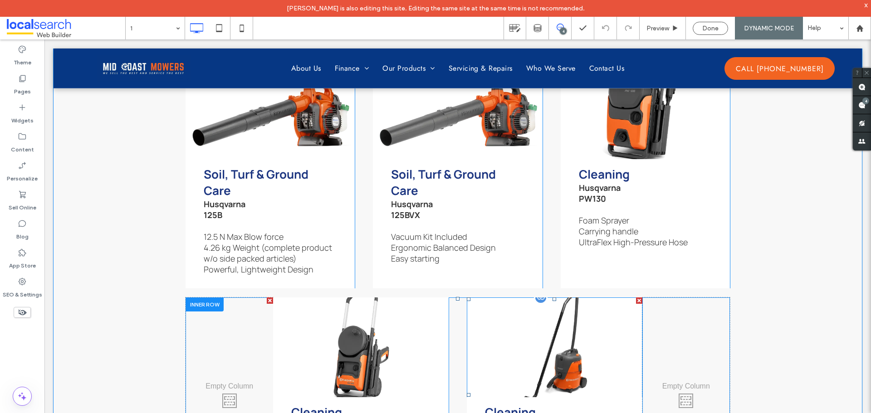
scroll to position [3038, 0]
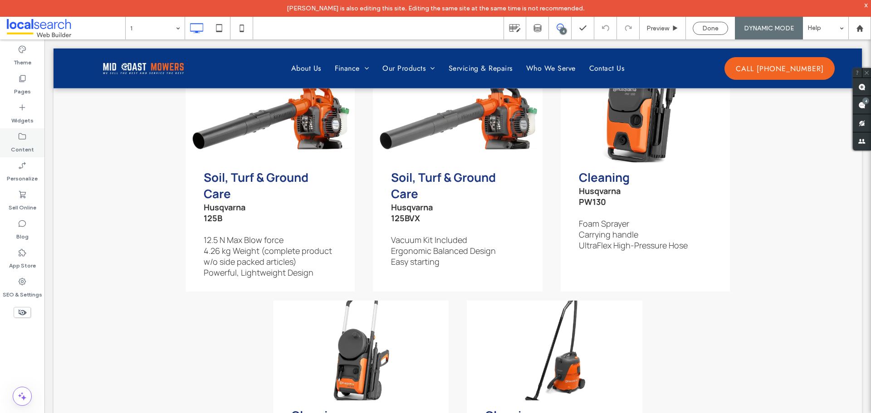
click at [25, 144] on label "Content" at bounding box center [22, 147] width 23 height 13
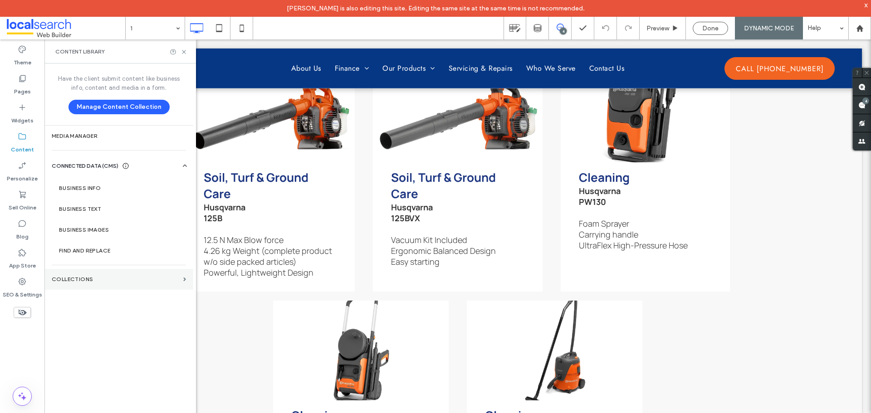
click at [93, 276] on label "Collections" at bounding box center [116, 279] width 128 height 6
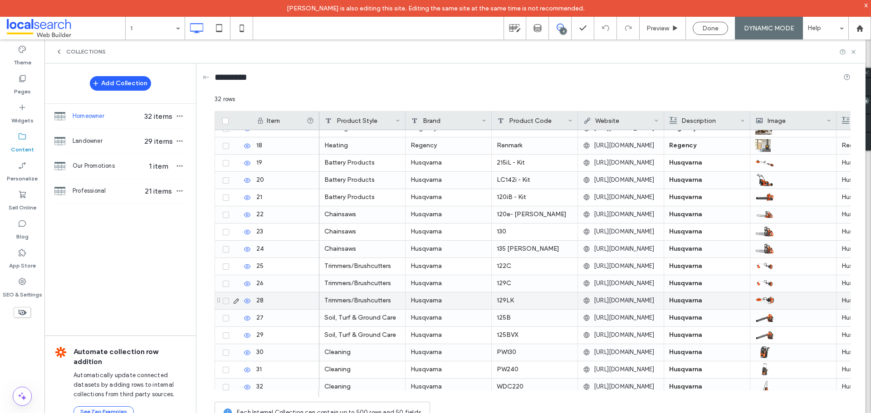
scroll to position [308, 0]
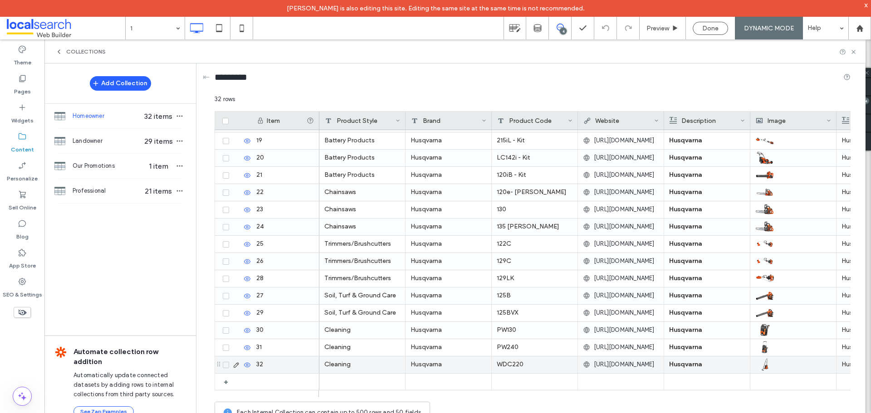
click at [519, 365] on div "WDC220" at bounding box center [535, 364] width 86 height 17
click at [510, 365] on div "WDC220" at bounding box center [535, 364] width 86 height 17
drag, startPoint x: 495, startPoint y: 366, endPoint x: 518, endPoint y: 366, distance: 23.6
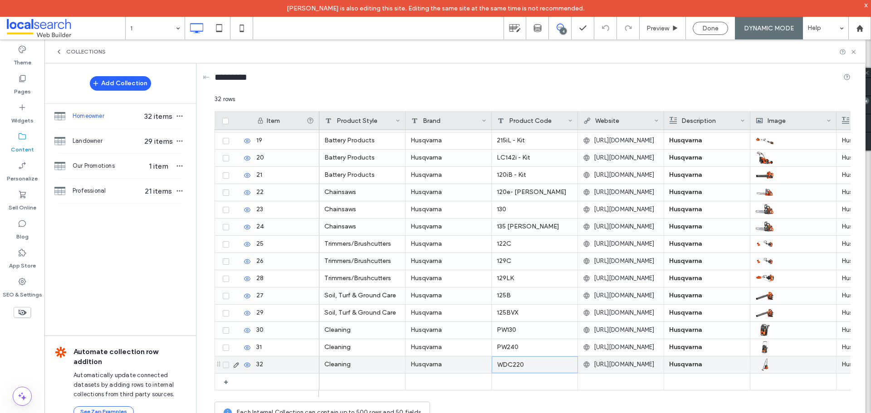
click at [518, 366] on div "WDC220" at bounding box center [535, 364] width 86 height 17
drag, startPoint x: 799, startPoint y: 25, endPoint x: 852, endPoint y: 53, distance: 60.6
click at [852, 53] on icon at bounding box center [853, 52] width 7 height 7
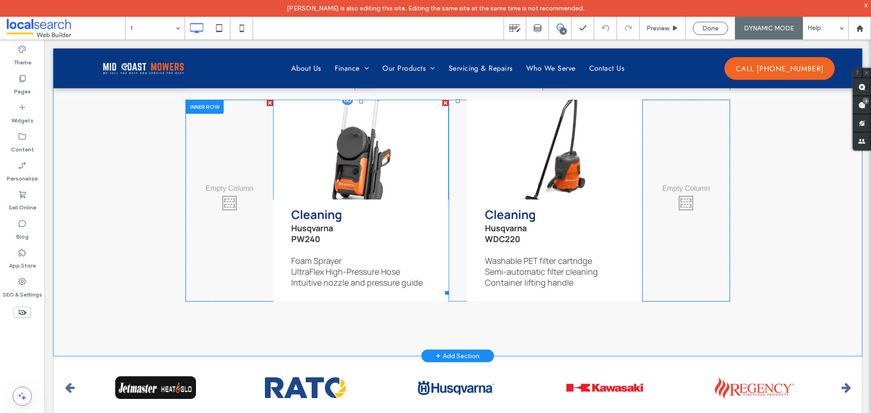
scroll to position [3200, 0]
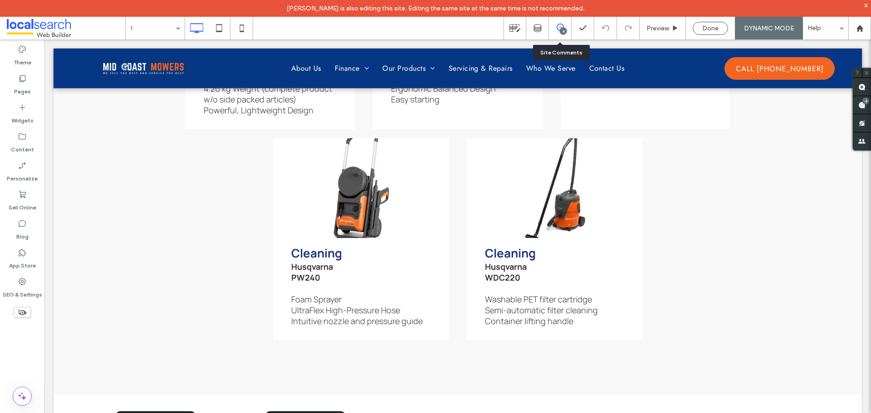
click at [555, 32] on div "4" at bounding box center [560, 28] width 22 height 9
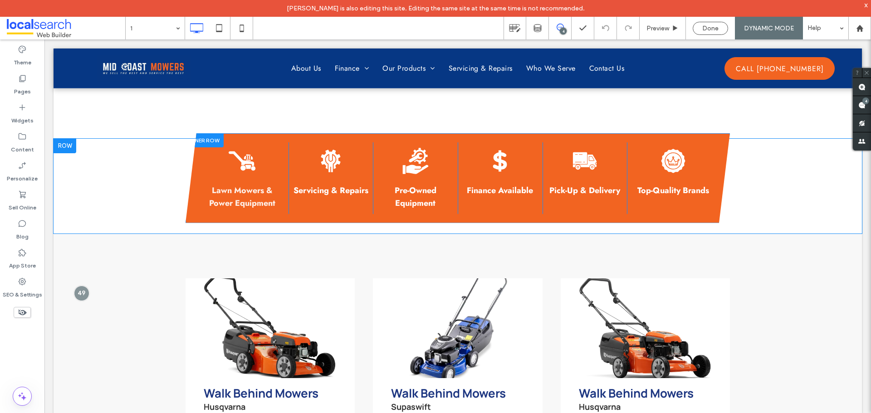
scroll to position [797, 0]
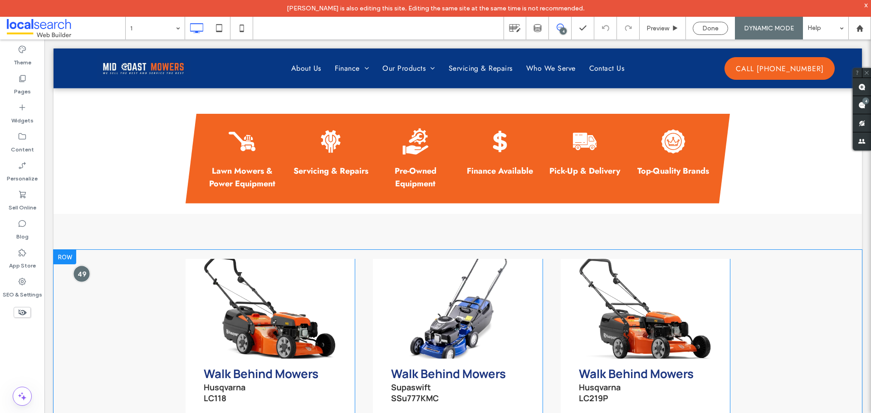
click at [78, 282] on div at bounding box center [81, 273] width 17 height 17
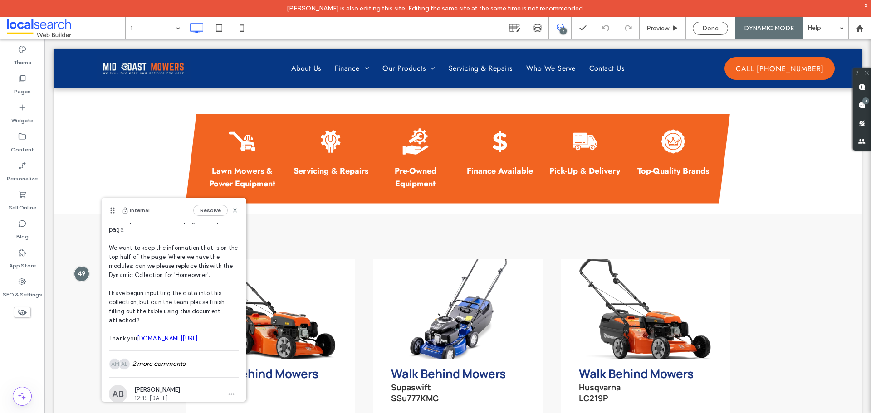
scroll to position [168, 0]
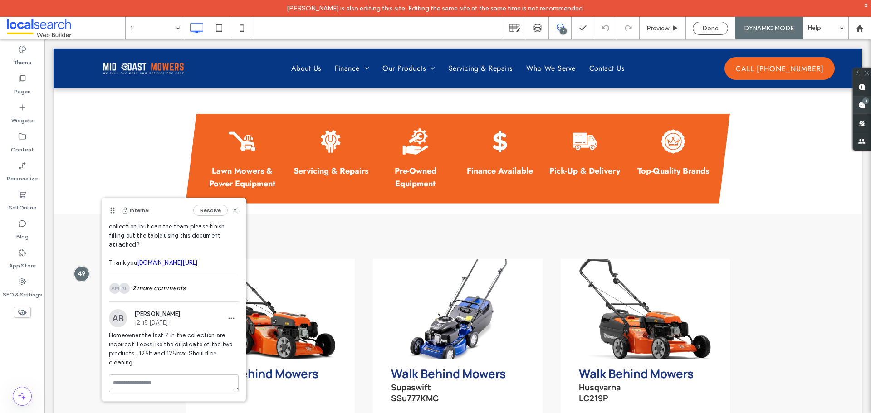
click at [870, 104] on span at bounding box center [861, 105] width 18 height 18
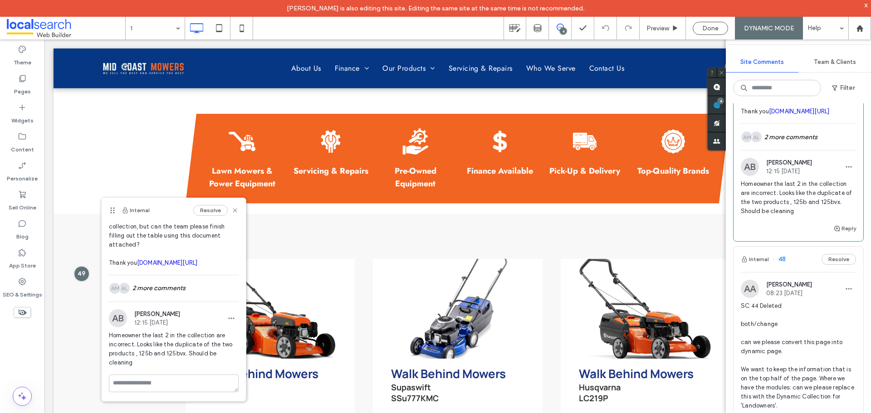
scroll to position [998, 0]
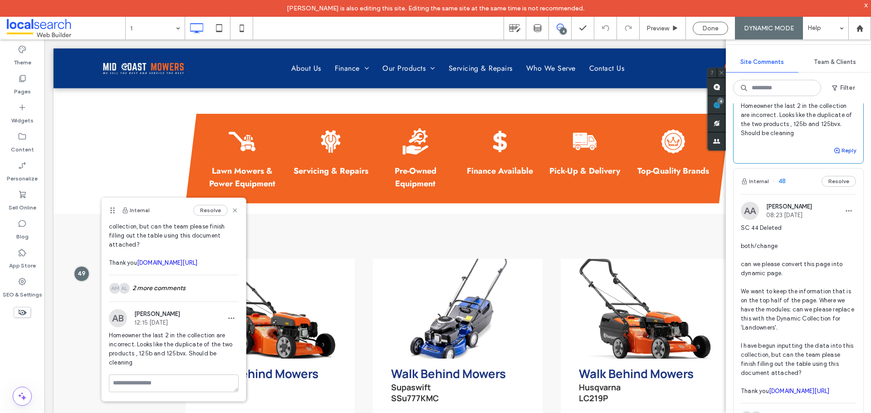
click at [833, 156] on button "Reply" at bounding box center [844, 150] width 23 height 11
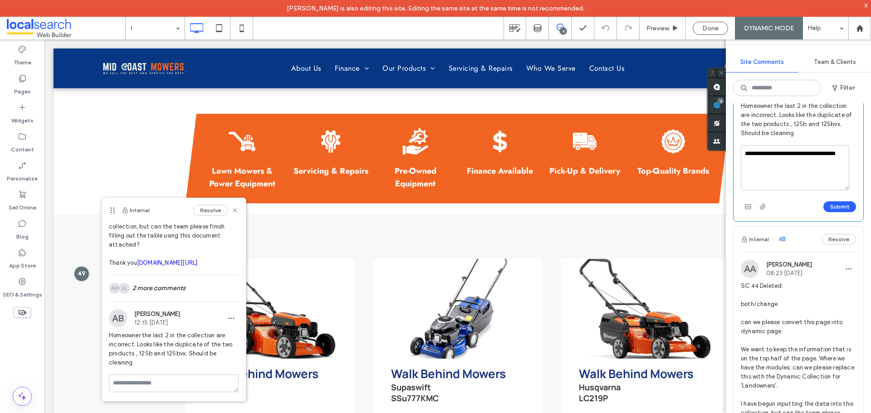
type textarea "**********"
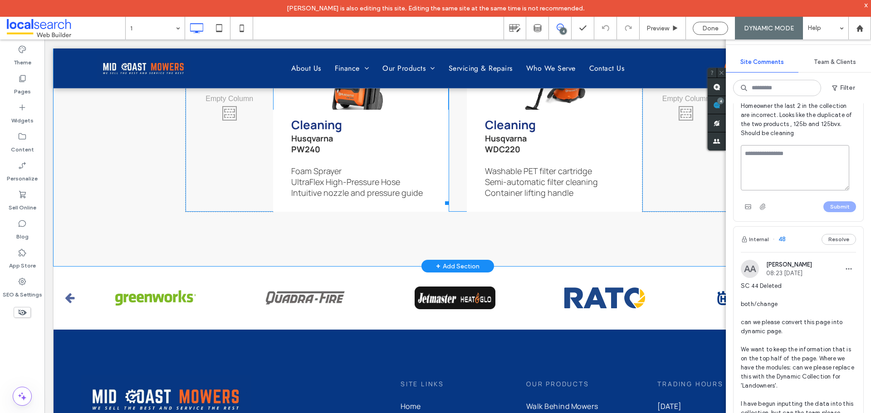
scroll to position [3246, 0]
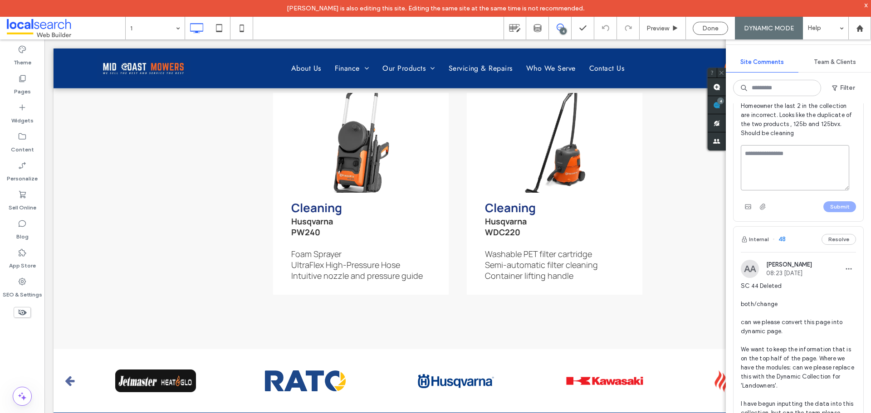
click at [775, 190] on textarea at bounding box center [794, 167] width 108 height 45
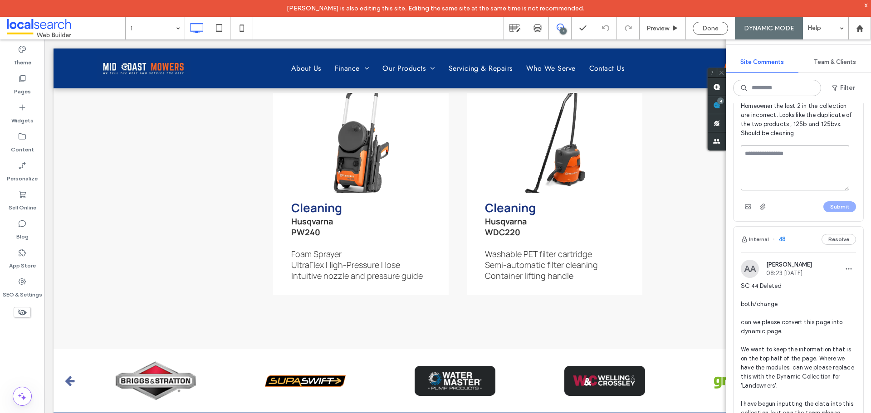
click at [773, 190] on textarea at bounding box center [794, 167] width 108 height 45
paste textarea "**********"
type textarea "**********"
click at [839, 212] on button "Submit" at bounding box center [839, 206] width 33 height 11
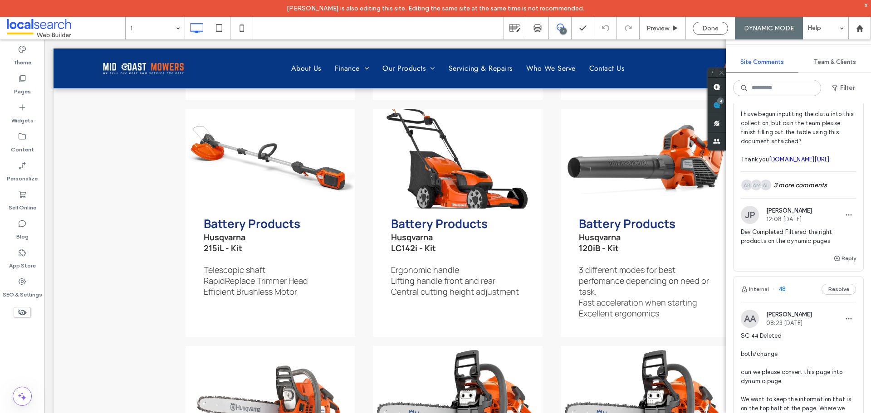
scroll to position [907, 0]
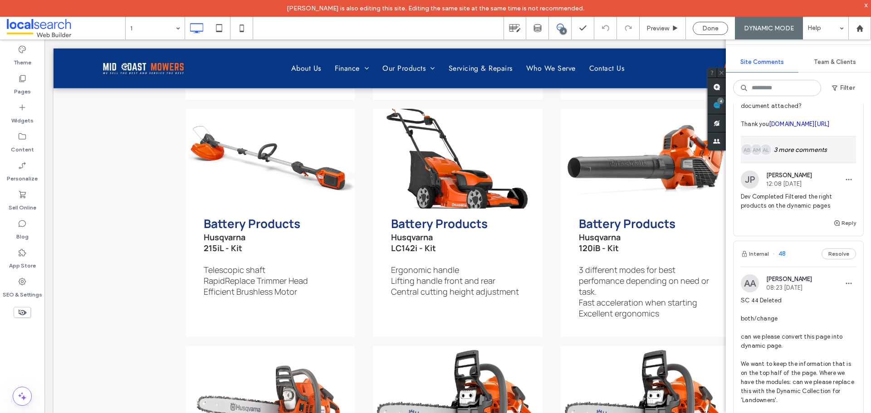
click at [794, 163] on div "AL AM AB 3 more comments" at bounding box center [797, 149] width 115 height 26
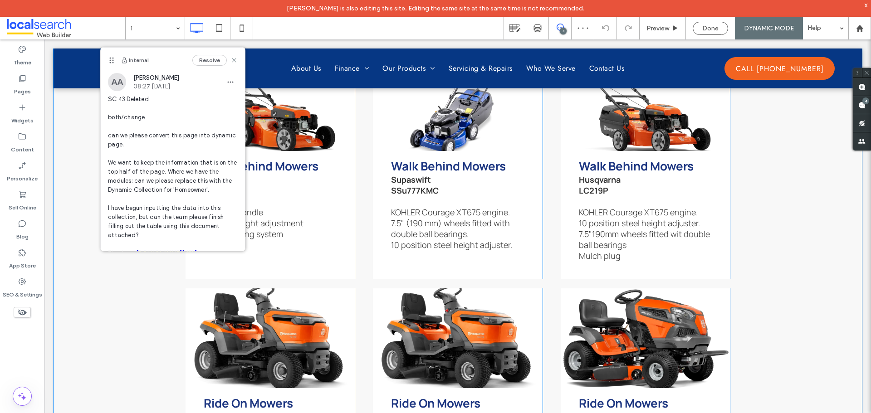
scroll to position [1005, 0]
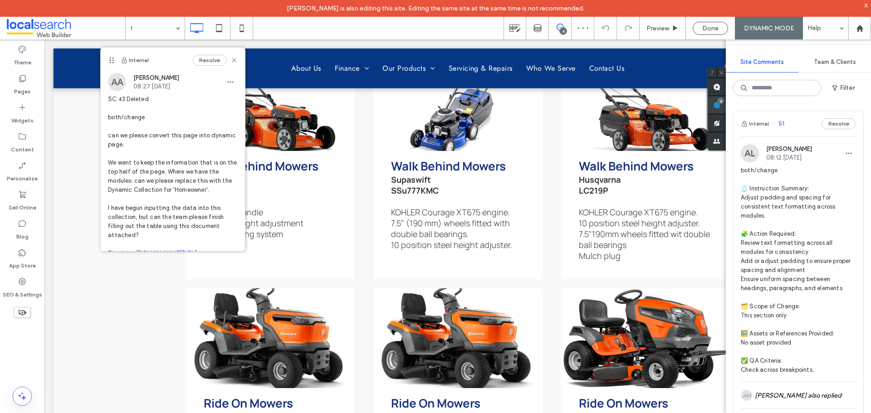
click at [720, 107] on use at bounding box center [716, 105] width 7 height 7
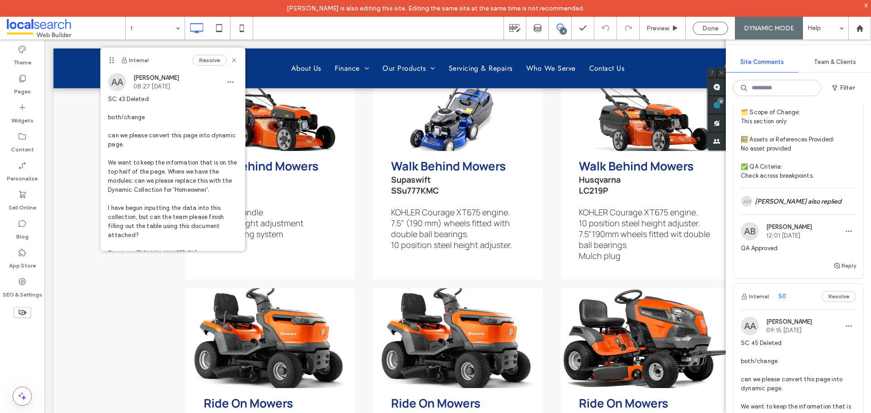
scroll to position [227, 0]
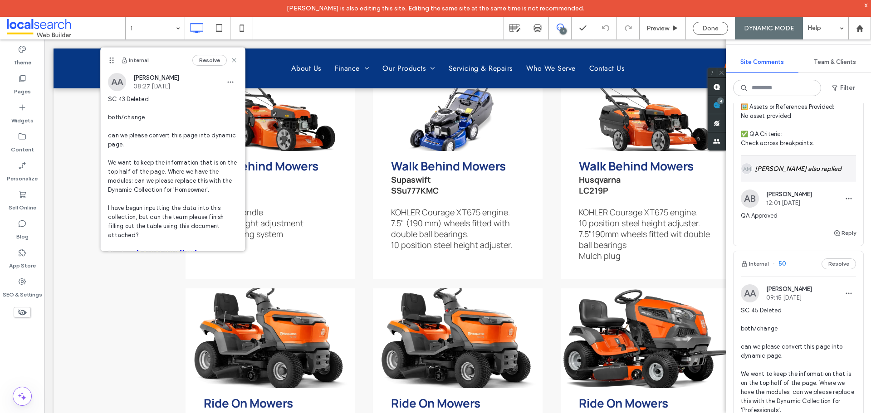
click at [821, 169] on div "AM [PERSON_NAME] also replied" at bounding box center [797, 169] width 115 height 26
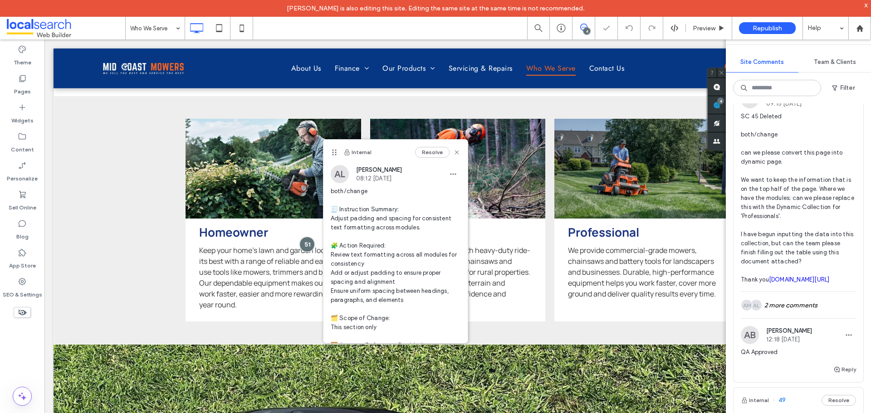
scroll to position [544, 0]
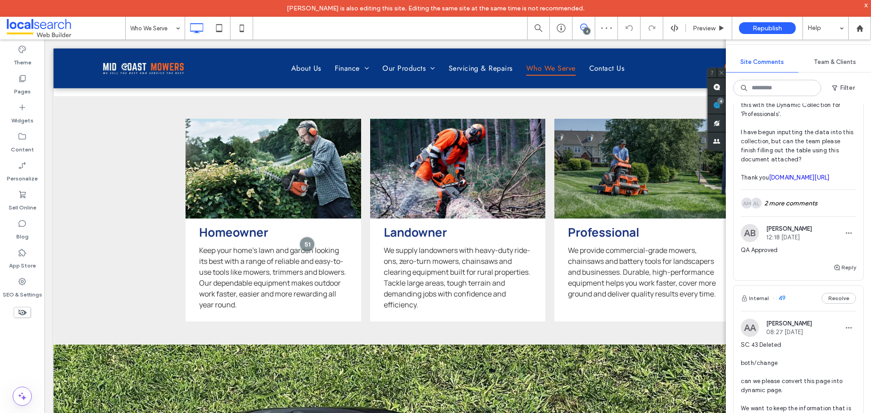
scroll to position [998, 0]
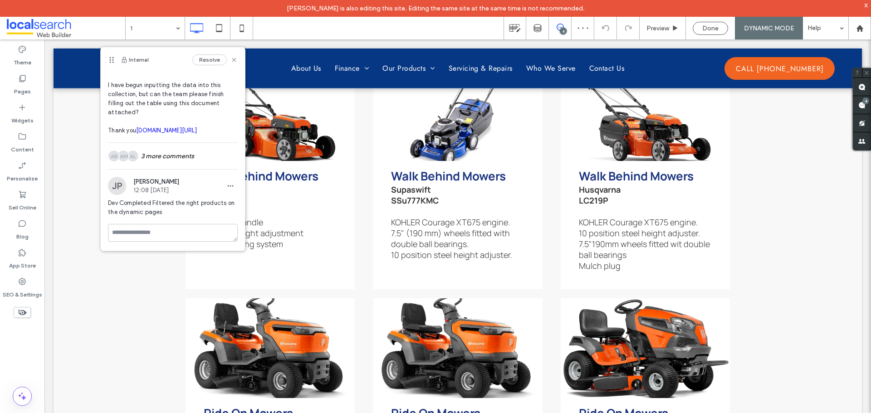
scroll to position [150, 0]
click at [162, 162] on div "AL AM AB 3 more comments" at bounding box center [173, 156] width 130 height 26
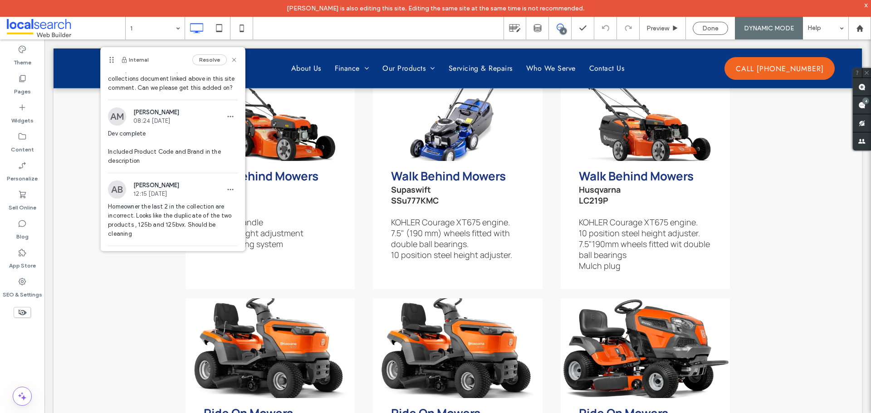
scroll to position [286, 0]
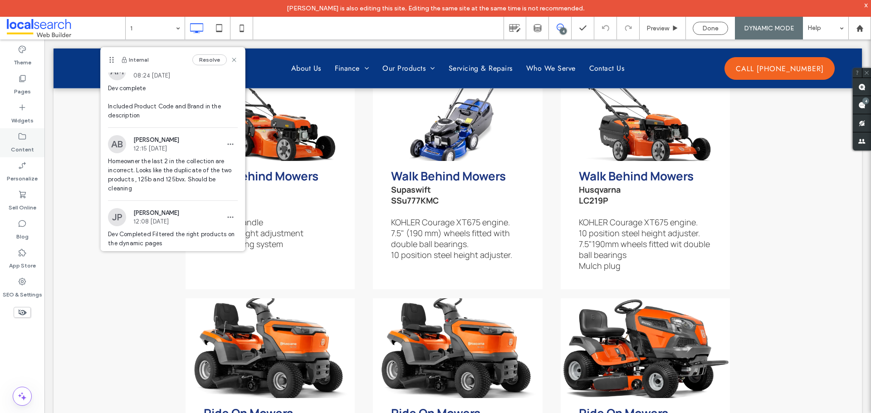
click at [32, 145] on label "Content" at bounding box center [22, 147] width 23 height 13
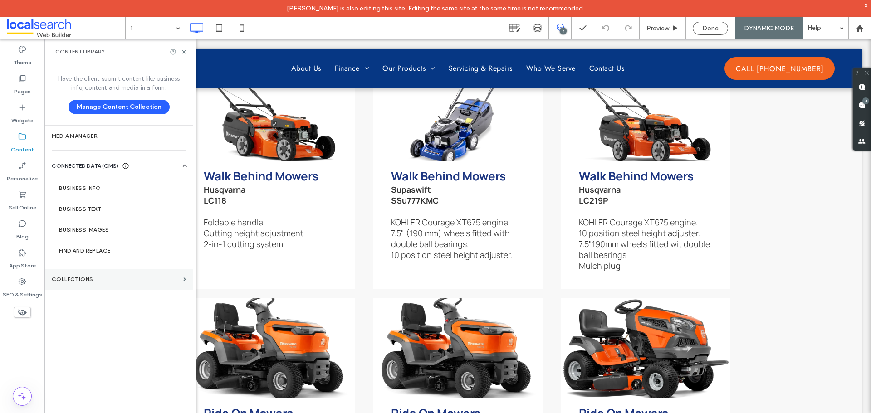
click at [129, 283] on section "Collections" at bounding box center [118, 279] width 149 height 21
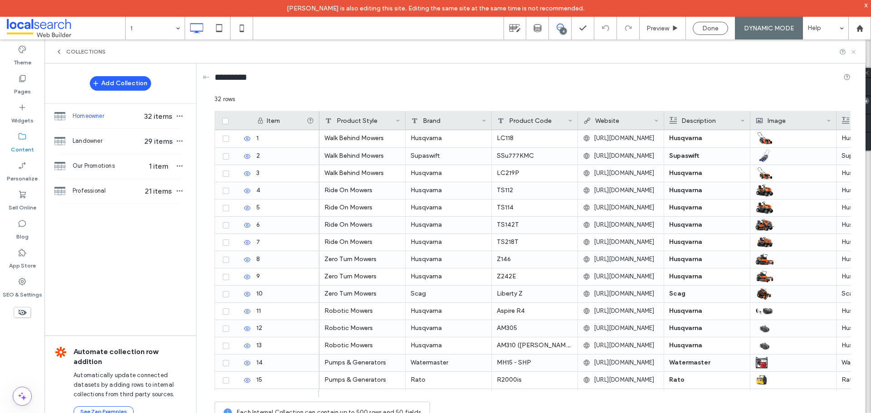
drag, startPoint x: 854, startPoint y: 52, endPoint x: 787, endPoint y: 19, distance: 74.6
click at [854, 52] on use at bounding box center [853, 52] width 4 height 4
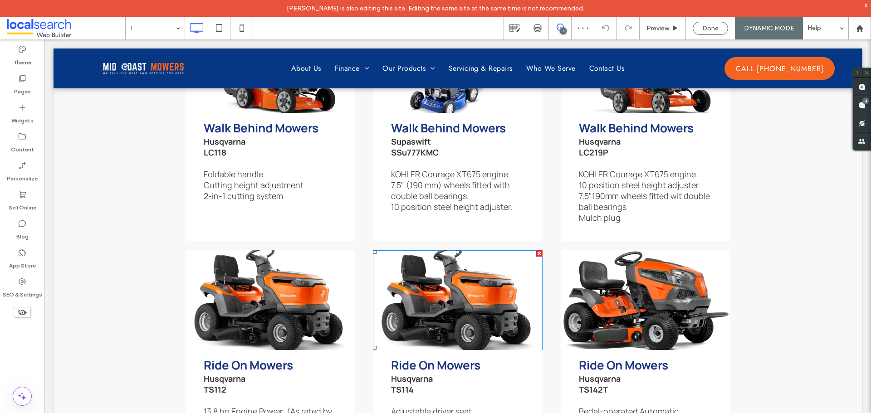
scroll to position [907, 0]
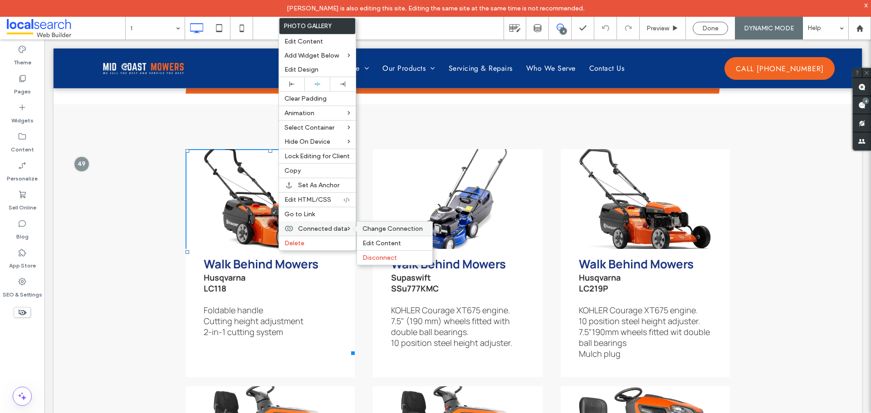
click at [382, 232] on span "Change Connection" at bounding box center [392, 229] width 60 height 8
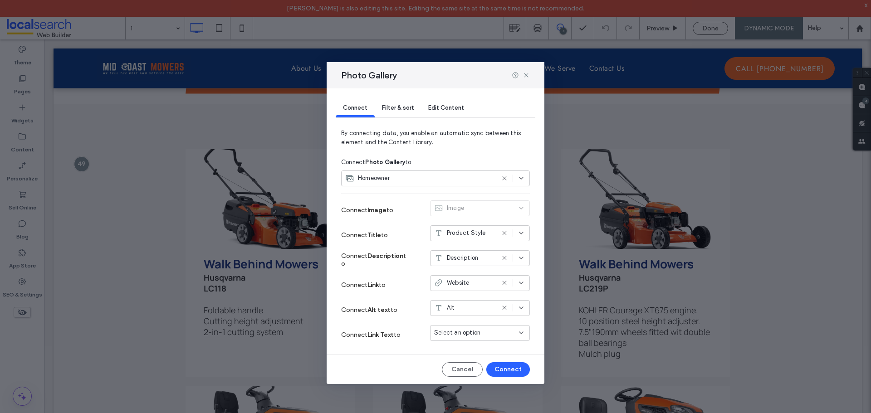
click at [402, 105] on span "Filter & sort" at bounding box center [398, 107] width 32 height 7
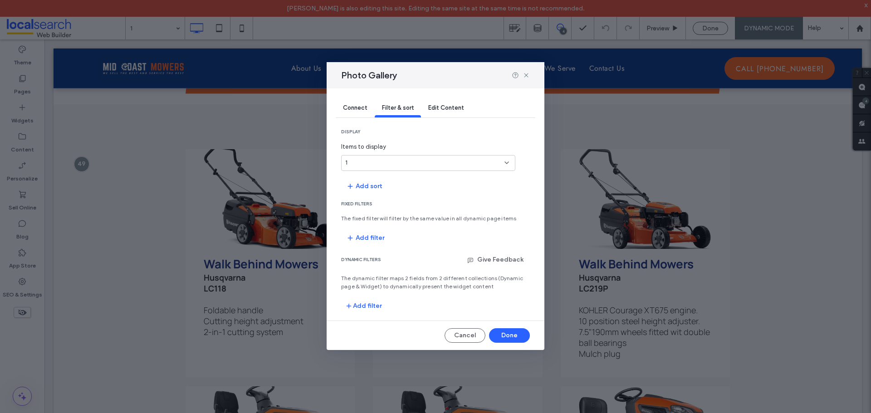
click at [447, 108] on span "Edit Content" at bounding box center [446, 107] width 36 height 7
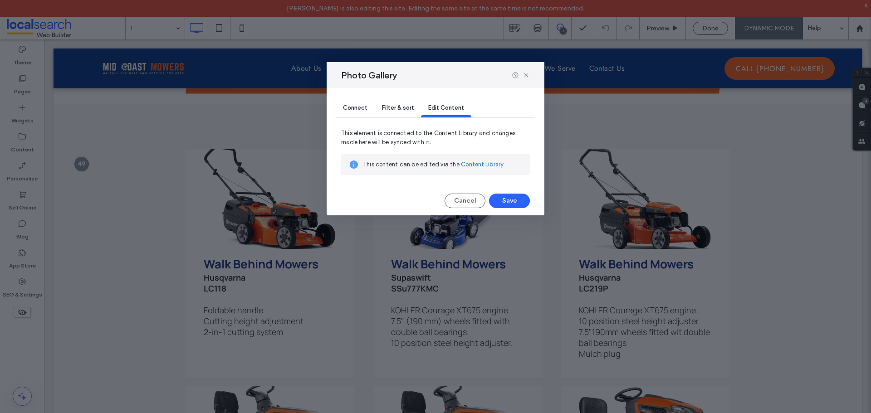
click at [402, 101] on div "Filter & sort" at bounding box center [398, 108] width 46 height 18
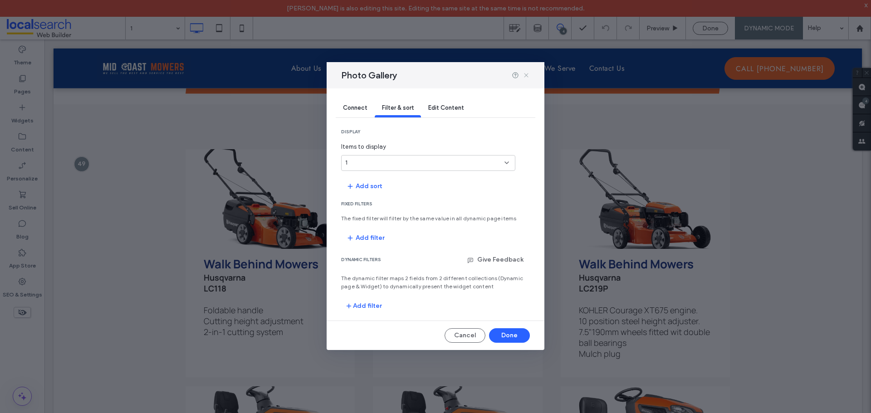
drag, startPoint x: 526, startPoint y: 75, endPoint x: 353, endPoint y: 99, distance: 175.3
click at [526, 75] on use at bounding box center [526, 75] width 4 height 4
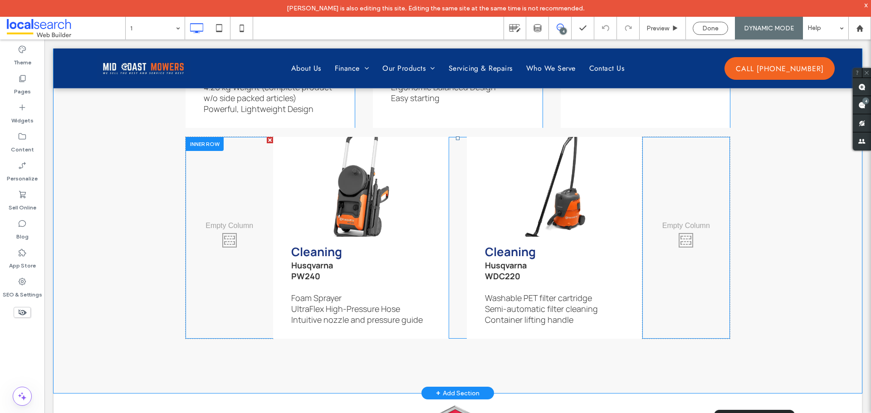
scroll to position [3310, 0]
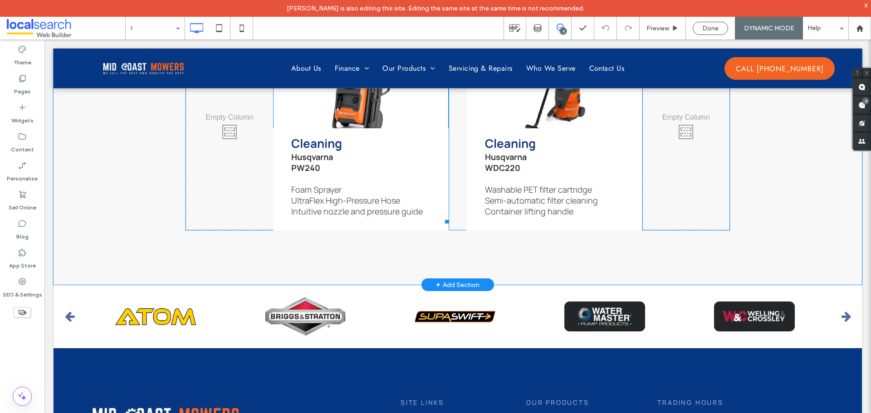
click at [419, 224] on span "Cleaning Husqvarna PW240 Foam Sprayer UltraFlex High-Pressure Hose Intuitive no…" at bounding box center [360, 175] width 175 height 95
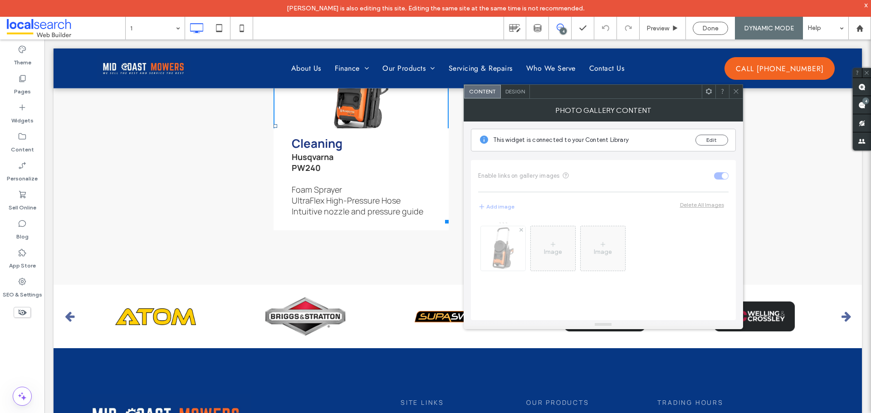
click at [710, 98] on span at bounding box center [708, 92] width 7 height 14
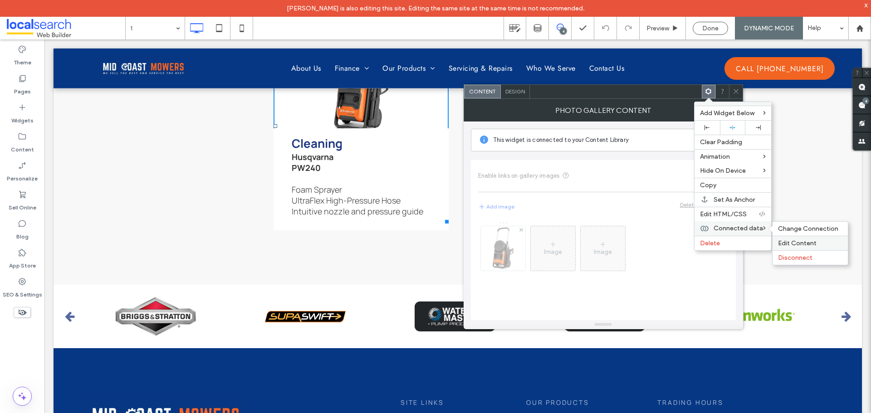
click at [820, 239] on div "Edit Content" at bounding box center [809, 243] width 75 height 15
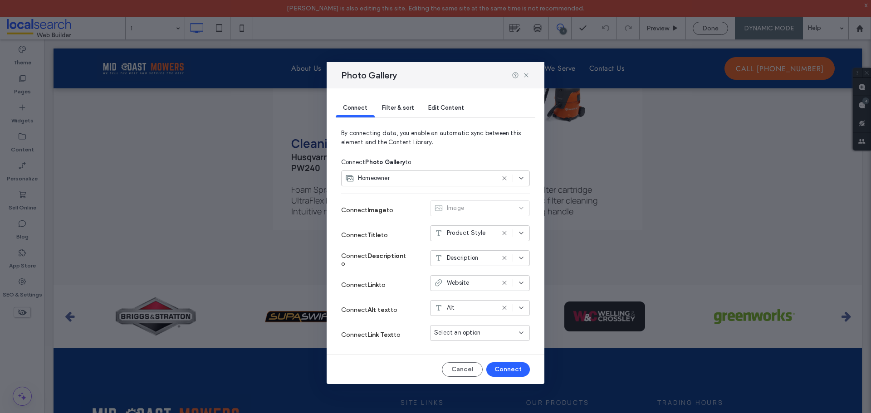
click at [405, 103] on div "Filter & sort" at bounding box center [398, 108] width 46 height 18
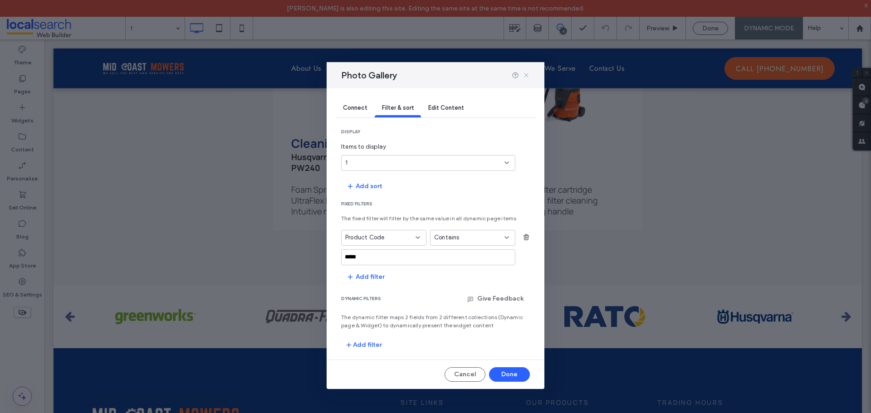
click at [525, 74] on use at bounding box center [526, 75] width 4 height 4
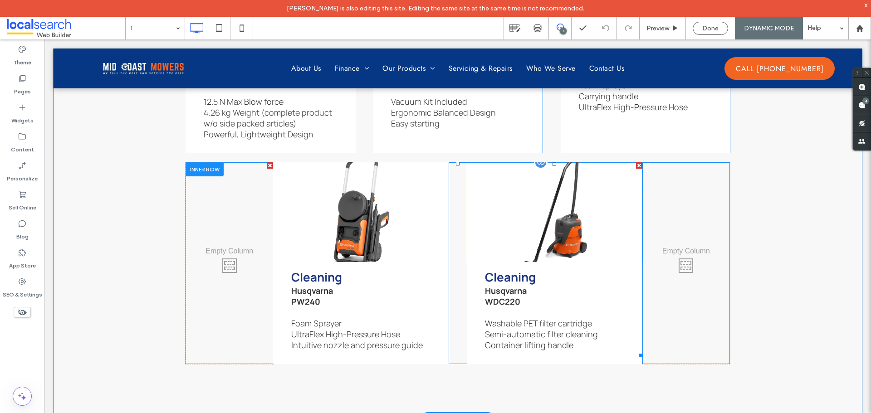
scroll to position [3174, 0]
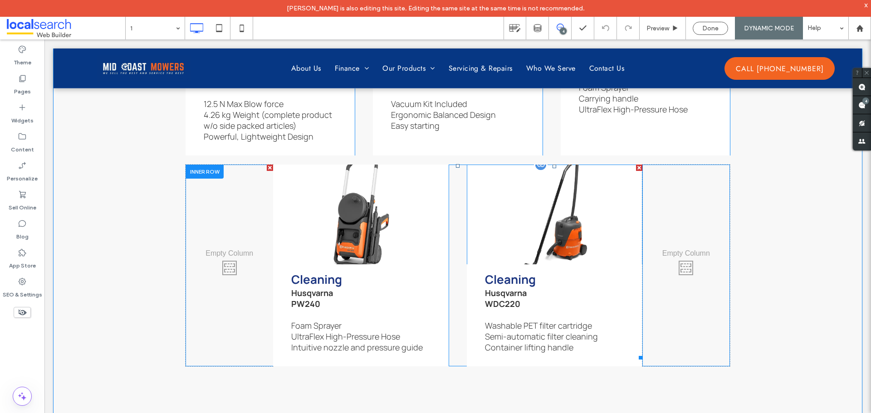
click at [565, 237] on link at bounding box center [554, 215] width 186 height 106
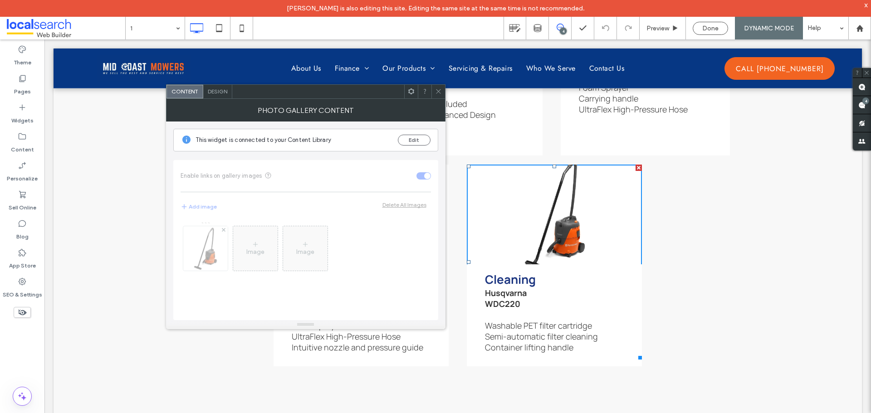
click at [406, 93] on div at bounding box center [411, 92] width 14 height 14
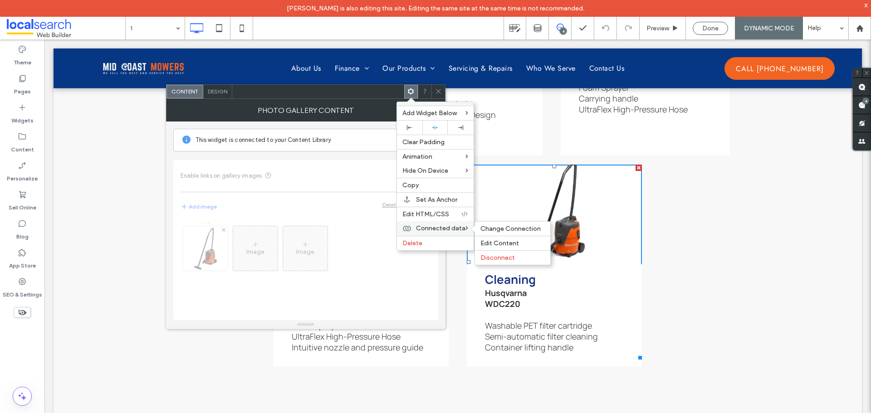
click at [429, 226] on span "Connected data" at bounding box center [440, 228] width 49 height 8
click at [487, 239] on span "Edit Content" at bounding box center [499, 243] width 39 height 8
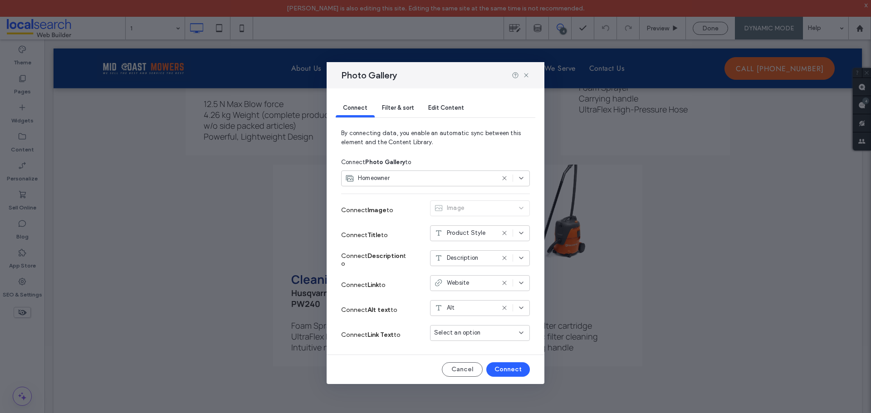
click at [410, 107] on span "Filter & sort" at bounding box center [398, 107] width 32 height 7
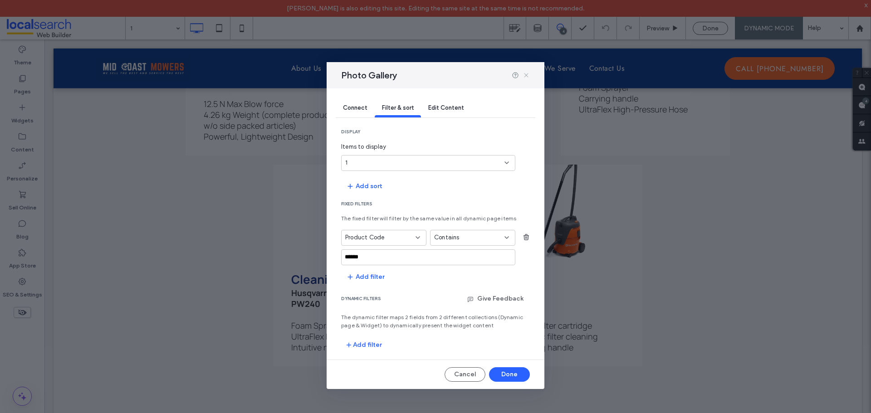
drag, startPoint x: 527, startPoint y: 74, endPoint x: 482, endPoint y: 35, distance: 59.8
click at [527, 74] on use at bounding box center [526, 75] width 4 height 4
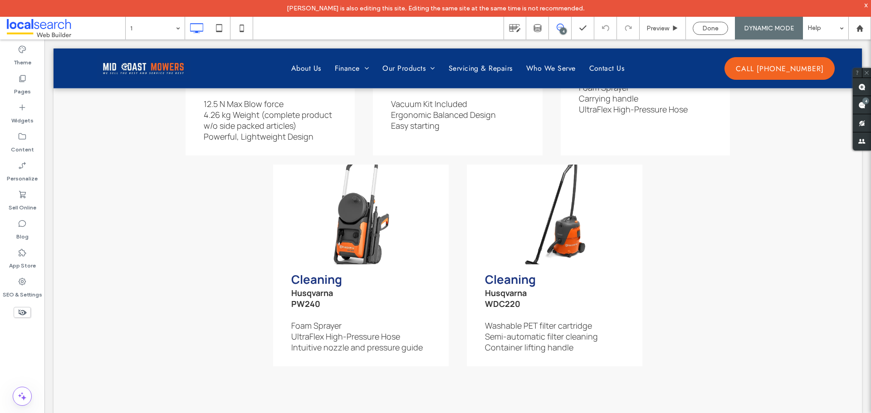
click at [866, 5] on div "x" at bounding box center [866, 5] width 4 height 8
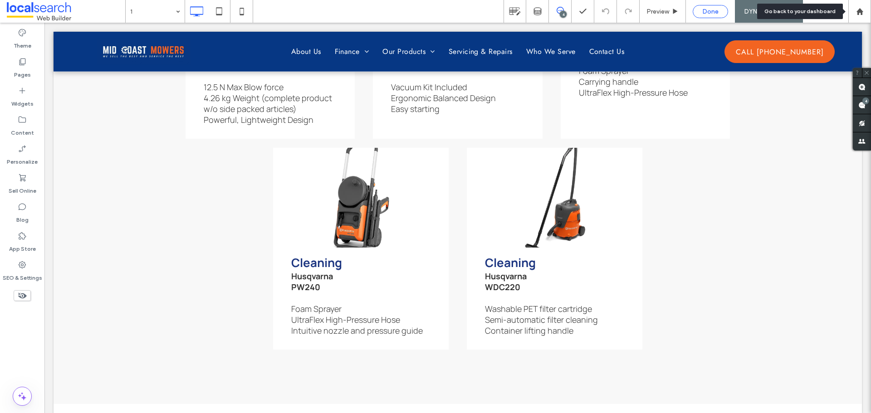
click at [696, 11] on div "Done" at bounding box center [710, 12] width 34 height 8
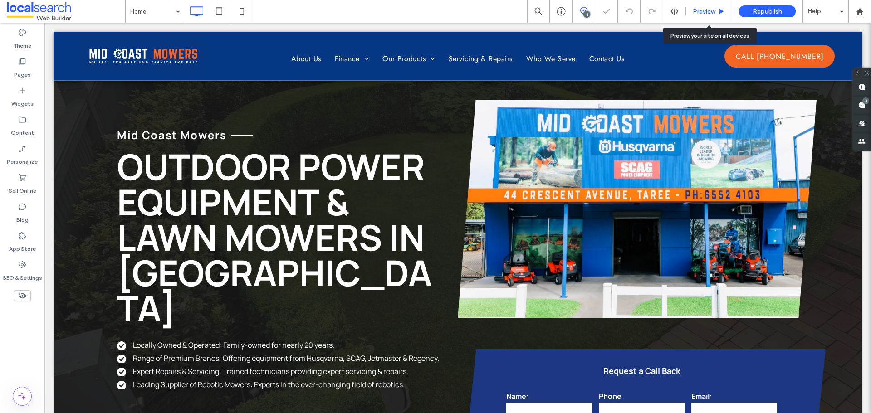
click at [709, 9] on span "Preview" at bounding box center [703, 12] width 23 height 8
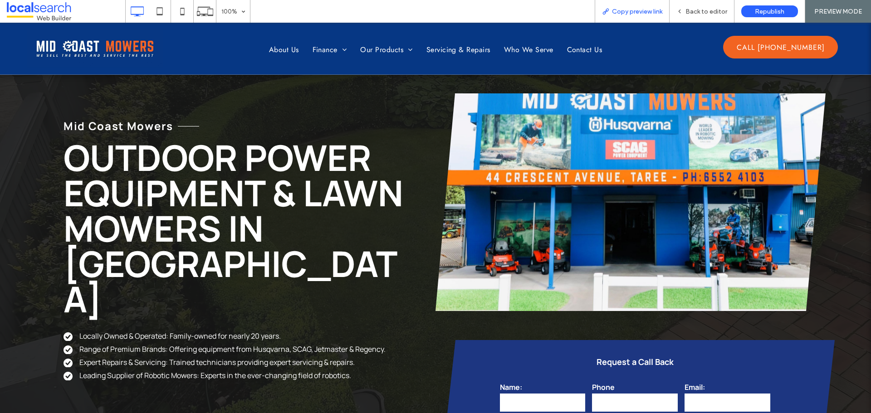
click at [646, 8] on span "Copy preview link" at bounding box center [637, 12] width 50 height 8
click at [689, 17] on div "Back to editor" at bounding box center [701, 11] width 65 height 23
click at [693, 10] on span "Back to editor" at bounding box center [706, 12] width 42 height 8
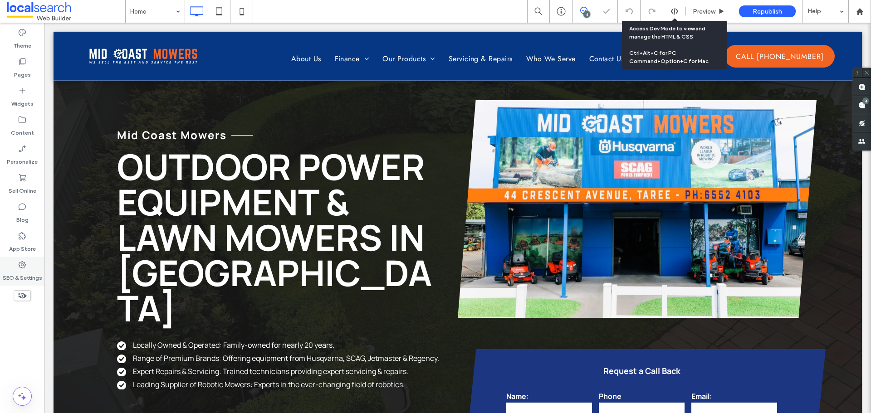
click at [28, 265] on div "SEO & Settings" at bounding box center [22, 271] width 44 height 29
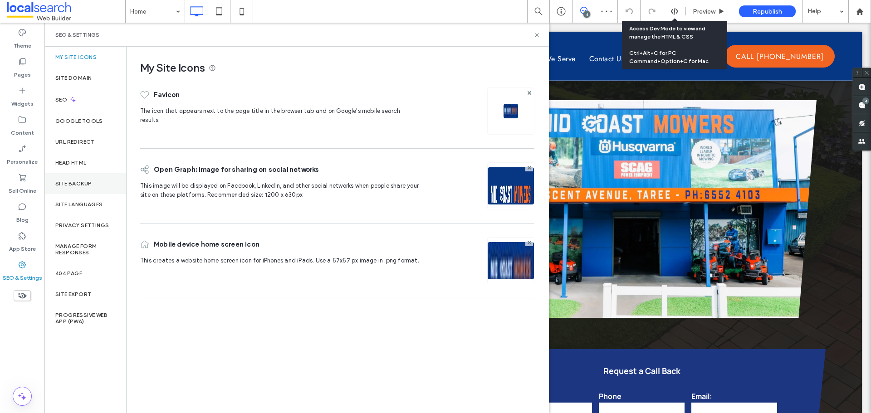
click at [71, 179] on div "Site Backup" at bounding box center [85, 183] width 82 height 21
